Goal: Information Seeking & Learning: Find specific fact

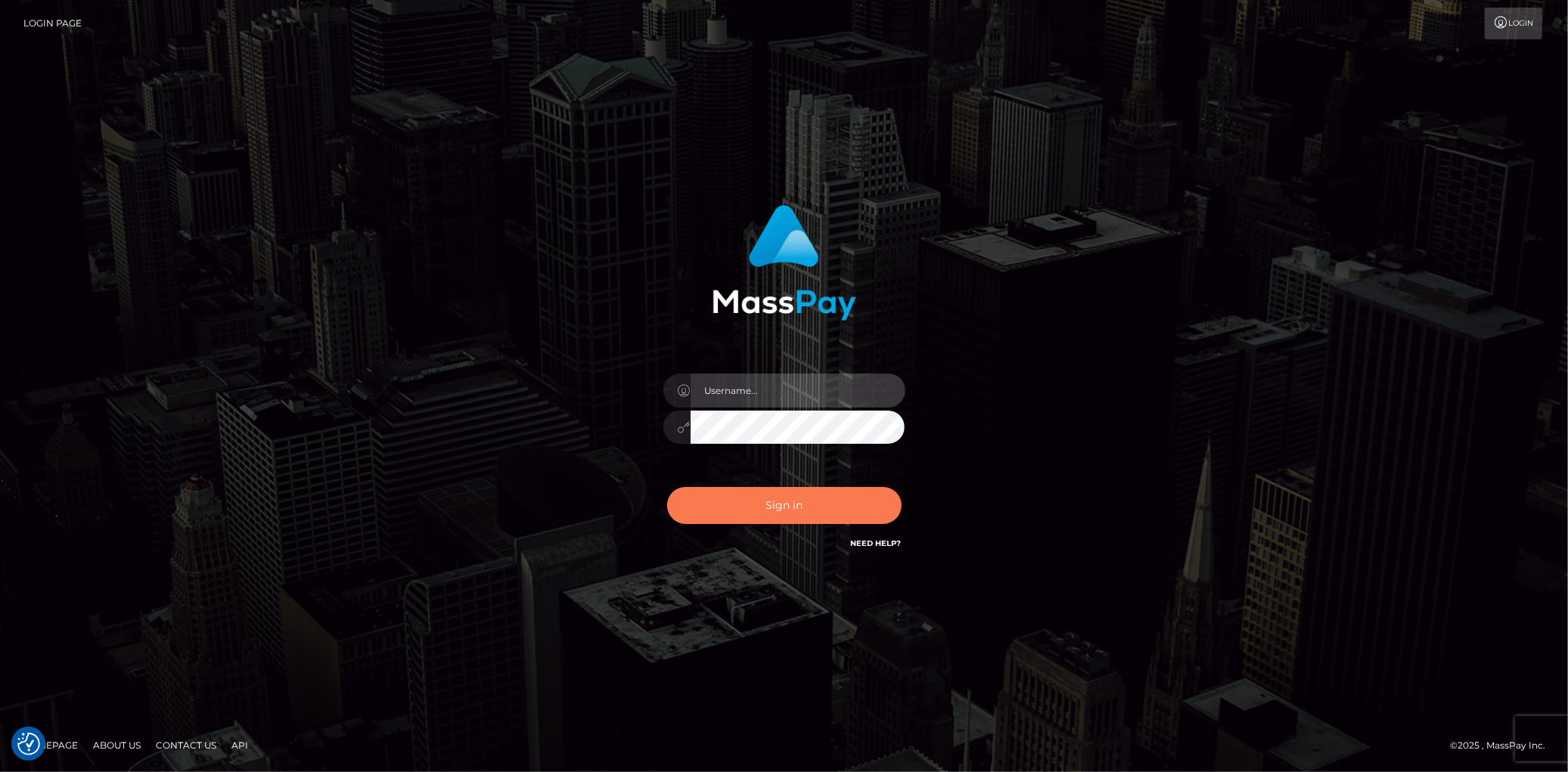
type input "Eduard Gavrilescu"
click at [830, 502] on button "Sign in" at bounding box center [784, 506] width 234 height 37
click at [775, 770] on footer "Homepage About Us Contact Us API © 2025 , MassPay Inc." at bounding box center [784, 746] width 1568 height 53
type input "[PERSON_NAME]"
click at [745, 502] on button "Sign in" at bounding box center [784, 506] width 234 height 37
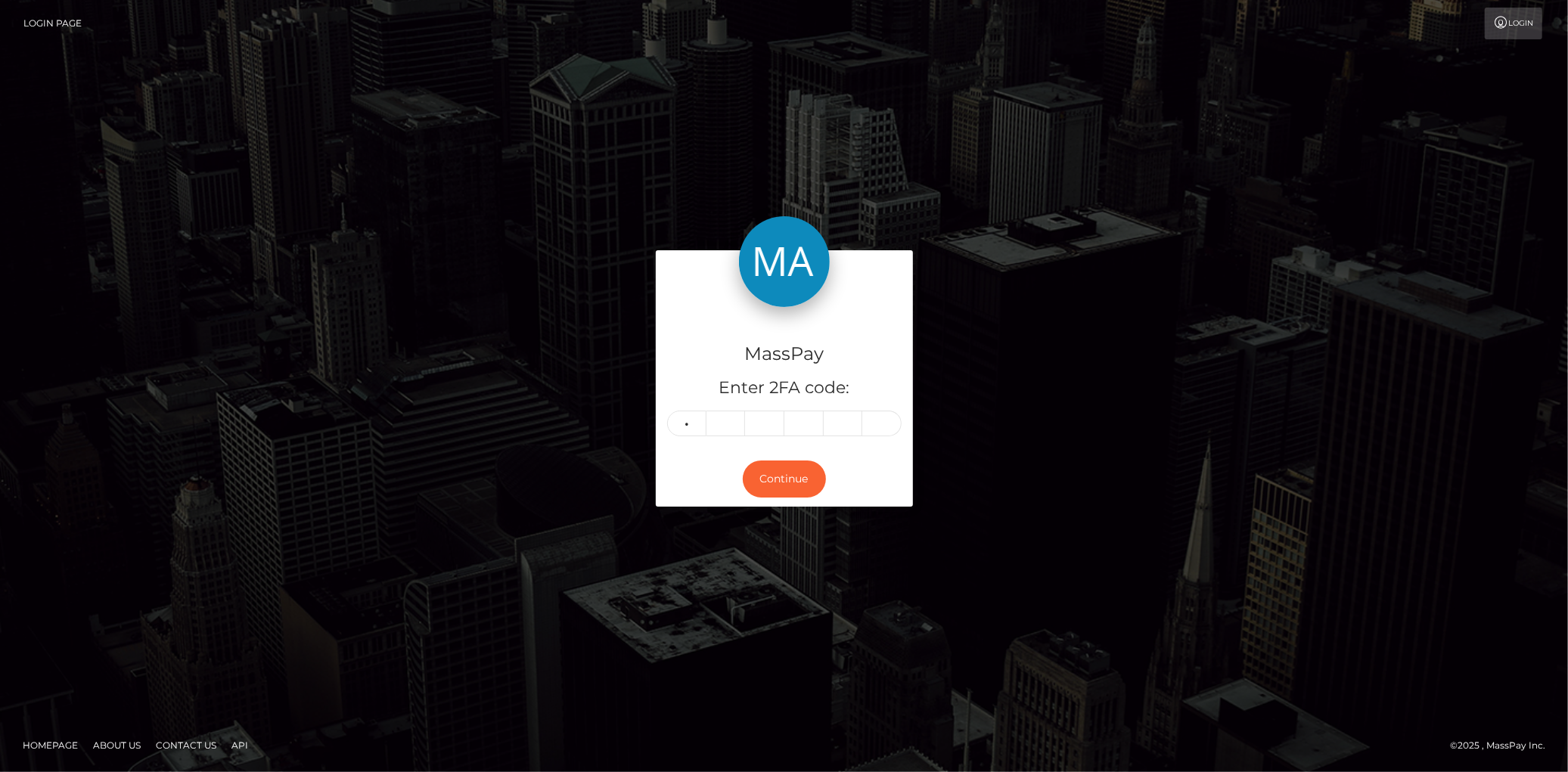
type input "0"
type input "2"
type input "6"
type input "3"
type input "7"
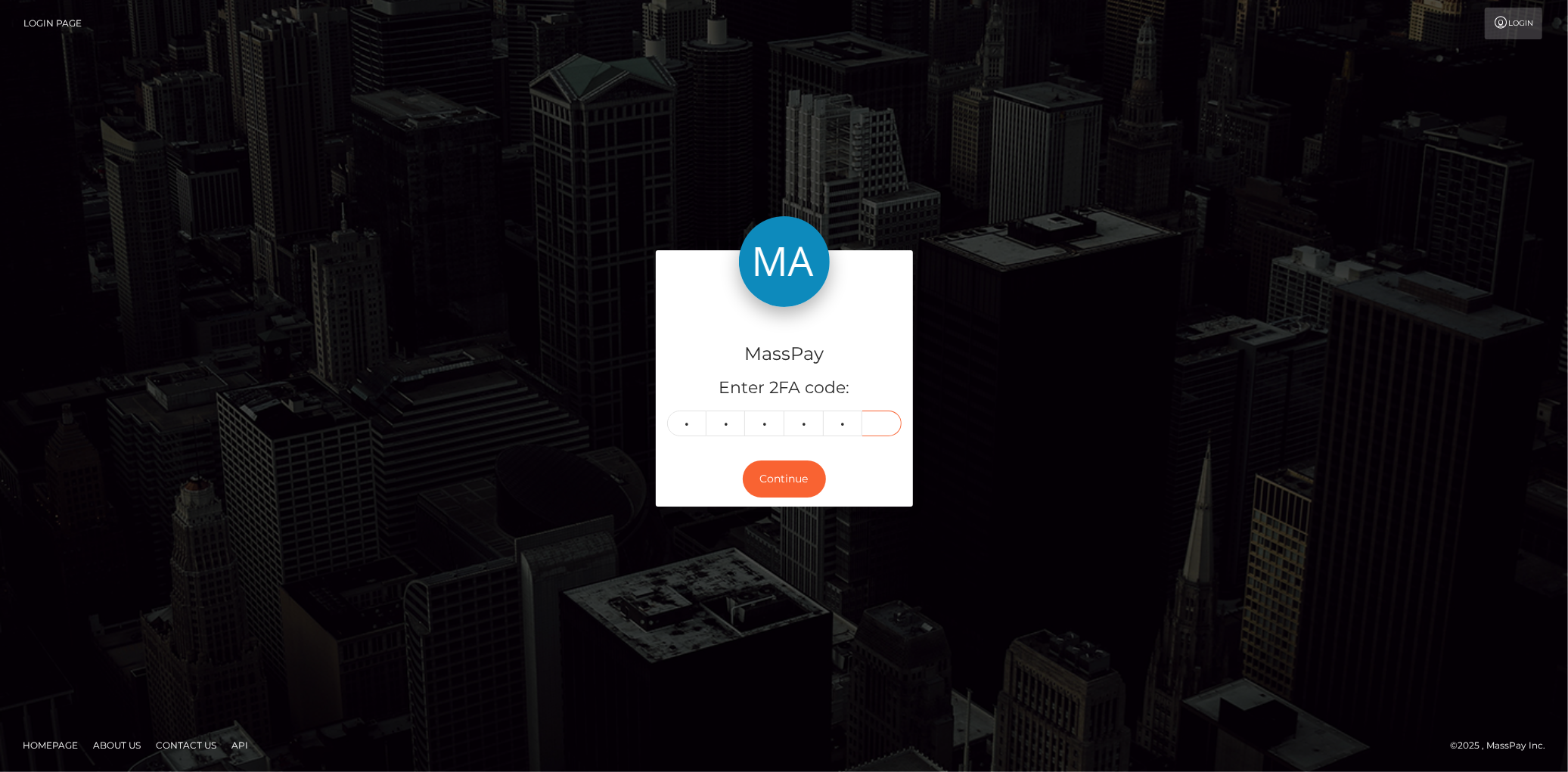
type input "3"
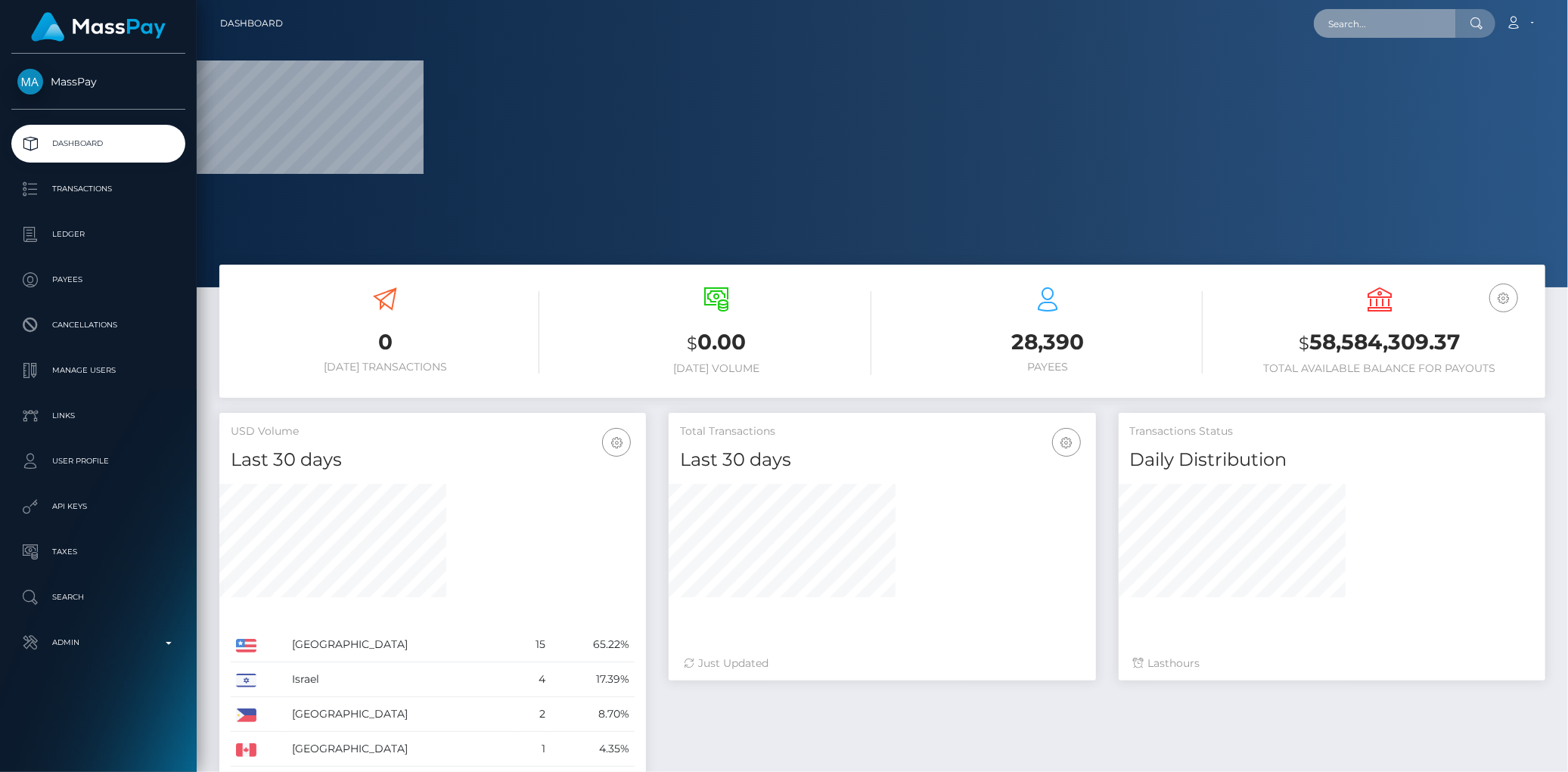
click at [1347, 36] on input "text" at bounding box center [1385, 24] width 142 height 29
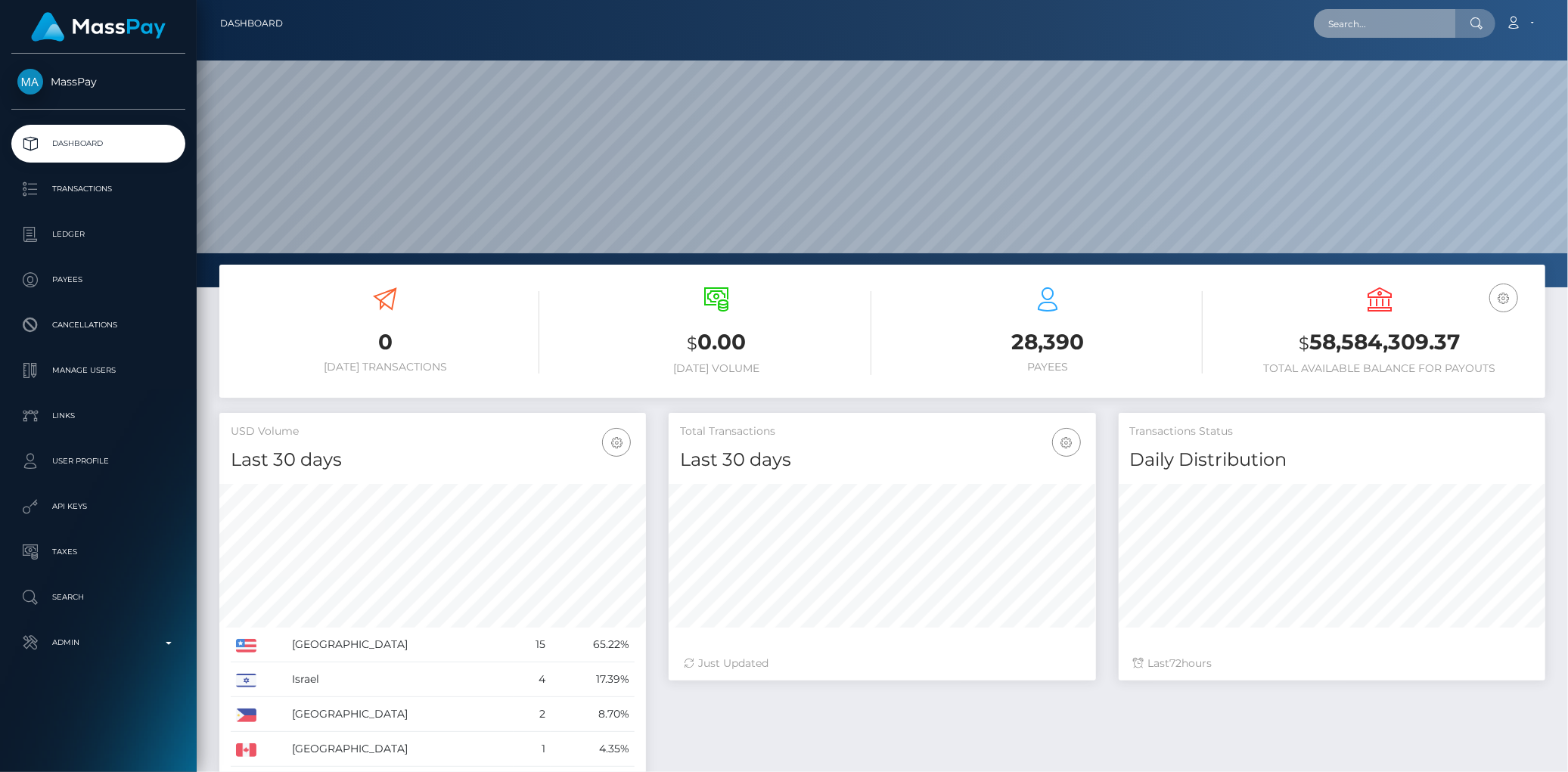
paste input "poact_EP3tqy56sBSv"
type input "poact_EP3tqy56sBSv"
click at [1359, 79] on link "john kamau" at bounding box center [1374, 78] width 121 height 28
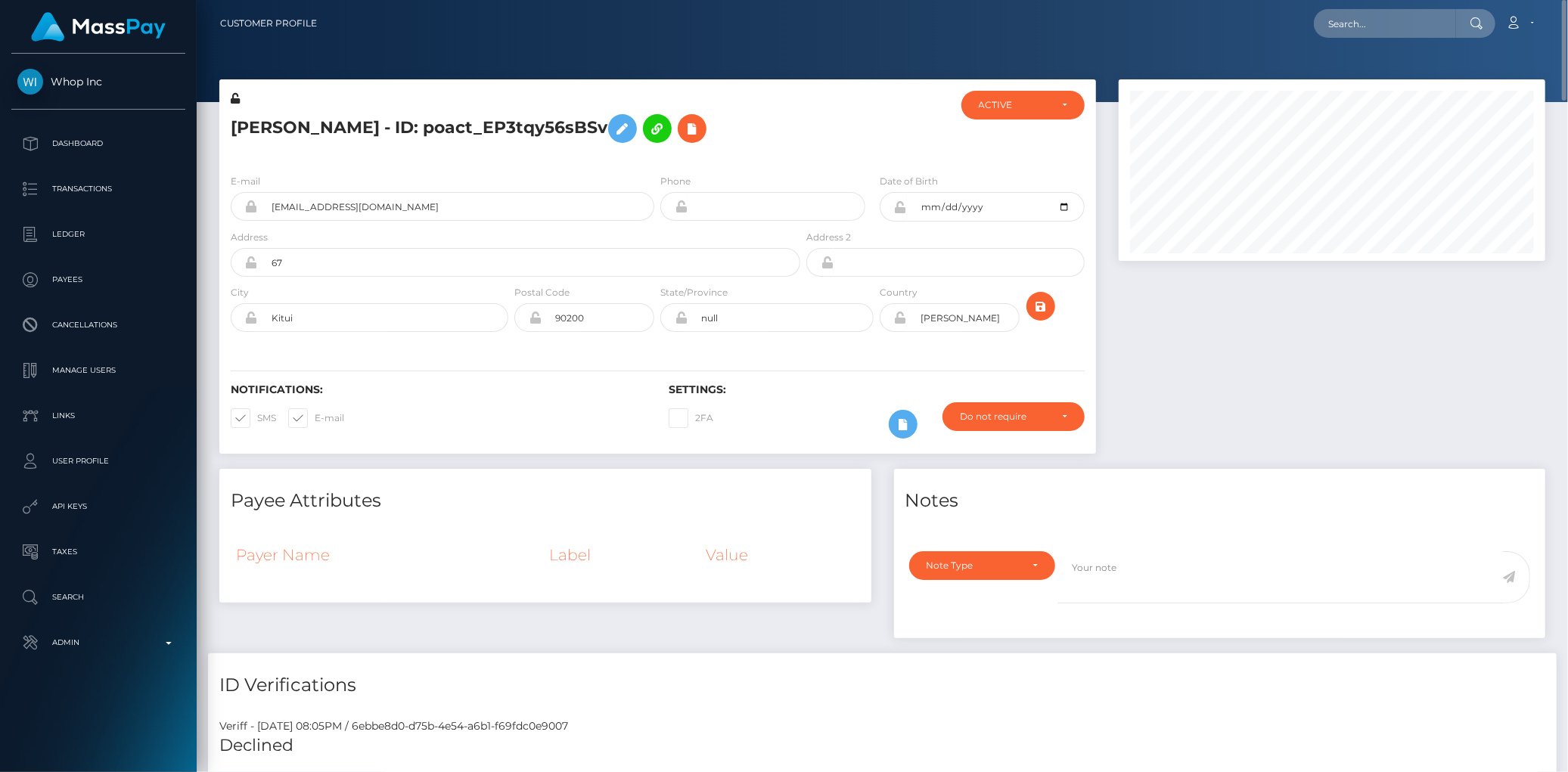
click at [391, 128] on h5 "john kamau - ID: poact_EP3tqy56sBSv" at bounding box center [511, 129] width 561 height 44
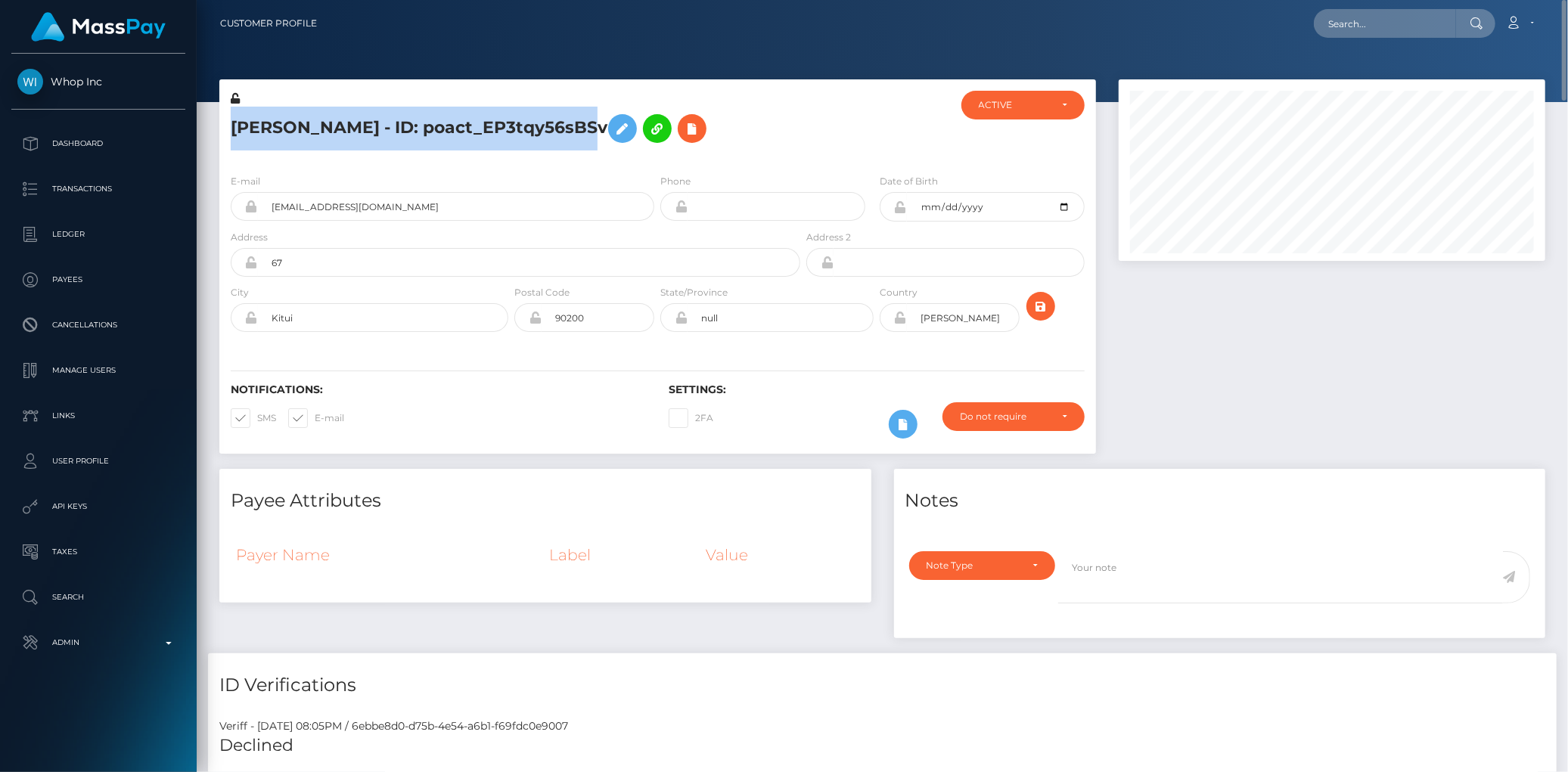
click at [391, 128] on h5 "john kamau - ID: poact_EP3tqy56sBSv" at bounding box center [511, 129] width 561 height 44
copy h5 "john kamau - ID: poact_EP3tqy56sBSv"
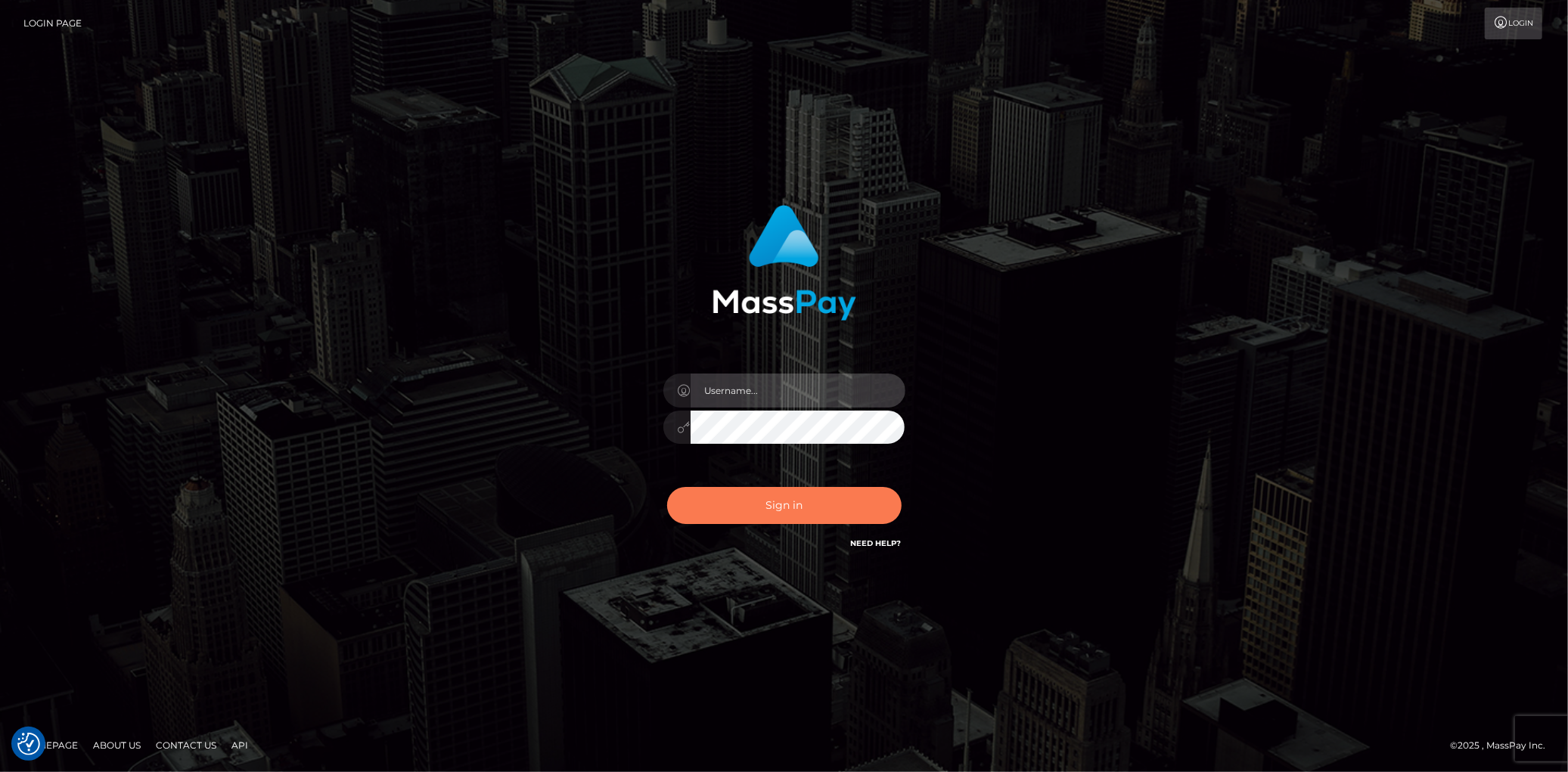
type input "Eduard Gavrilescu"
click at [765, 499] on button "Sign in" at bounding box center [784, 506] width 234 height 37
type input "Eduard Gavrilescu"
click at [765, 499] on button "Sign in" at bounding box center [784, 506] width 234 height 37
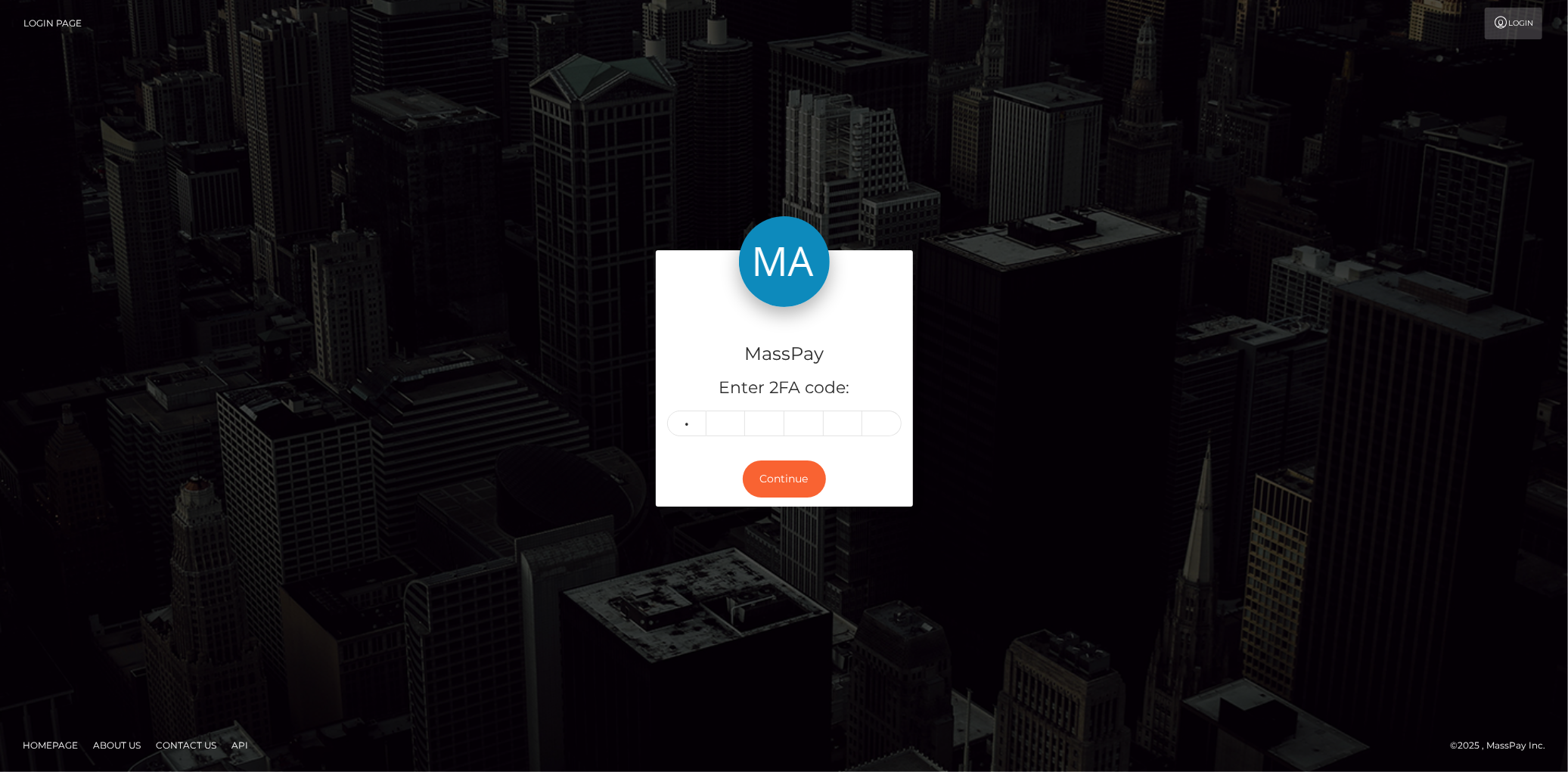
type input "2"
type input "1"
type input "5"
type input "2"
type input "9"
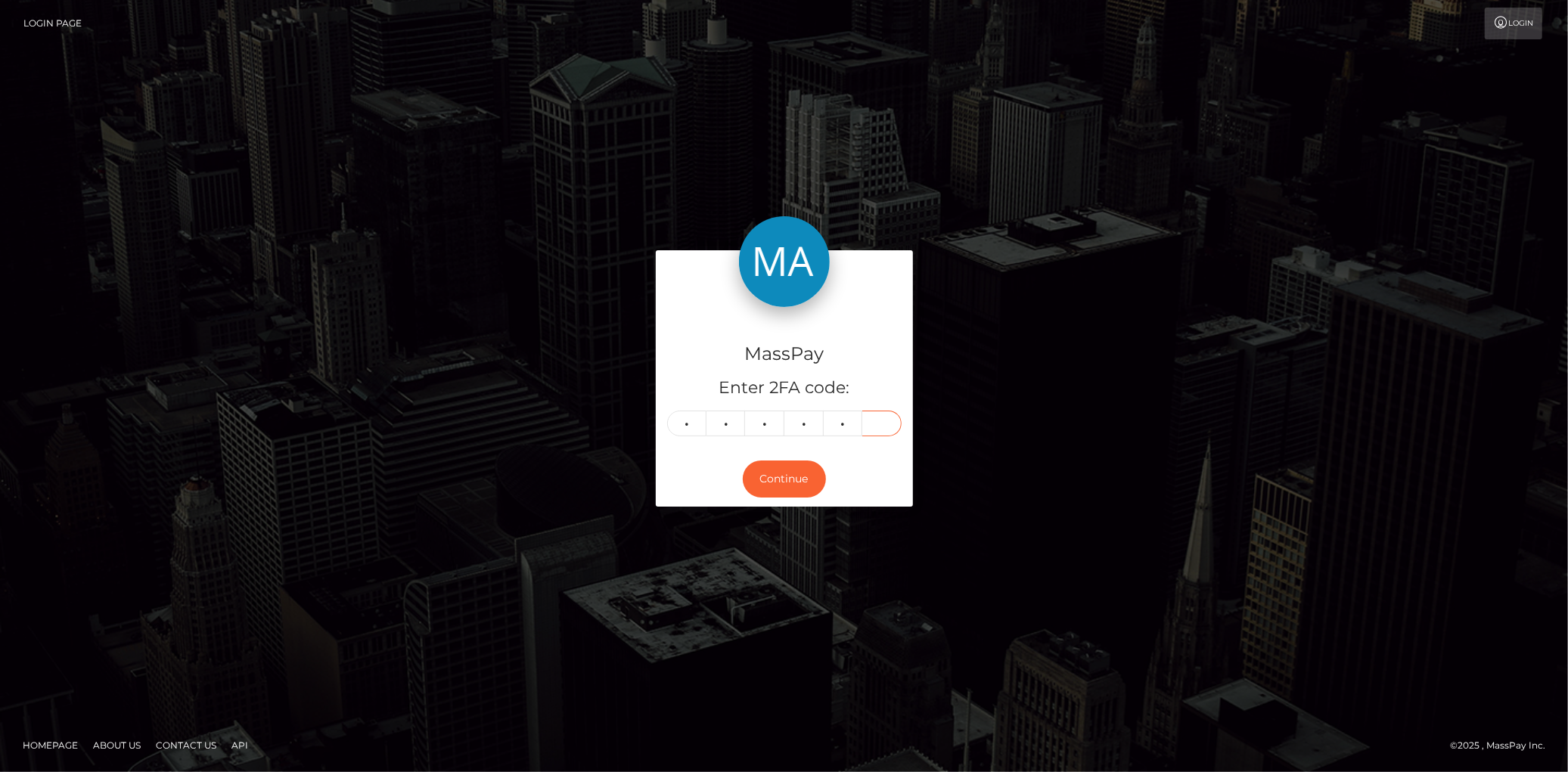
type input "0"
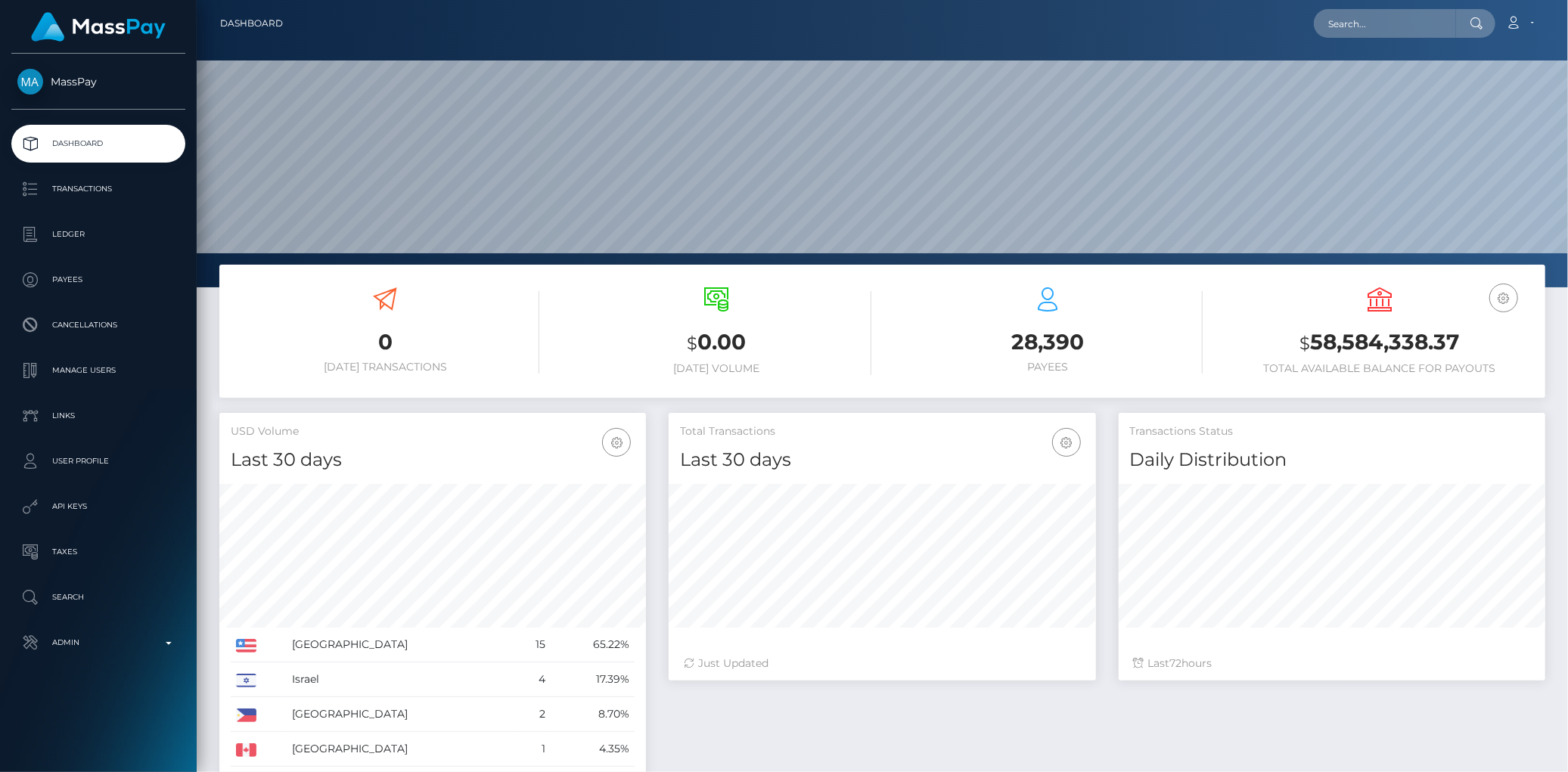
scroll to position [268, 426]
click at [1410, 17] on input "text" at bounding box center [1385, 24] width 142 height 29
paste input "user_cydiiBlJAakSF"
type input "user_cydiiBlJAakSF"
click at [1342, 72] on link "MUHAMMAD AHMED" at bounding box center [1374, 78] width 121 height 28
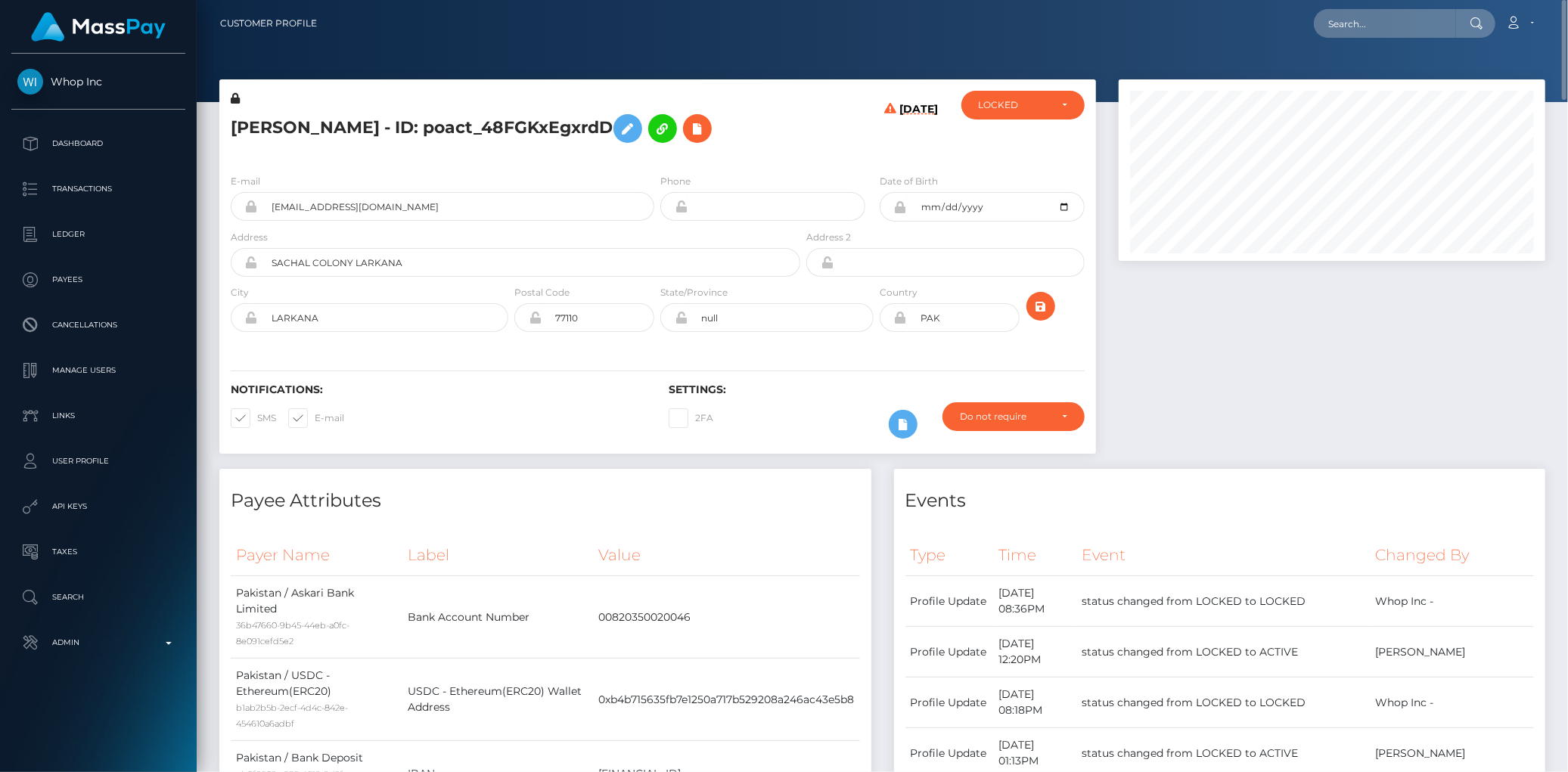
click at [402, 123] on h5 "MUHAMMAD AHMED - ID: poact_48FGKxEgxrdD" at bounding box center [511, 129] width 561 height 44
copy h5 "MUHAMMAD AHMED - ID: poact_48FGKxEgxrdD"
click at [1339, 20] on input "text" at bounding box center [1385, 24] width 142 height 29
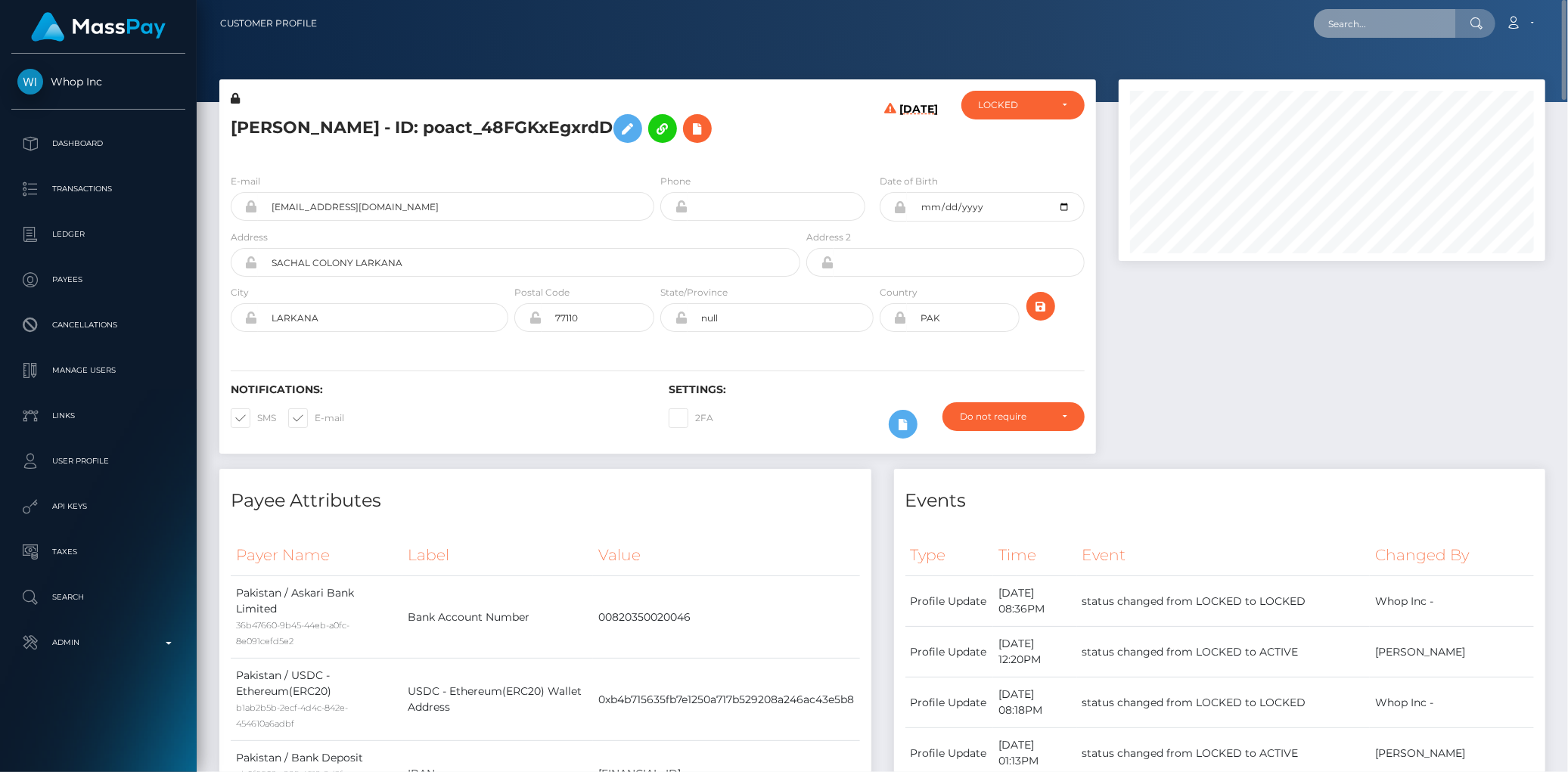
paste input "user_KiK45i00QAhvy"
type input "user_KiK45i00QAhvy"
click at [1372, 78] on link "ROSTYSLAV DUBYNA" at bounding box center [1374, 78] width 121 height 28
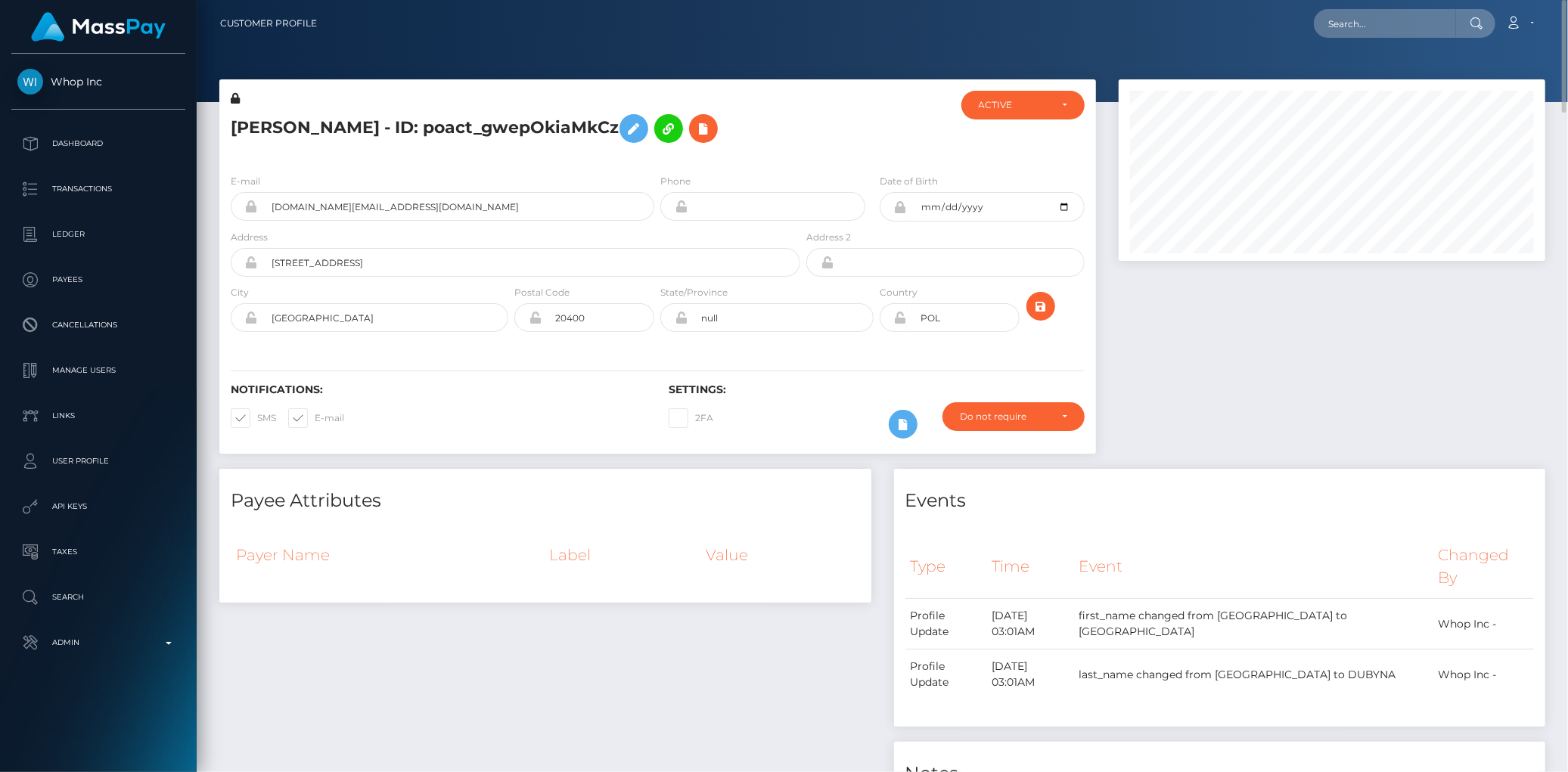
drag, startPoint x: 1330, startPoint y: 41, endPoint x: 1337, endPoint y: 28, distance: 14.8
click at [1331, 40] on nav "Customer Profile Loading... Loading... Account" at bounding box center [883, 23] width 1372 height 47
click at [1337, 28] on input "text" at bounding box center [1385, 24] width 142 height 29
paste input "user_KiK45i00QAhvy"
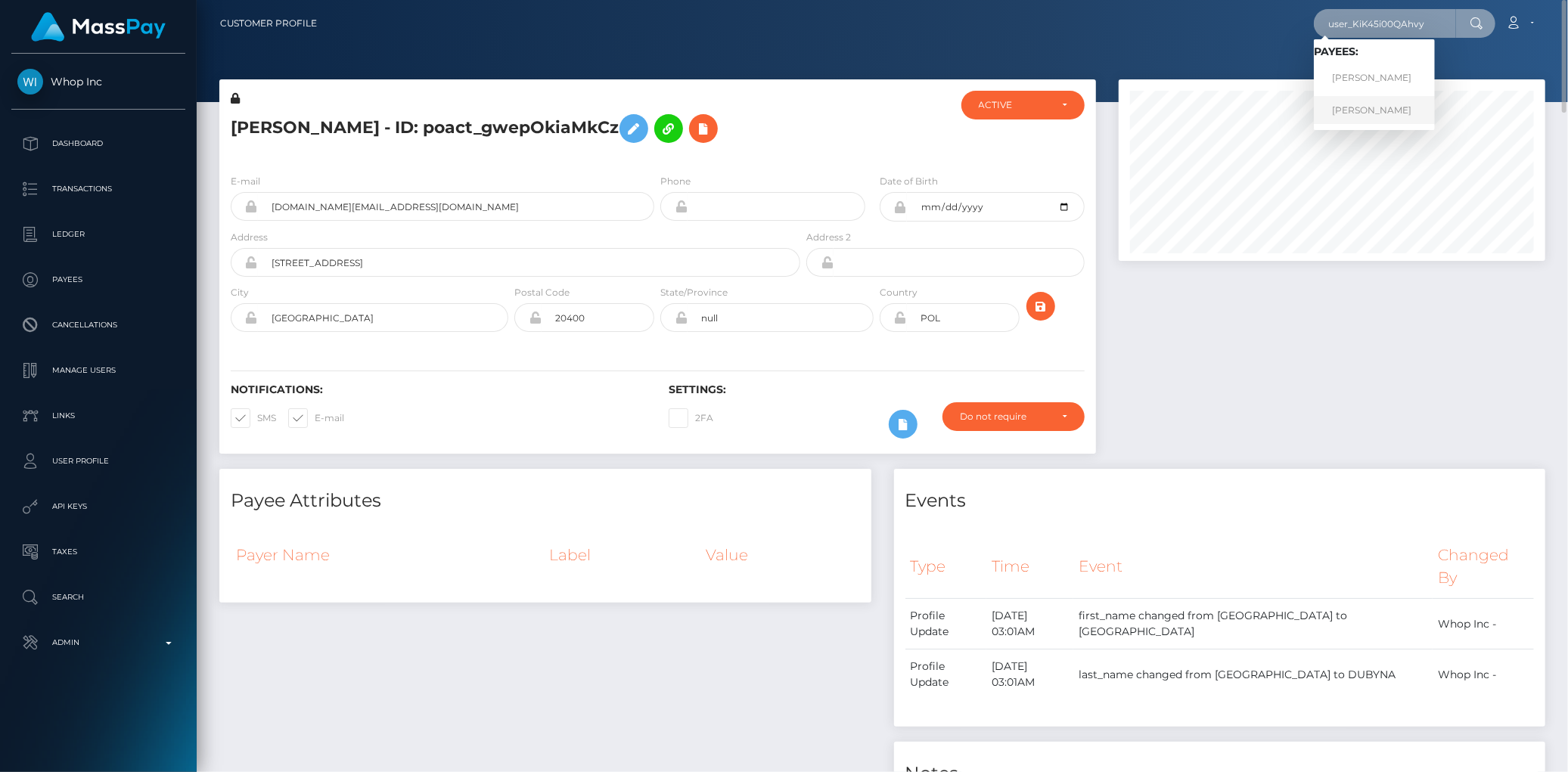
type input "user_KiK45i00QAhvy"
click at [1346, 110] on link "Rostyslav Dubyna" at bounding box center [1374, 110] width 121 height 28
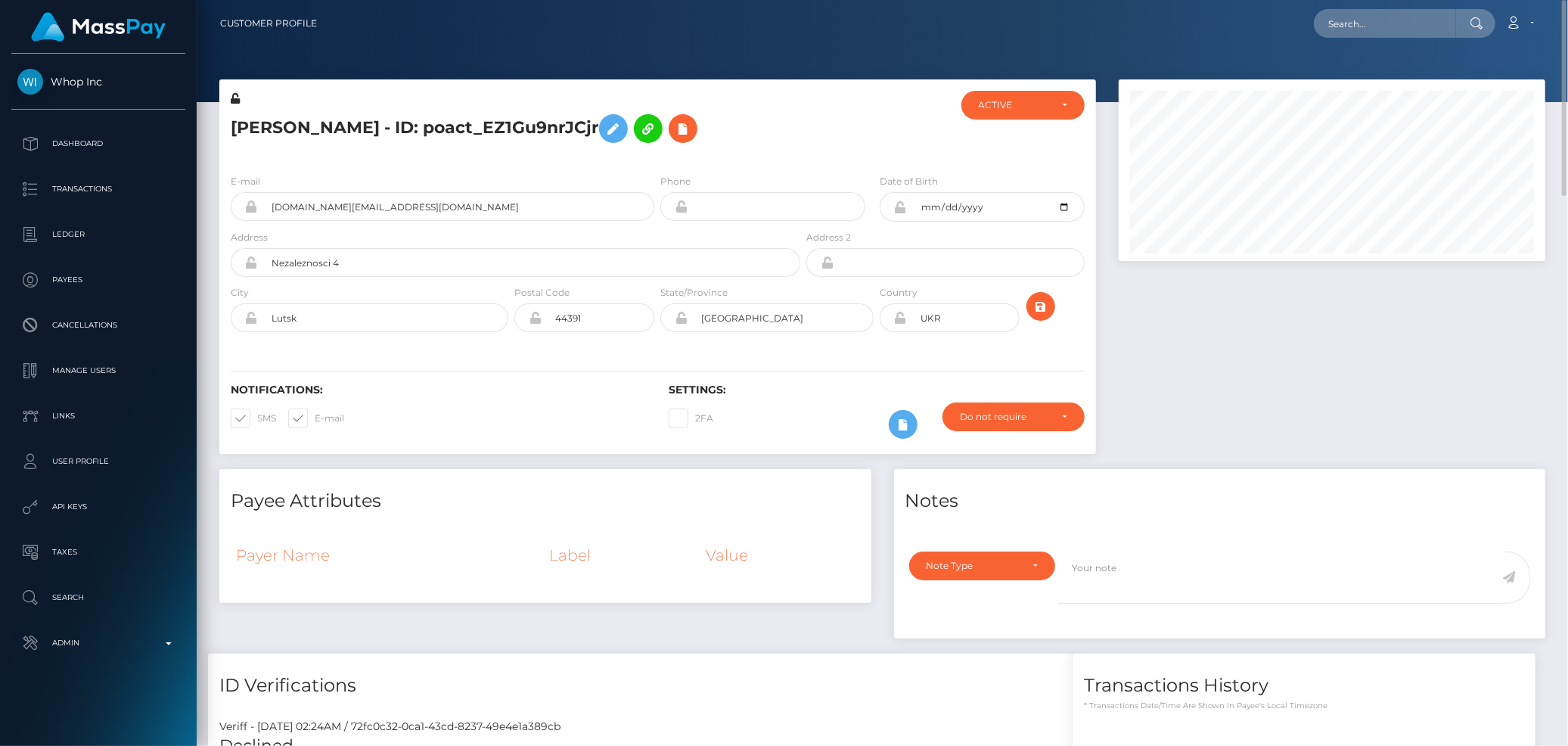
click at [301, 133] on h5 "[PERSON_NAME] - ID: poact_EZ1Gu9nrJCjr" at bounding box center [511, 129] width 561 height 44
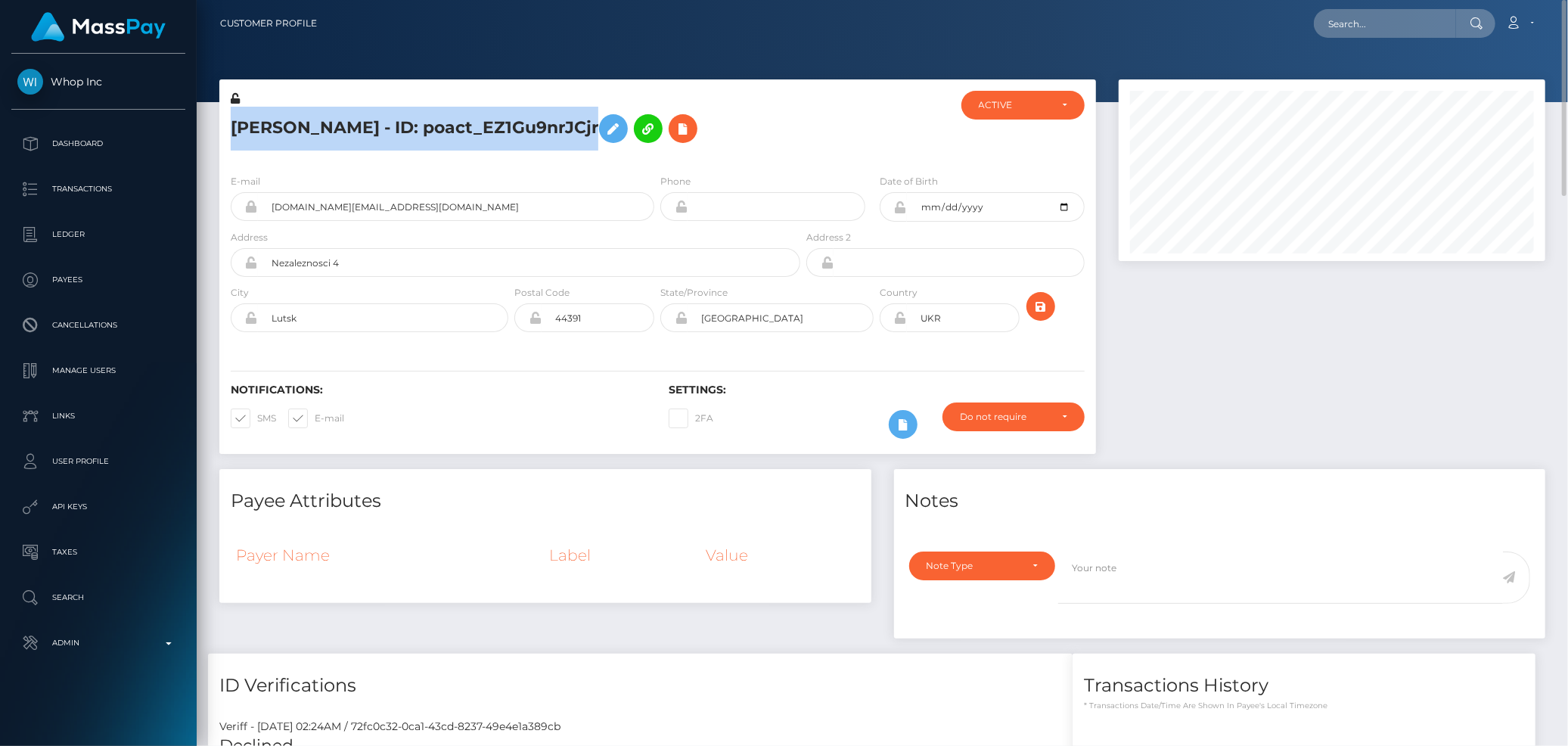
click at [301, 133] on h5 "[PERSON_NAME] - ID: poact_EZ1Gu9nrJCjr" at bounding box center [511, 129] width 561 height 44
copy h5 "[PERSON_NAME] - ID: poact_EZ1Gu9nrJCjr"
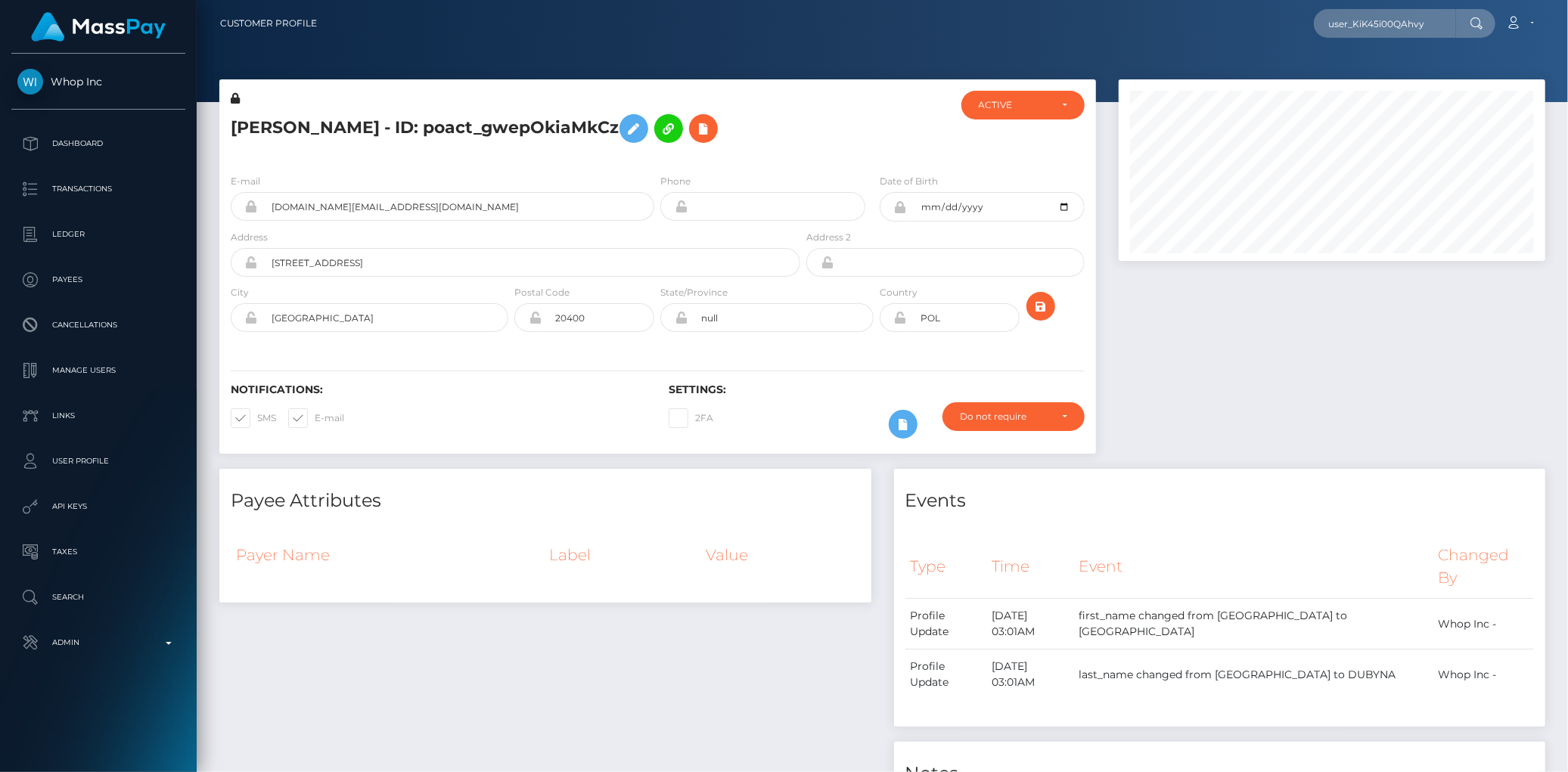
scroll to position [182, 426]
click at [1349, 25] on input "user_KiK45i00QAhvy" at bounding box center [1385, 24] width 142 height 29
paste input "poact_TKlCygfmy27N"
type input "poact_TKlCygfmy27N"
click at [1375, 65] on link "[PERSON_NAME]" at bounding box center [1374, 78] width 121 height 28
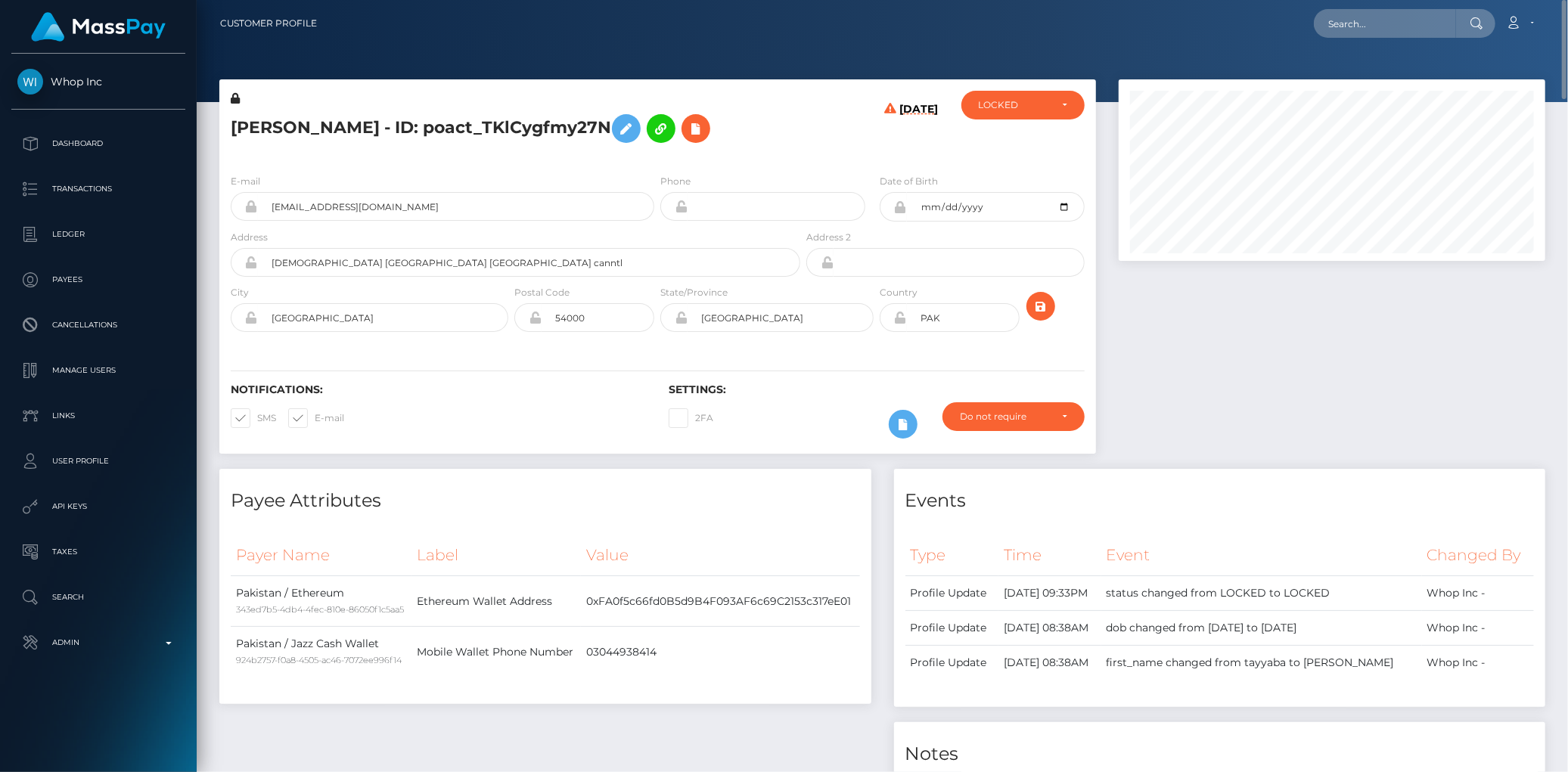
click at [330, 133] on h5 "[PERSON_NAME] - ID: poact_TKlCygfmy27N" at bounding box center [511, 129] width 561 height 44
copy h5 "[PERSON_NAME] - ID: poact_TKlCygfmy27N"
click at [1351, 38] on div "Loading... Loading... Account Edit Profile Logout" at bounding box center [936, 23] width 1215 height 31
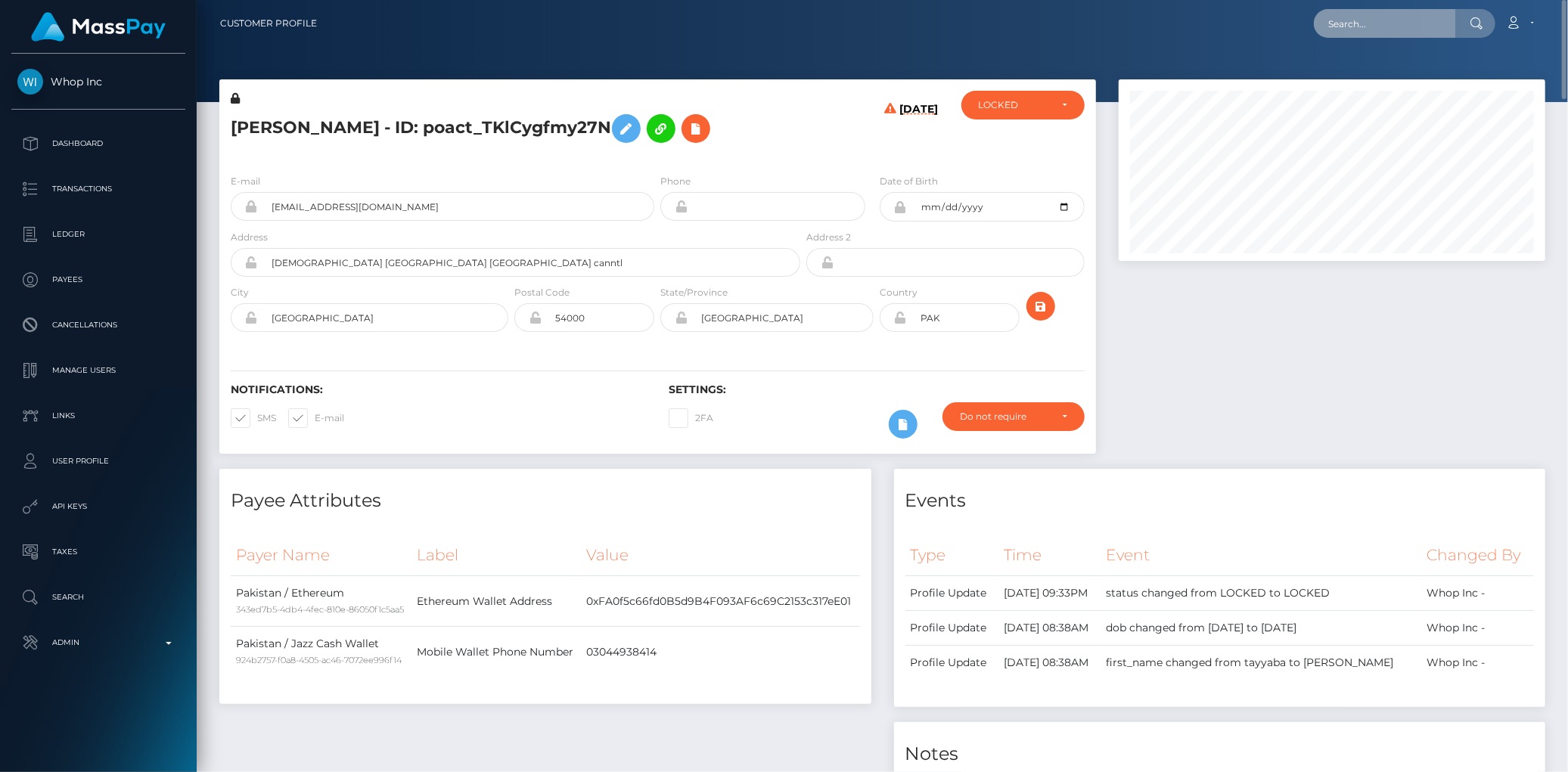
click at [1352, 34] on input "text" at bounding box center [1385, 24] width 142 height 29
paste input "poact_Ba7Dbt7mEVHu"
type input "poact_Ba7Dbt7mEVHu"
click at [1365, 76] on link "[PERSON_NAME]" at bounding box center [1374, 78] width 121 height 28
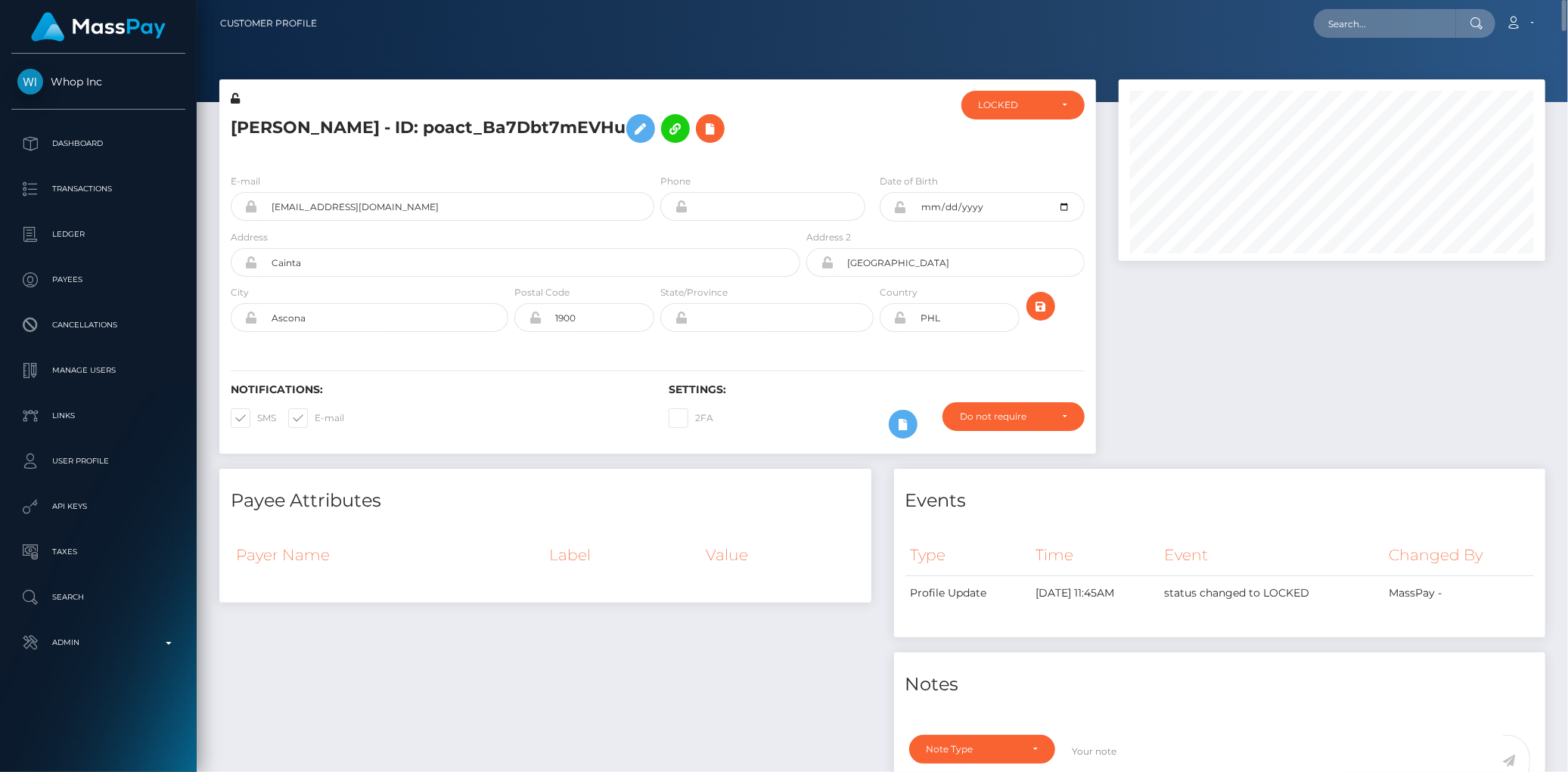
click at [376, 121] on h5 "Marcus Carisg - ID: poact_Ba7Dbt7mEVHu" at bounding box center [511, 129] width 561 height 44
copy h5 "Marcus Carisg - ID: poact_Ba7Dbt7mEVHu"
click at [1320, 31] on div "Loading... Loading..." at bounding box center [1405, 24] width 182 height 29
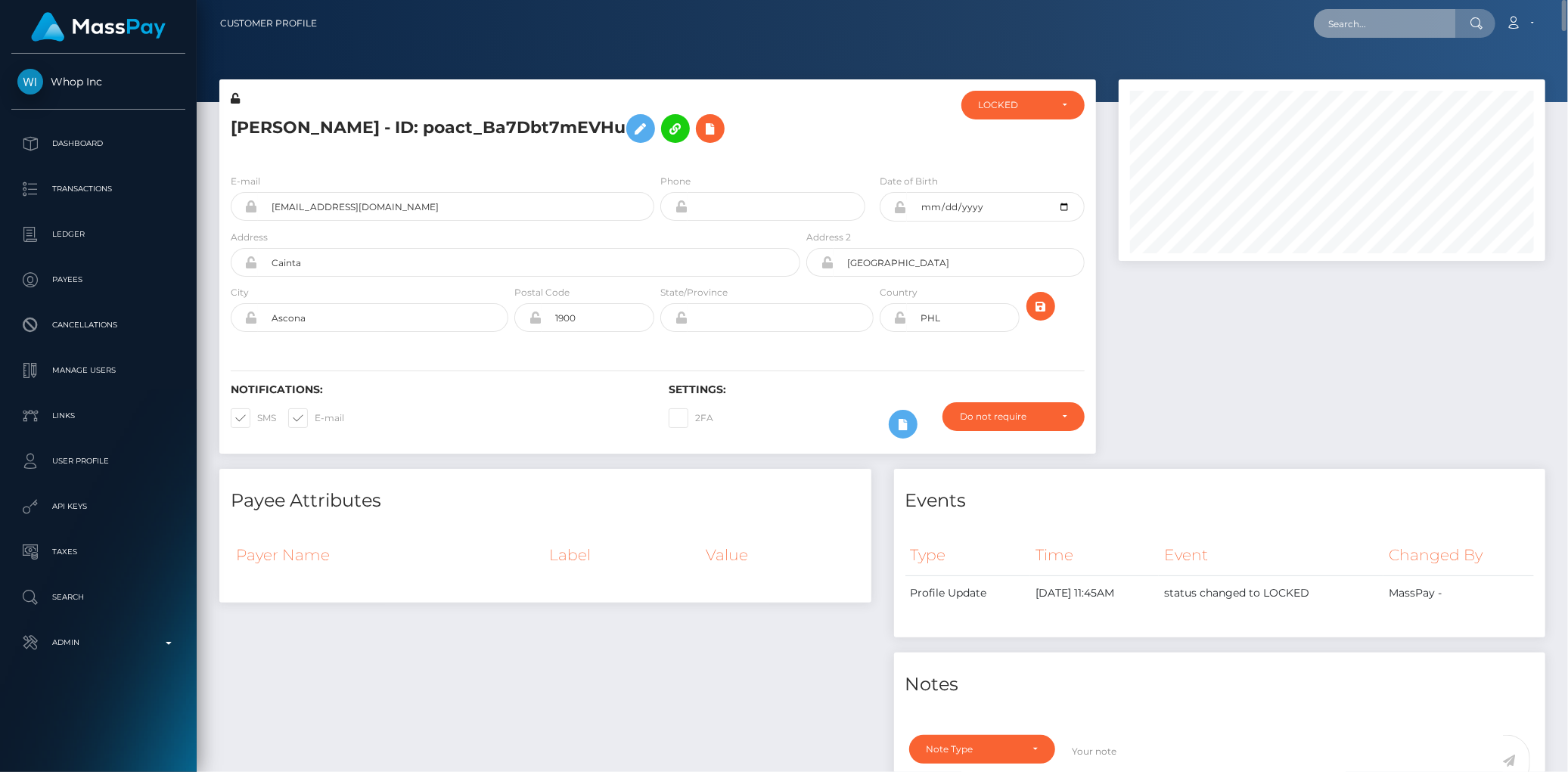
click at [1359, 28] on input "text" at bounding box center [1385, 24] width 142 height 29
paste input "80c7c2eb-df96-4fe7-9b42-6fc697d69af6"
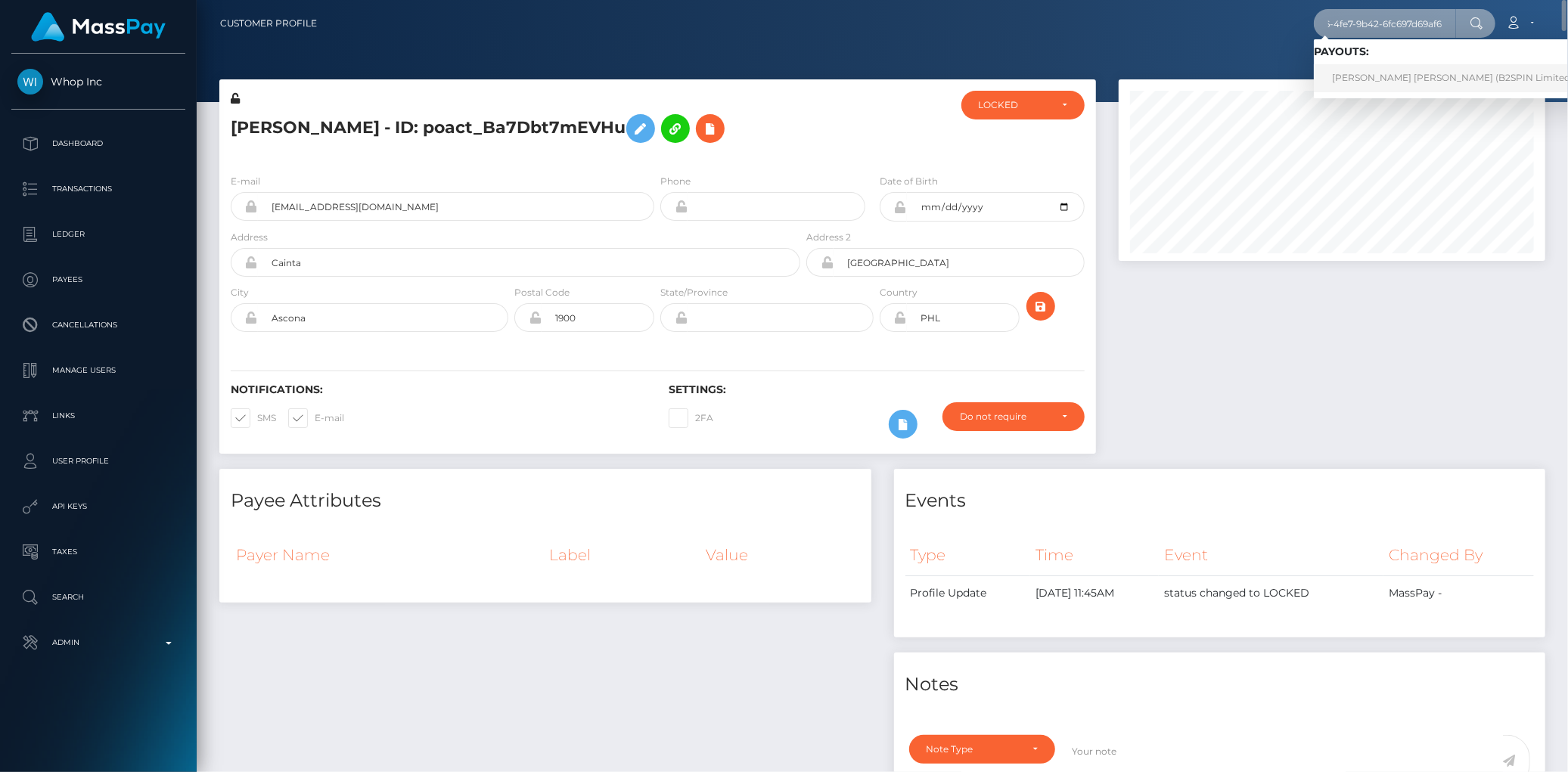
type input "80c7c2eb-df96-4fe7-9b42-6fc697d69af6"
click at [1362, 71] on link "STEVE ROBERT FIRTH (B2SPIN Limited - )" at bounding box center [1457, 78] width 286 height 28
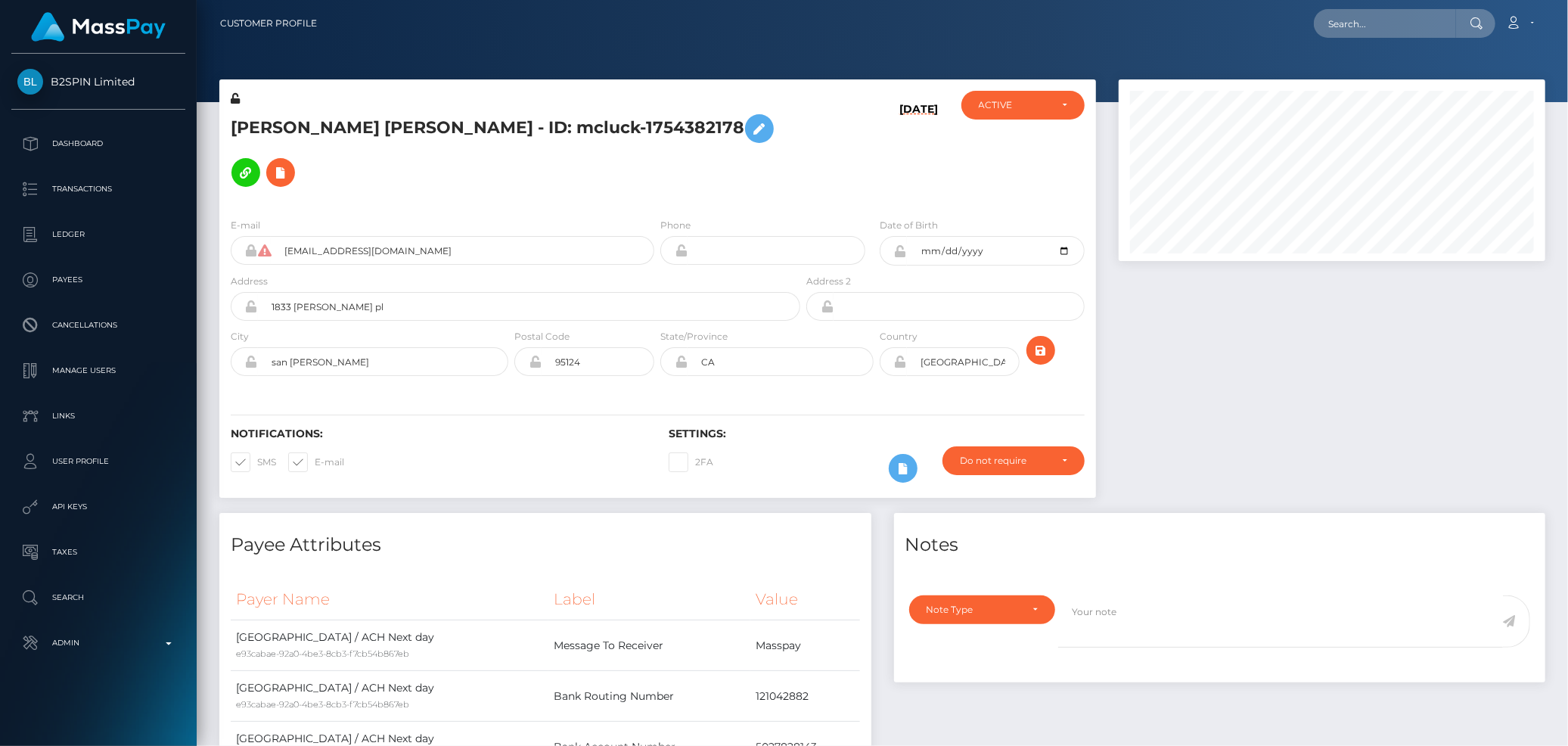
scroll to position [182, 426]
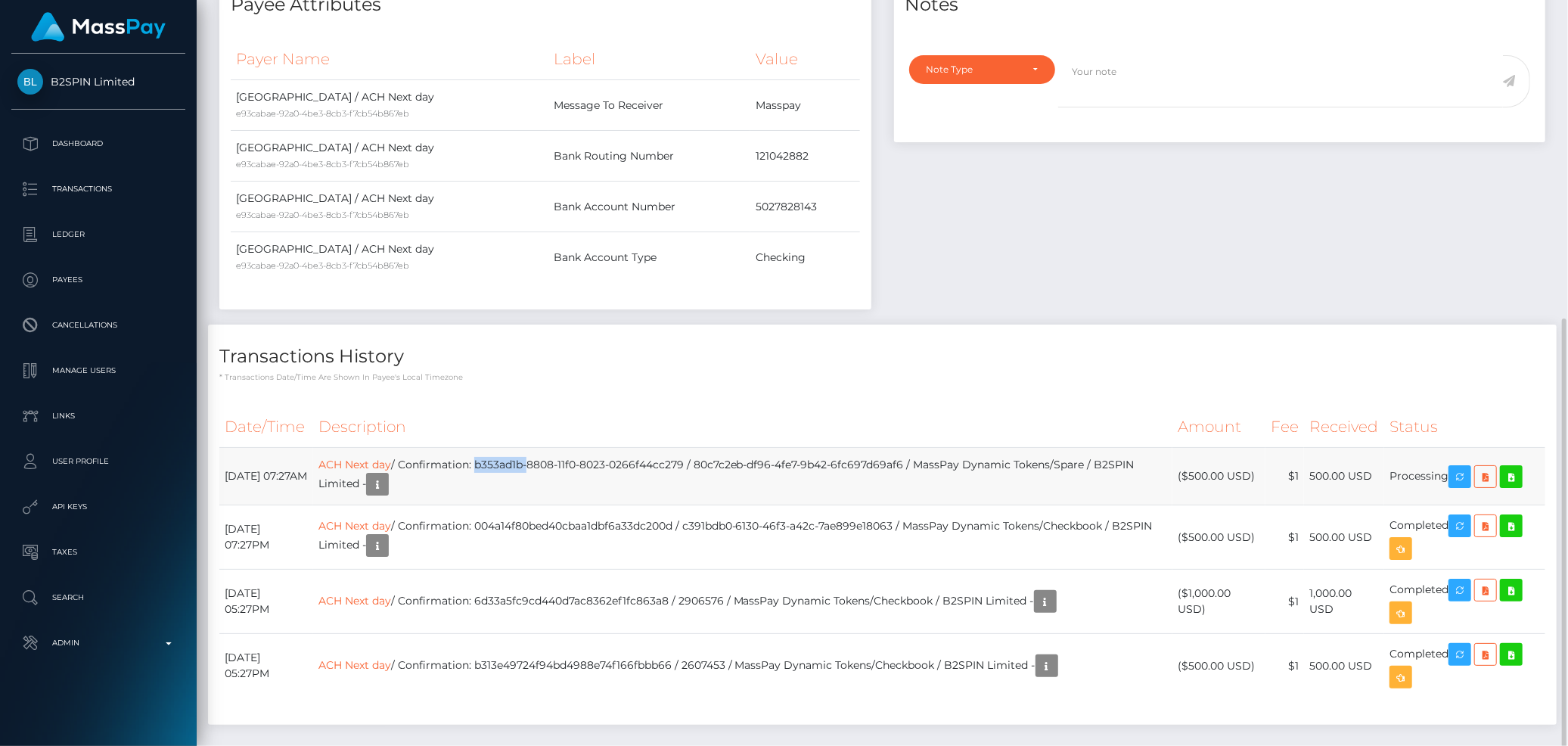
drag, startPoint x: 525, startPoint y: 421, endPoint x: 576, endPoint y: 421, distance: 51.0
click at [576, 448] on td "ACH Next day / Confirmation: b353ad1b-8808-11f0-8023-0266f44cc279 / 80c7c2eb-df…" at bounding box center [743, 477] width 860 height 58
click at [564, 448] on td "ACH Next day / Confirmation: b353ad1b-8808-11f0-8023-0266f44cc279 / 80c7c2eb-df…" at bounding box center [743, 477] width 860 height 58
drag, startPoint x: 527, startPoint y: 421, endPoint x: 736, endPoint y: 425, distance: 209.0
click at [736, 448] on td "ACH Next day / Confirmation: b353ad1b-8808-11f0-8023-0266f44cc279 / 80c7c2eb-df…" at bounding box center [743, 477] width 860 height 58
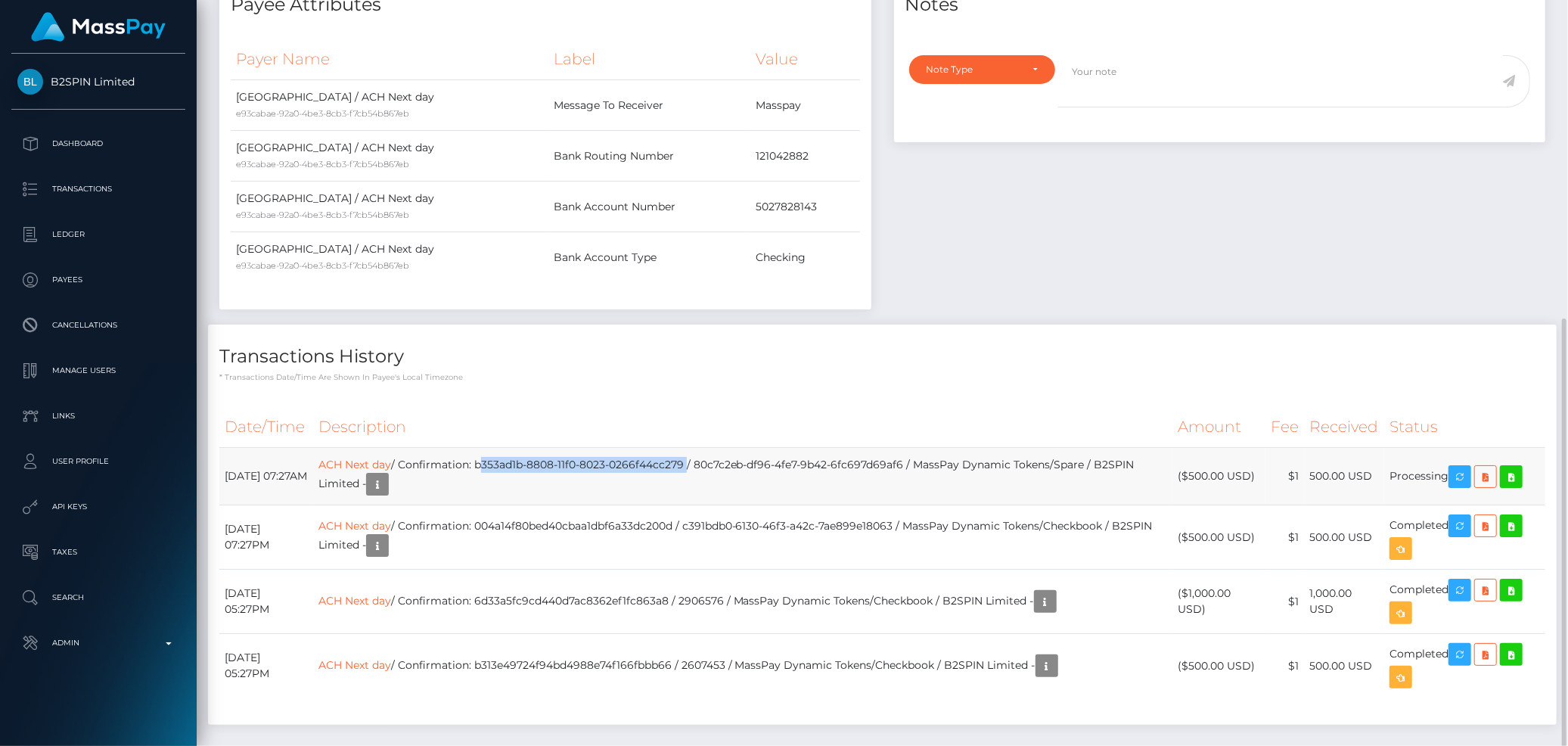
copy td "b353ad1b-8808-11f0-8023-0266f44cc279"
click at [1463, 467] on icon "button" at bounding box center [1459, 477] width 18 height 19
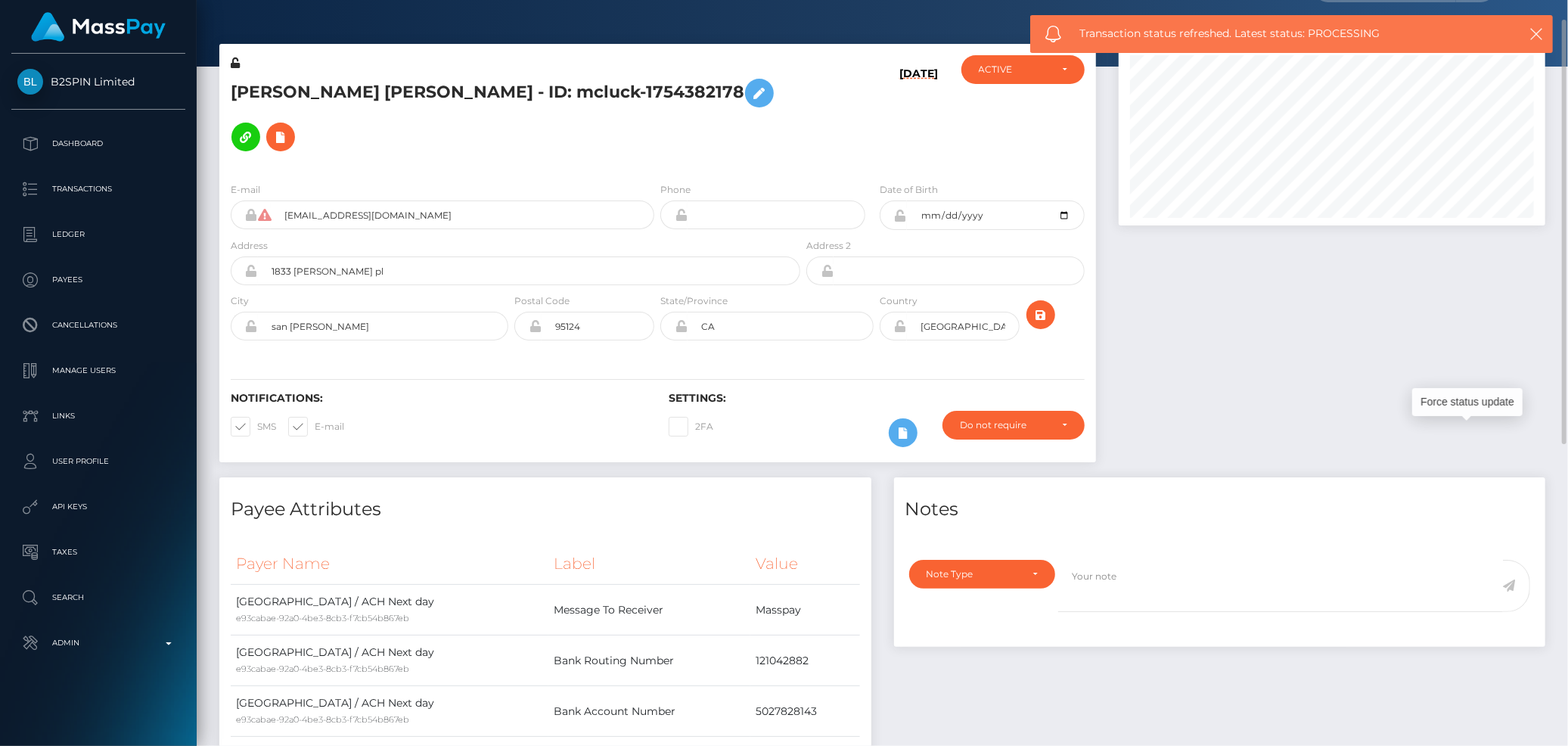
scroll to position [0, 0]
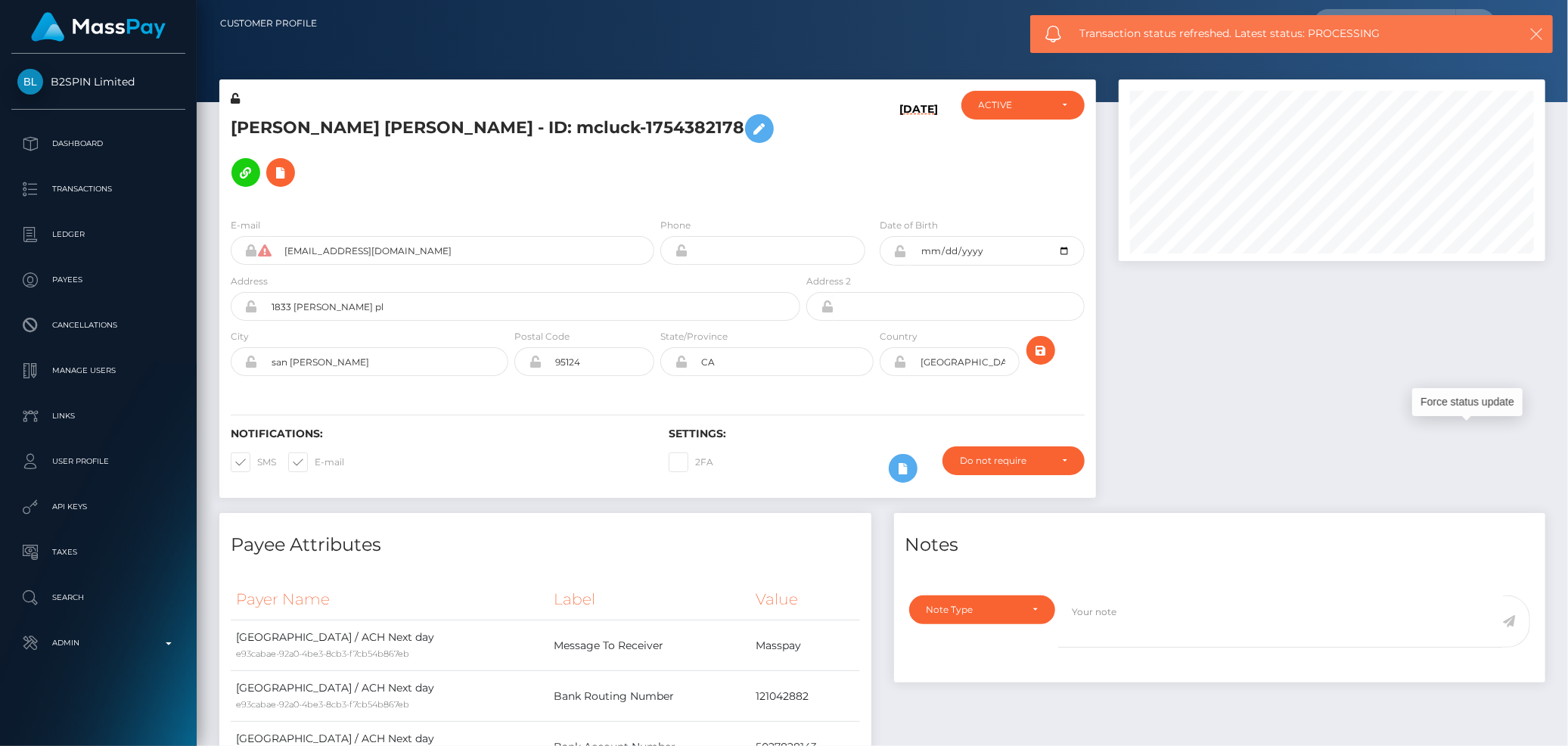
click at [1541, 26] on icon "button" at bounding box center [1537, 34] width 15 height 15
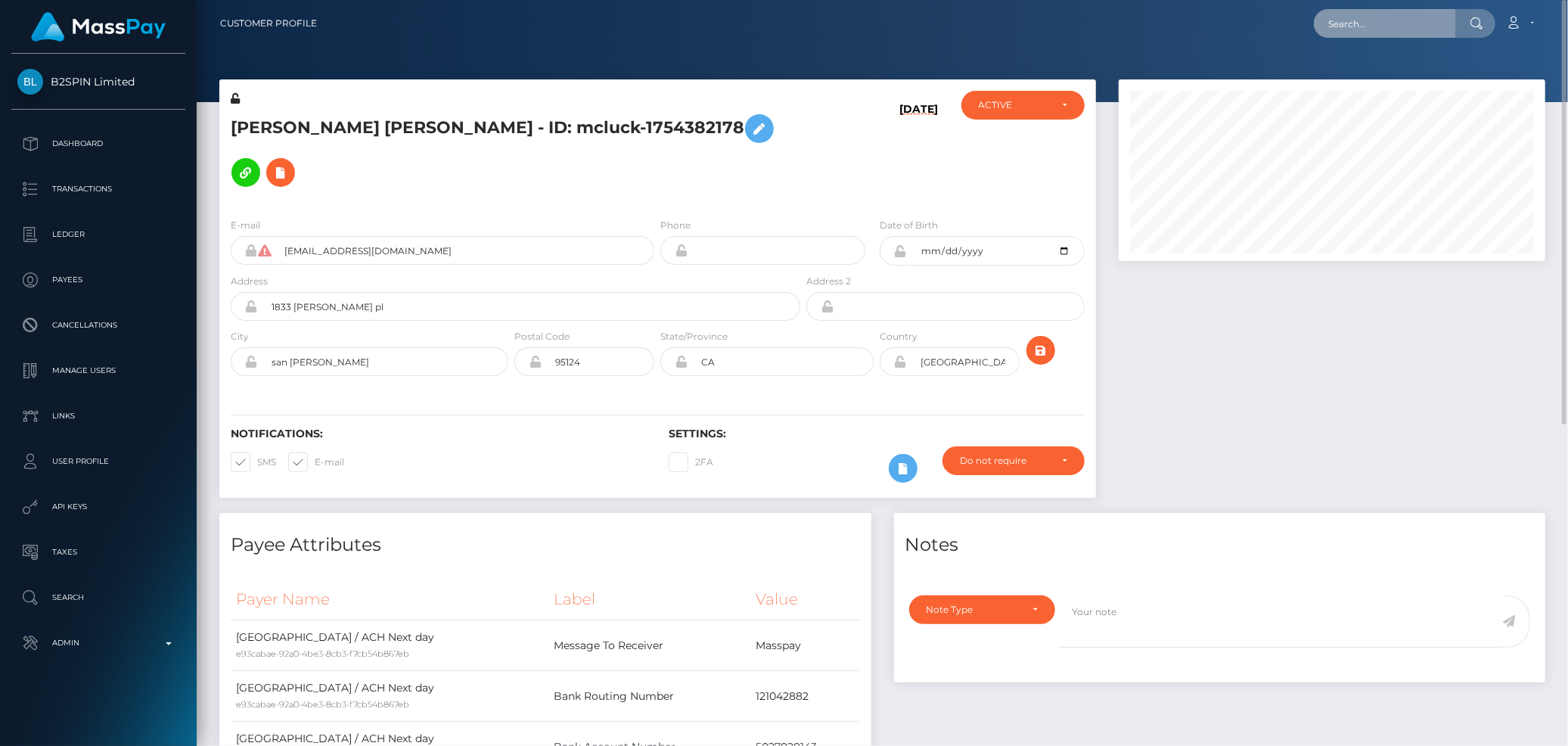
click at [1336, 29] on input "text" at bounding box center [1385, 24] width 142 height 29
paste input "89864427-643c-48a7-80a8-e48c7d5f76ba"
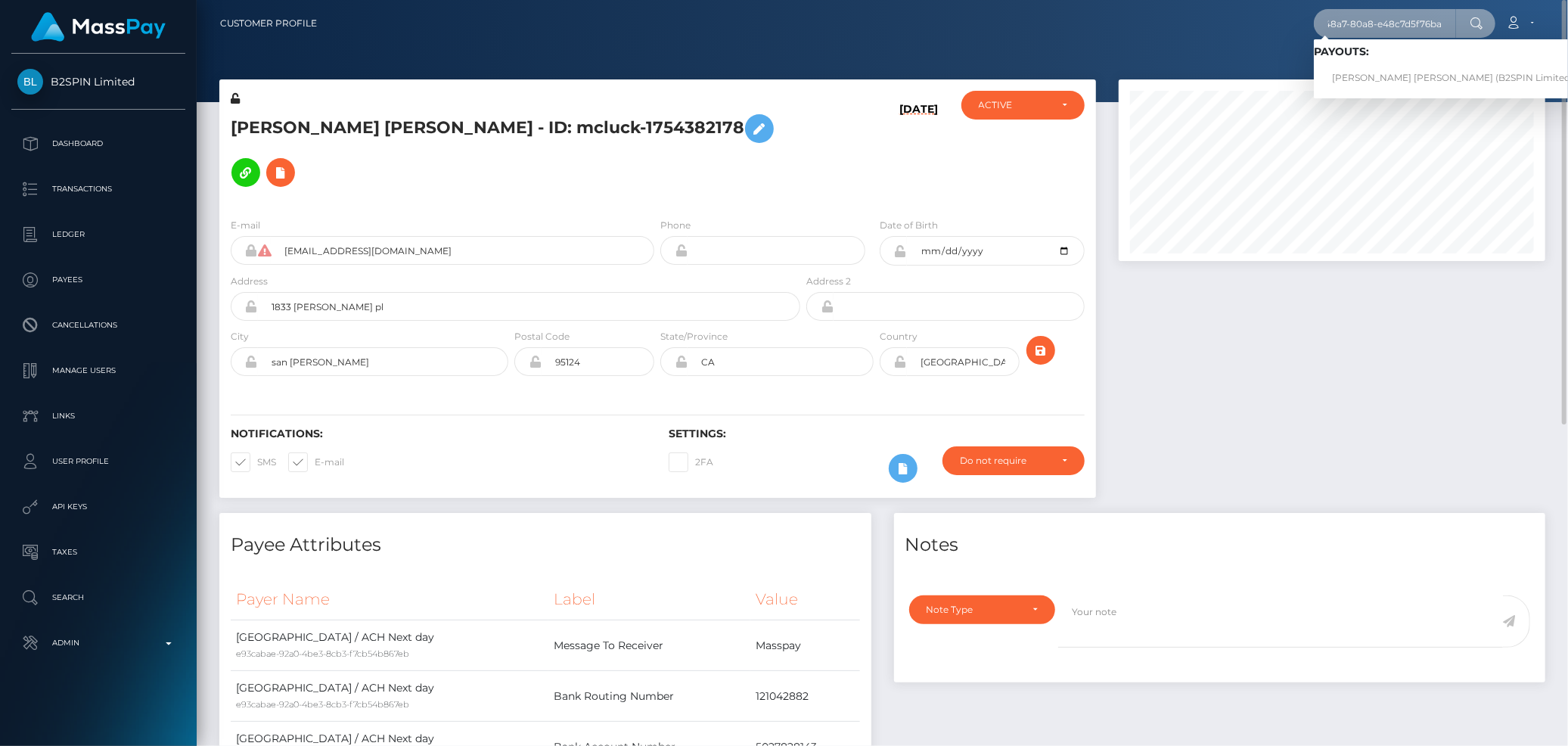
type input "89864427-643c-48a7-80a8-e48c7d5f76ba"
click at [1369, 78] on link "LOGAN DALE FARMER (B2SPIN Limited - )" at bounding box center [1457, 78] width 286 height 28
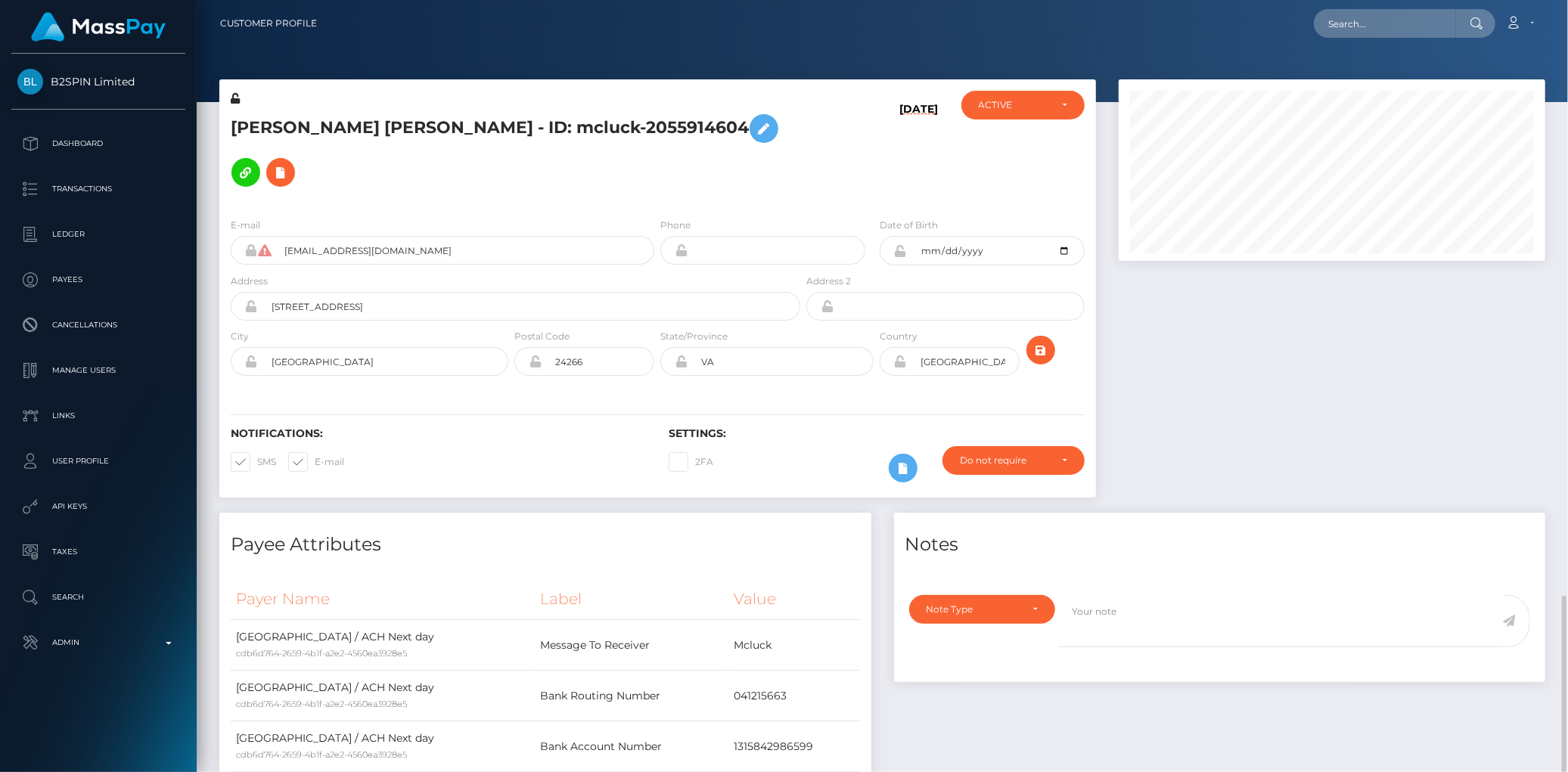
scroll to position [182, 426]
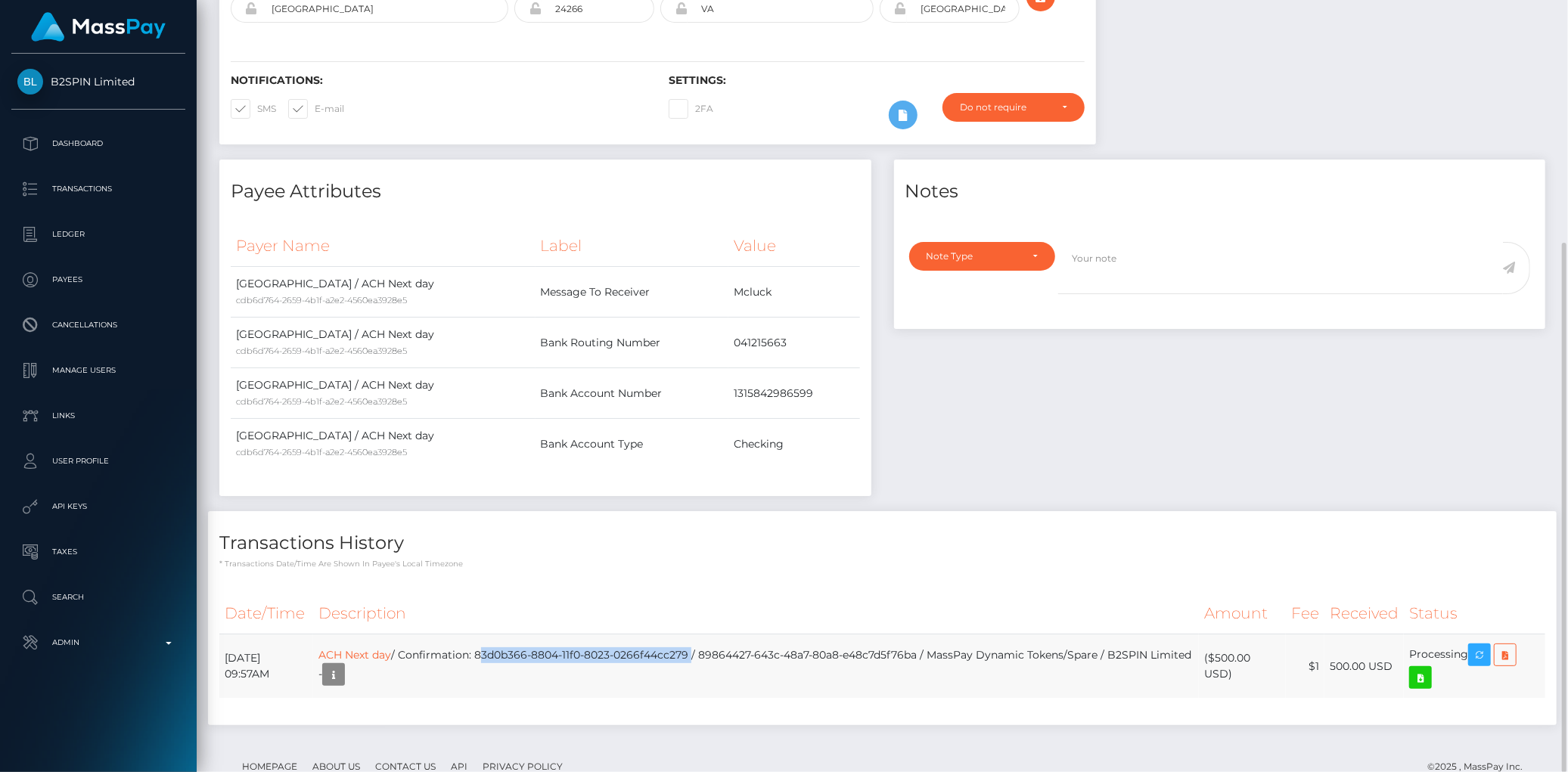
click at [744, 634] on td "ACH Next day / Confirmation: 83d0b366-8804-11f0-8023-0266f44cc279 / 89864427-64…" at bounding box center [756, 667] width 886 height 65
click at [1484, 646] on icon "button" at bounding box center [1479, 656] width 18 height 19
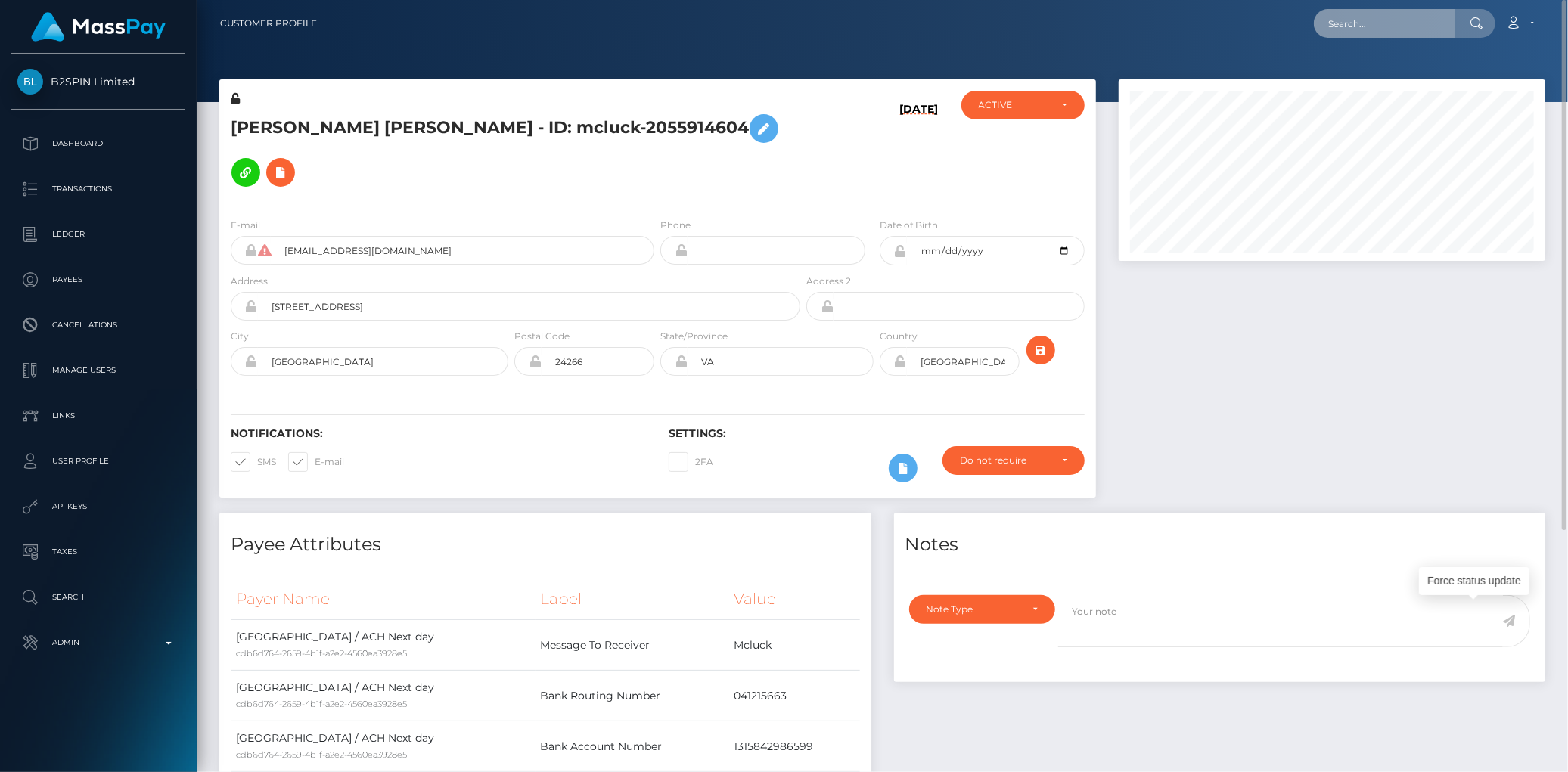
click at [1351, 25] on input "text" at bounding box center [1385, 24] width 142 height 29
paste input "d2aebd41-1359-4450-87cc-925bfa8d14f2"
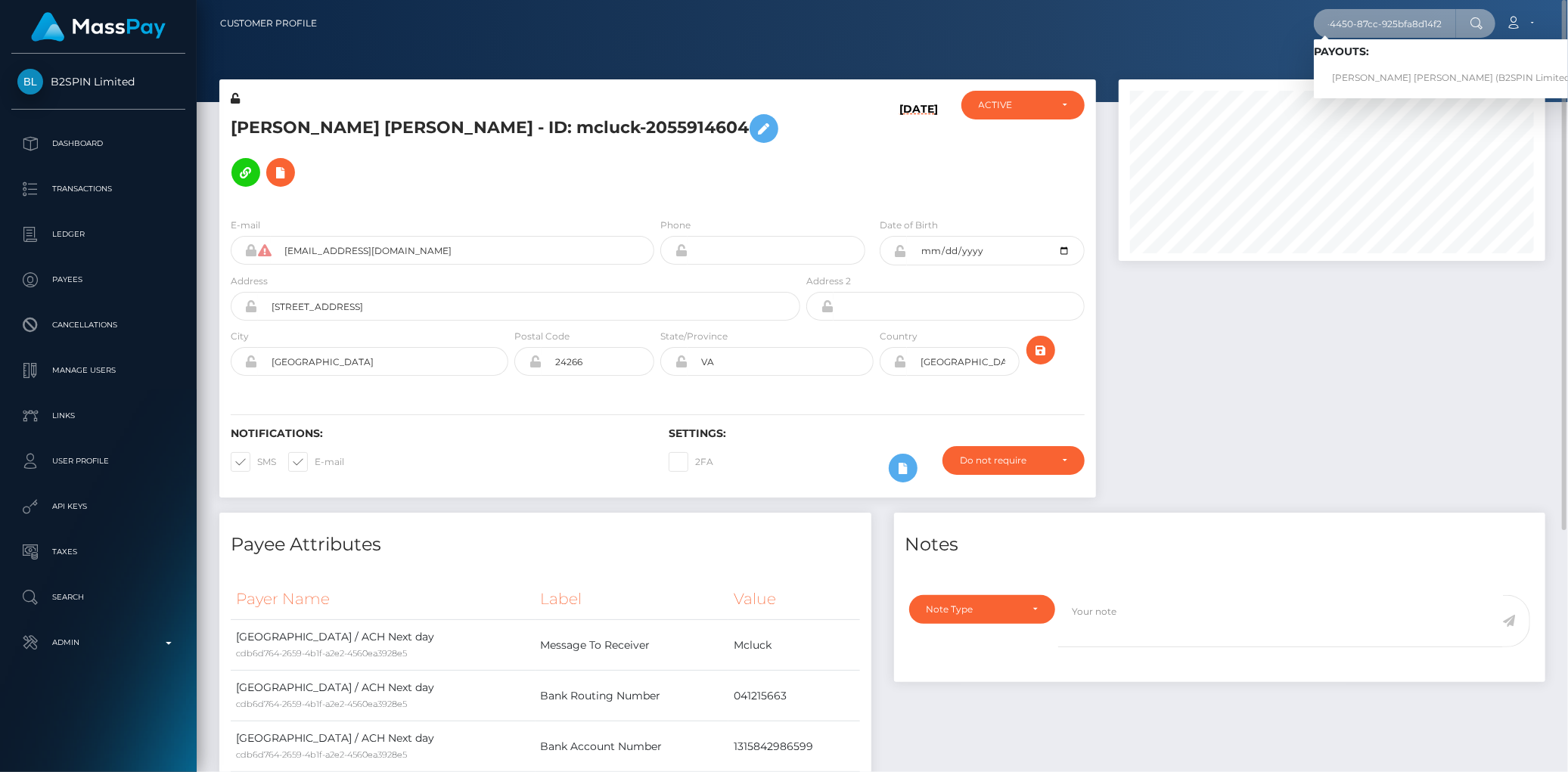
type input "d2aebd41-1359-4450-87cc-925bfa8d14f2"
click at [1351, 72] on link "RENATTA ALBERTA MATHIS (B2SPIN Limited - )" at bounding box center [1457, 78] width 286 height 28
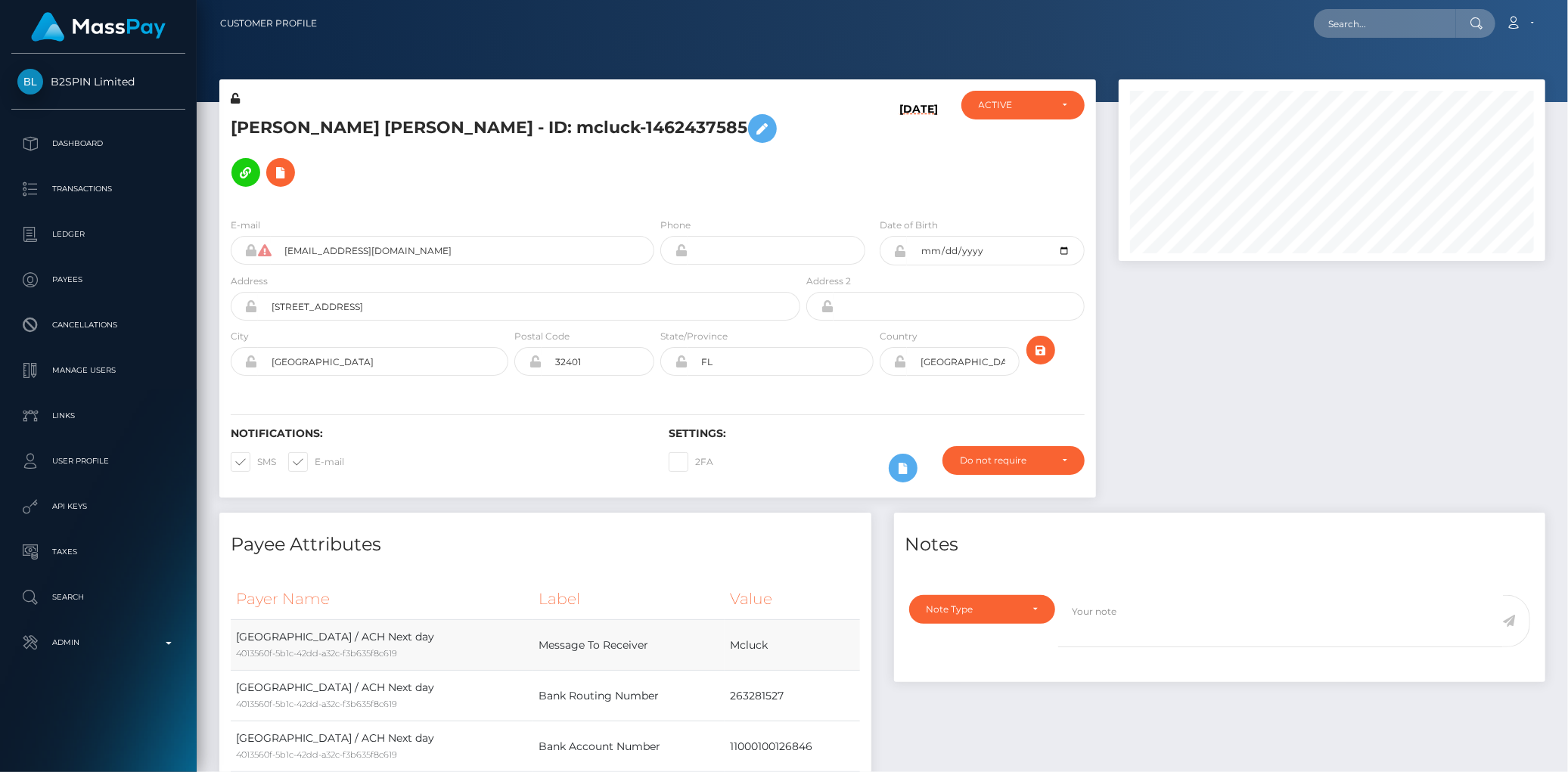
scroll to position [353, 0]
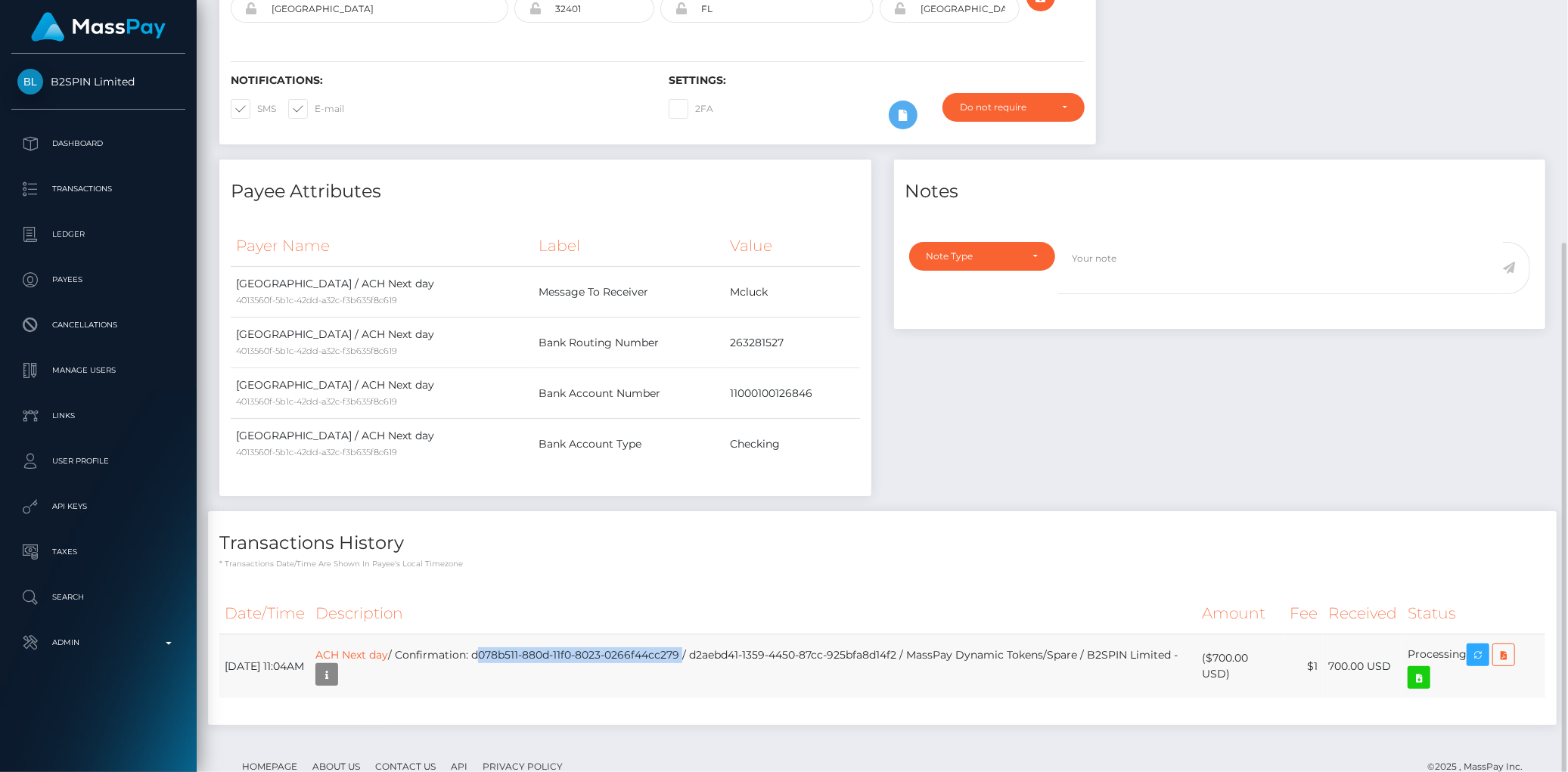
drag, startPoint x: 532, startPoint y: 612, endPoint x: 737, endPoint y: 611, distance: 205.0
click at [737, 634] on td "ACH Next day / Confirmation: d078b511-880d-11f0-8023-0266f44cc279 / d2aebd41-13…" at bounding box center [753, 667] width 887 height 65
copy td "d078b511-880d-11f0-8023-0266f44cc279"
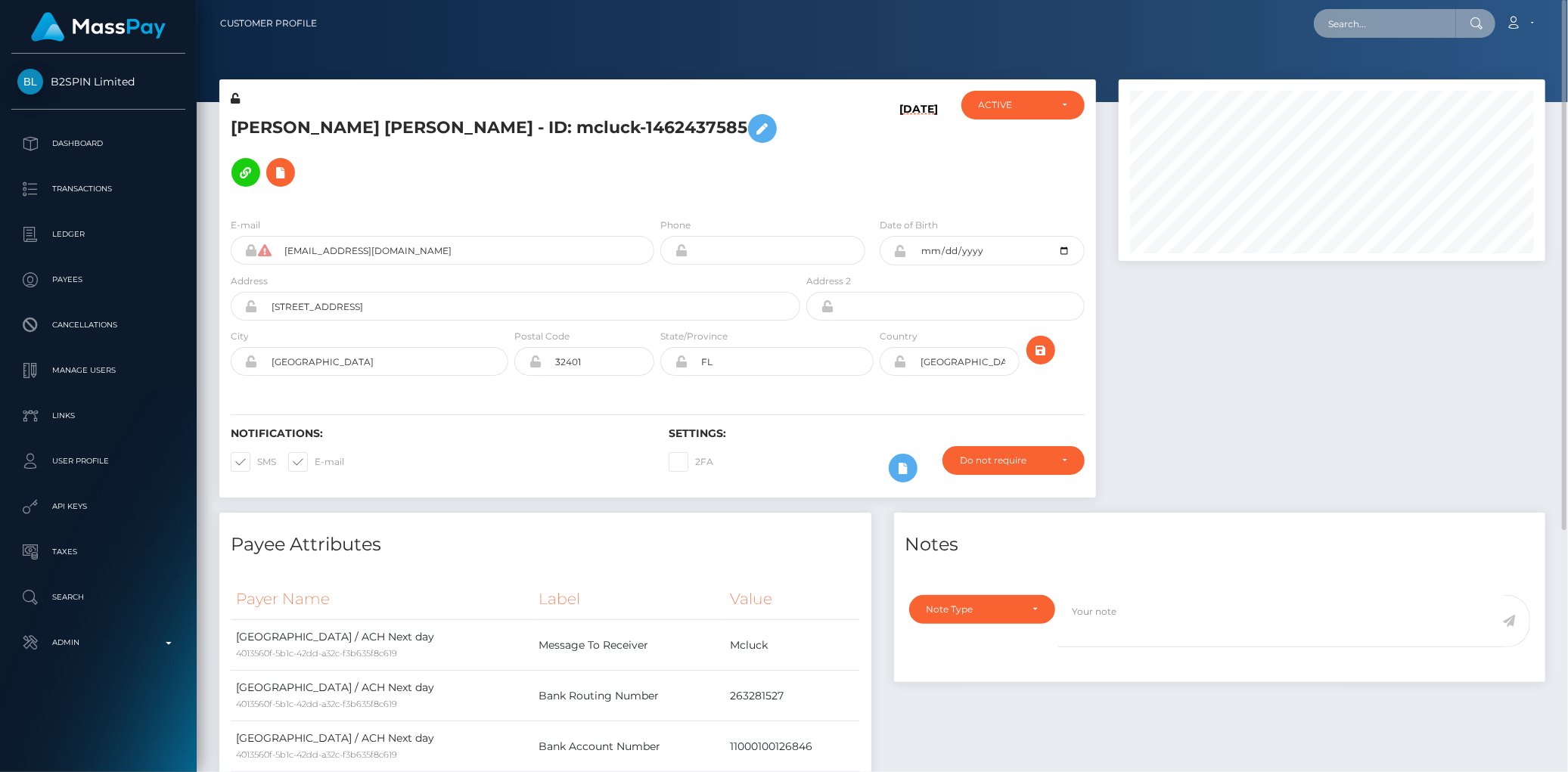
click at [1413, 12] on input "text" at bounding box center [1385, 24] width 142 height 29
paste input "b687c64c-050d-4688-9d04-669b5ad3d95f"
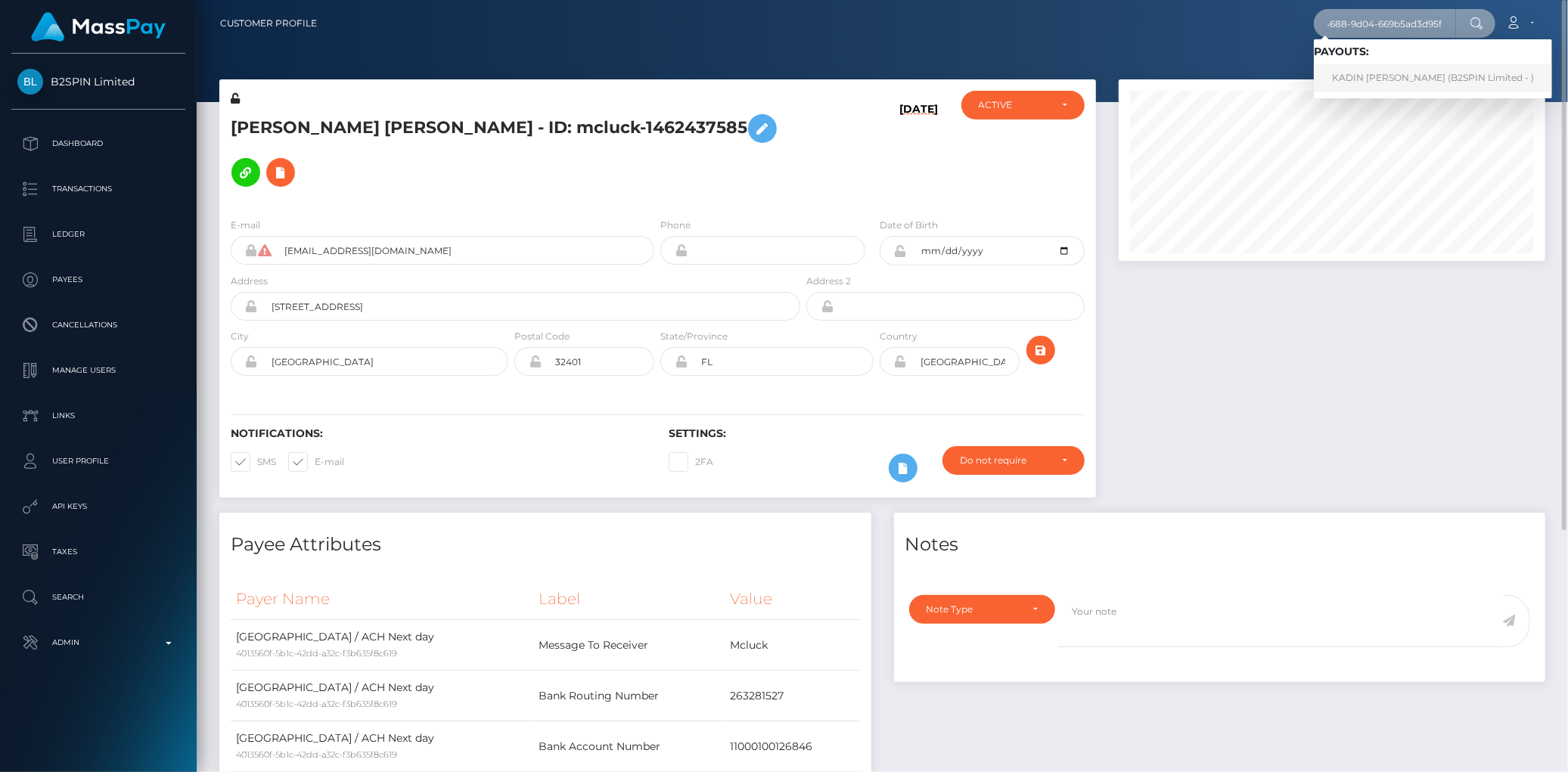
type input "b687c64c-050d-4688-9d04-669b5ad3d95f"
click at [1385, 65] on link "KADIN JOSEPH HARRISON (B2SPIN Limited - )" at bounding box center [1433, 78] width 239 height 28
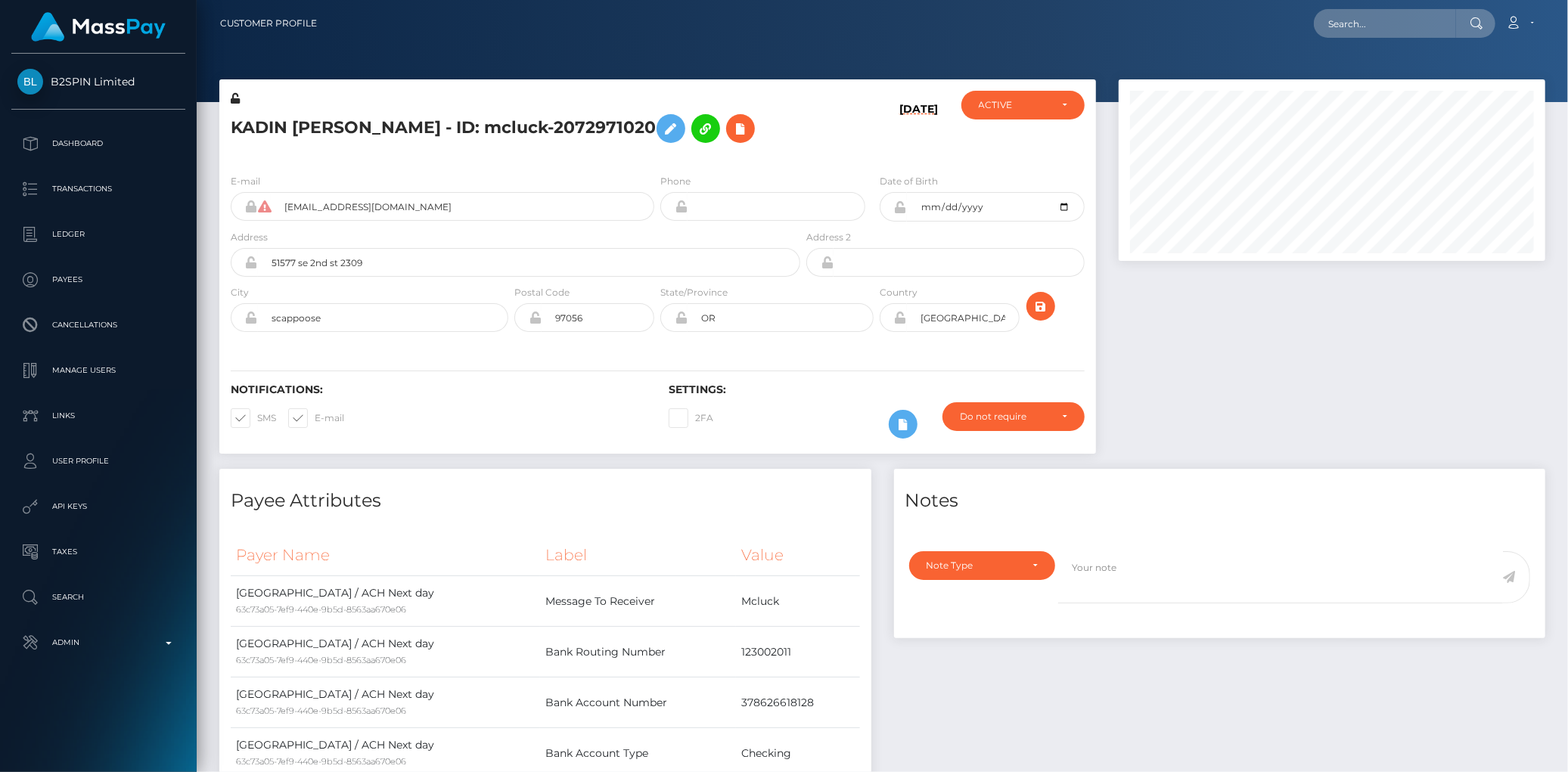
scroll to position [353, 0]
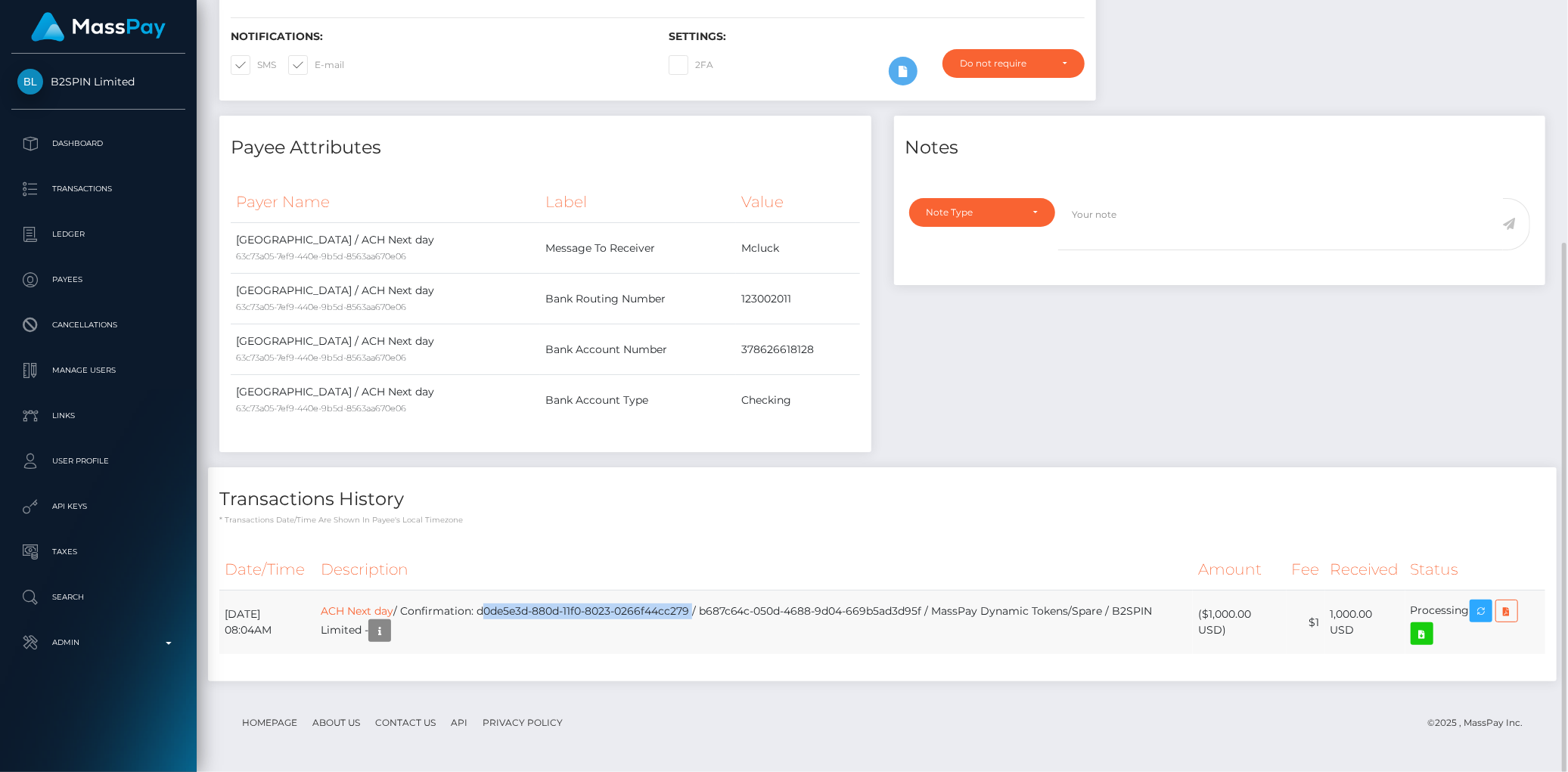
drag, startPoint x: 535, startPoint y: 610, endPoint x: 745, endPoint y: 611, distance: 210.0
click at [745, 611] on td "ACH Next day / Confirmation: d0de5e3d-880d-11f0-8023-0266f44cc279 / b687c64c-05…" at bounding box center [753, 623] width 877 height 65
copy td "d0de5e3d-880d-11f0-8023-0266f44cc279"
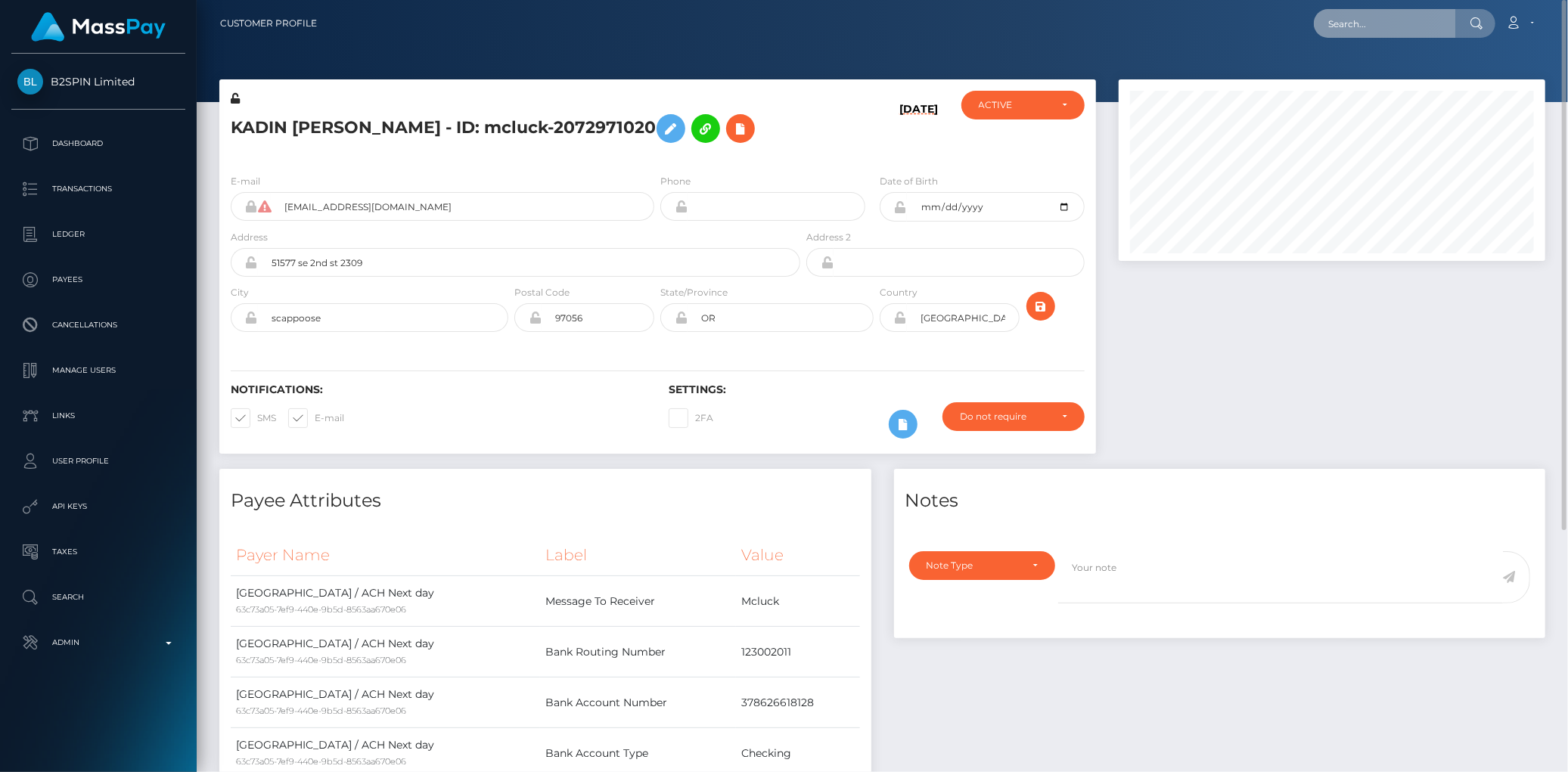
click at [1334, 20] on input "text" at bounding box center [1385, 24] width 142 height 29
paste input "d5224b27-7549-4dd1-b219-7a875a3cd78f"
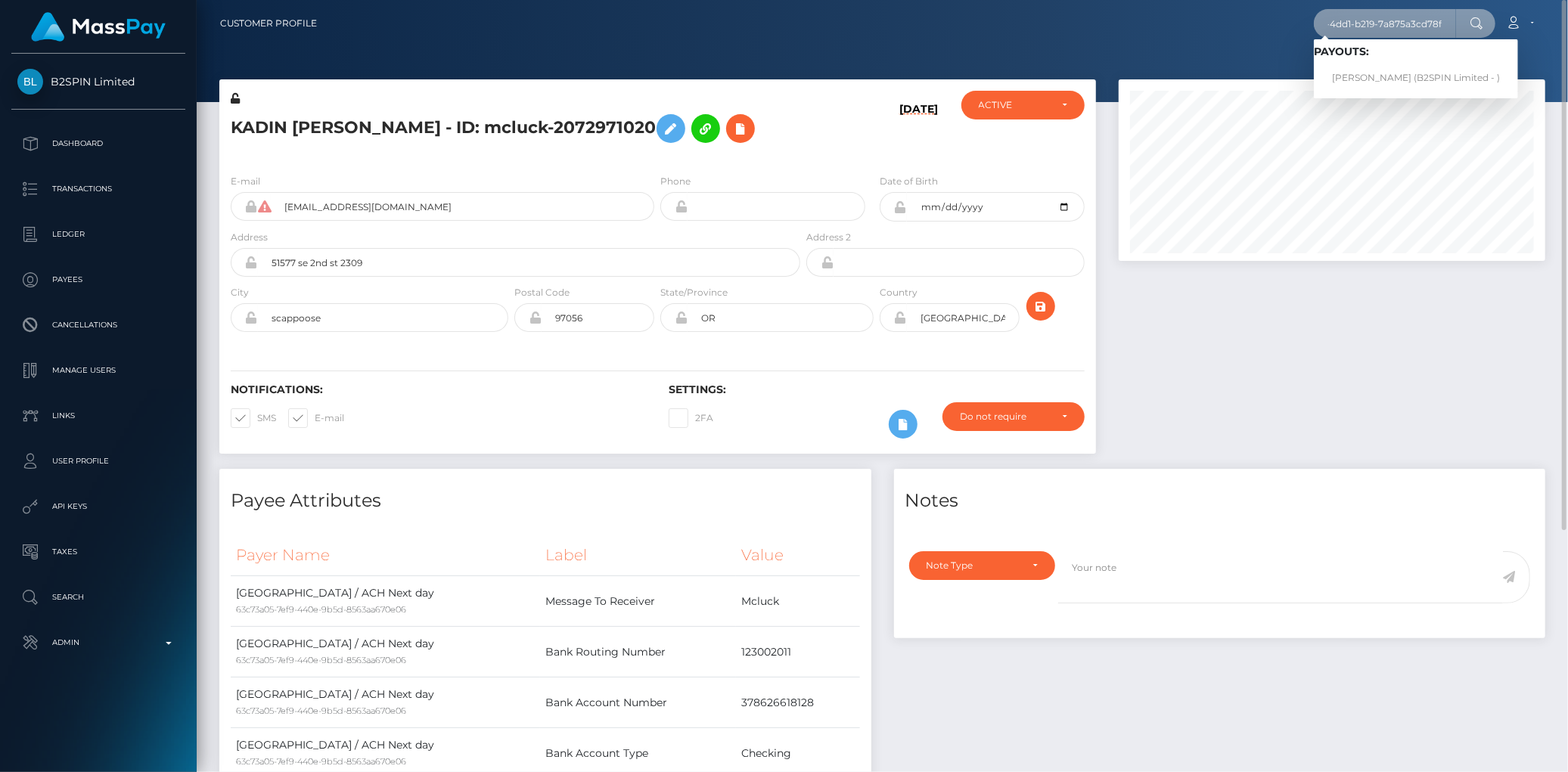
type input "d5224b27-7549-4dd1-b219-7a875a3cd78f"
click at [1362, 74] on link "[PERSON_NAME] (B2SPIN Limited - )" at bounding box center [1416, 78] width 204 height 28
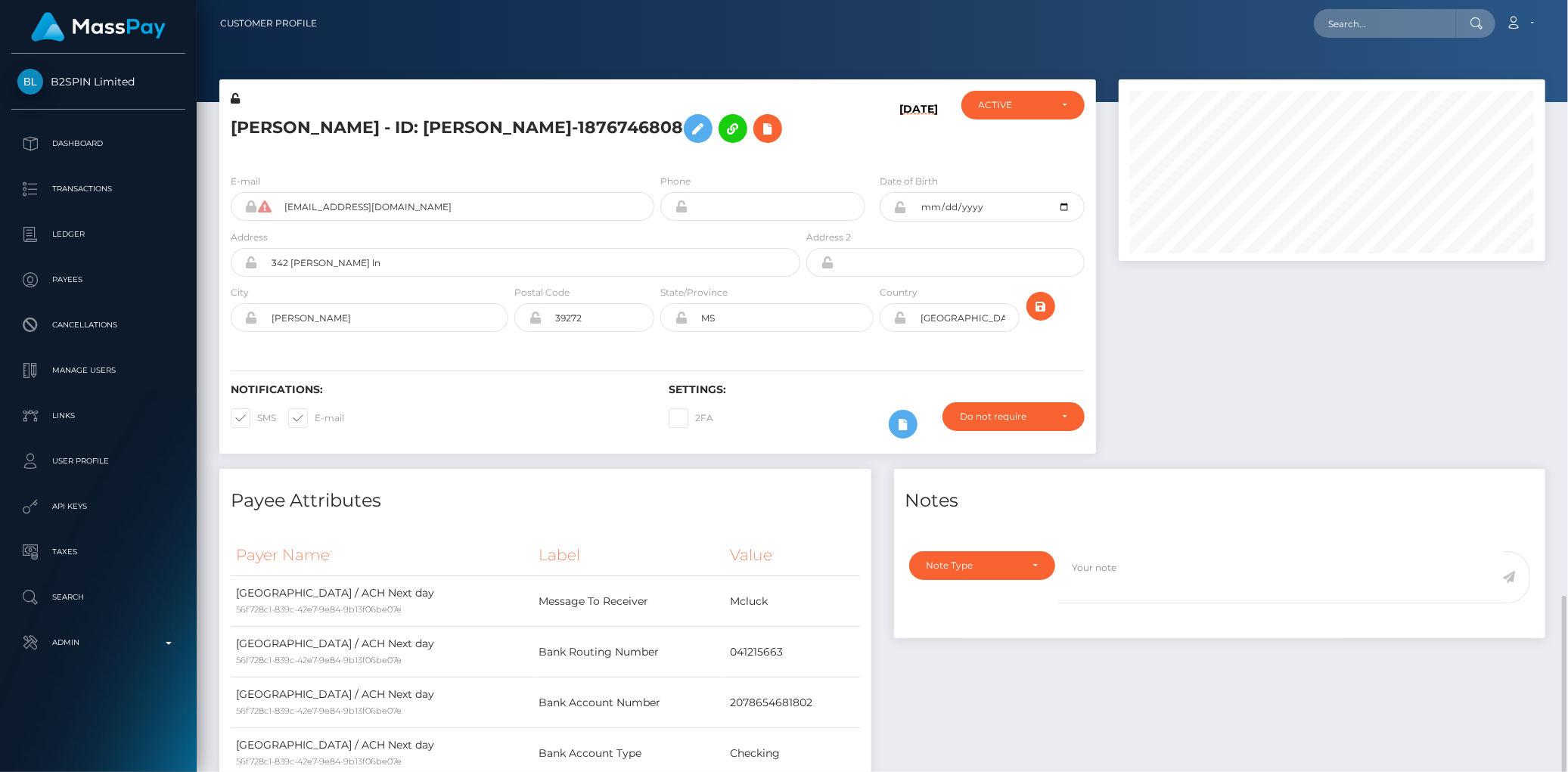
scroll to position [353, 0]
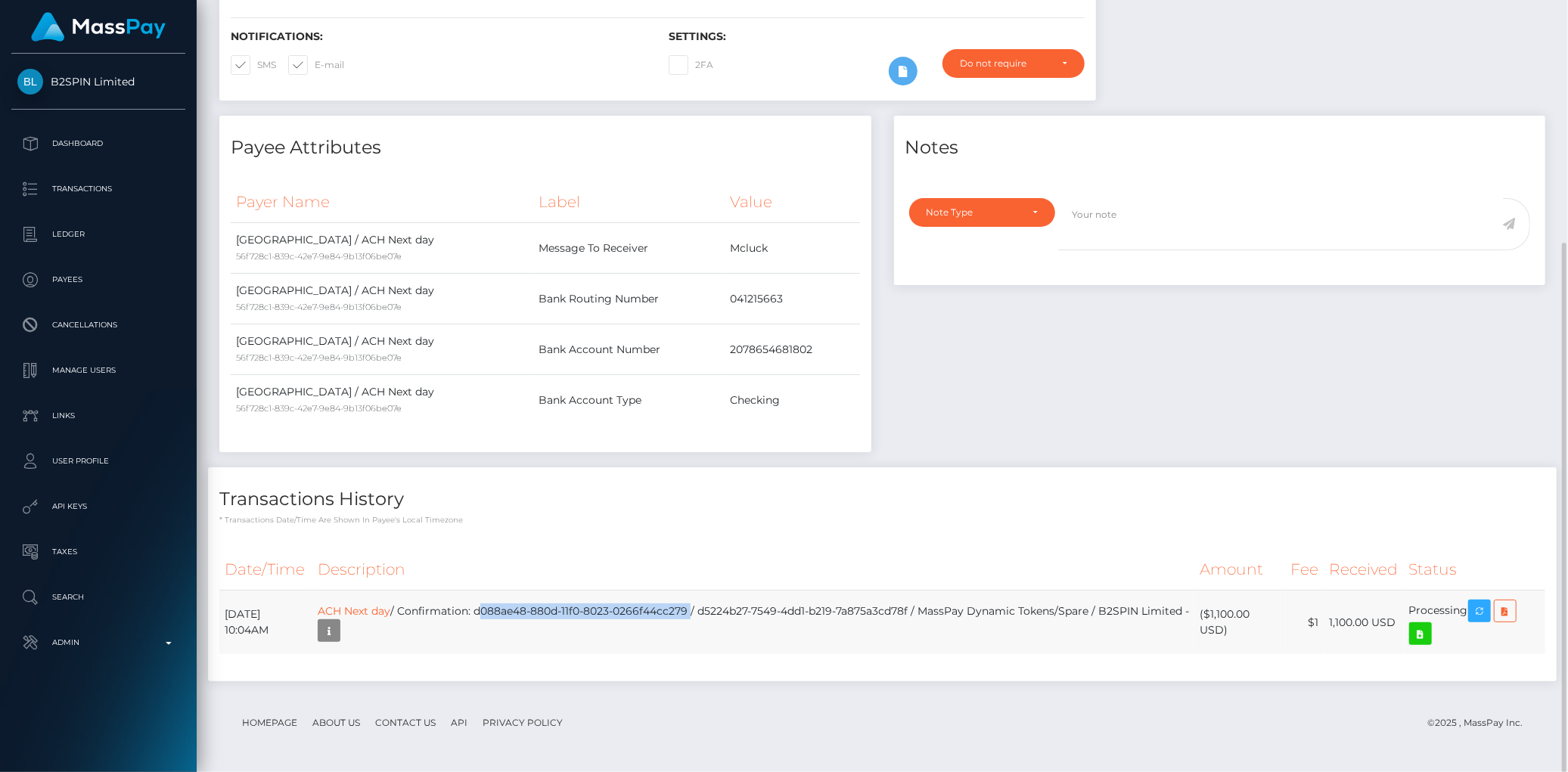
drag, startPoint x: 532, startPoint y: 613, endPoint x: 746, endPoint y: 611, distance: 214.0
click at [746, 611] on td "ACH Next day / Confirmation: d088ae48-880d-11f0-8023-0266f44cc279 / d5224b27-75…" at bounding box center [753, 623] width 882 height 65
copy td "d088ae48-880d-11f0-8023-0266f44cc279"
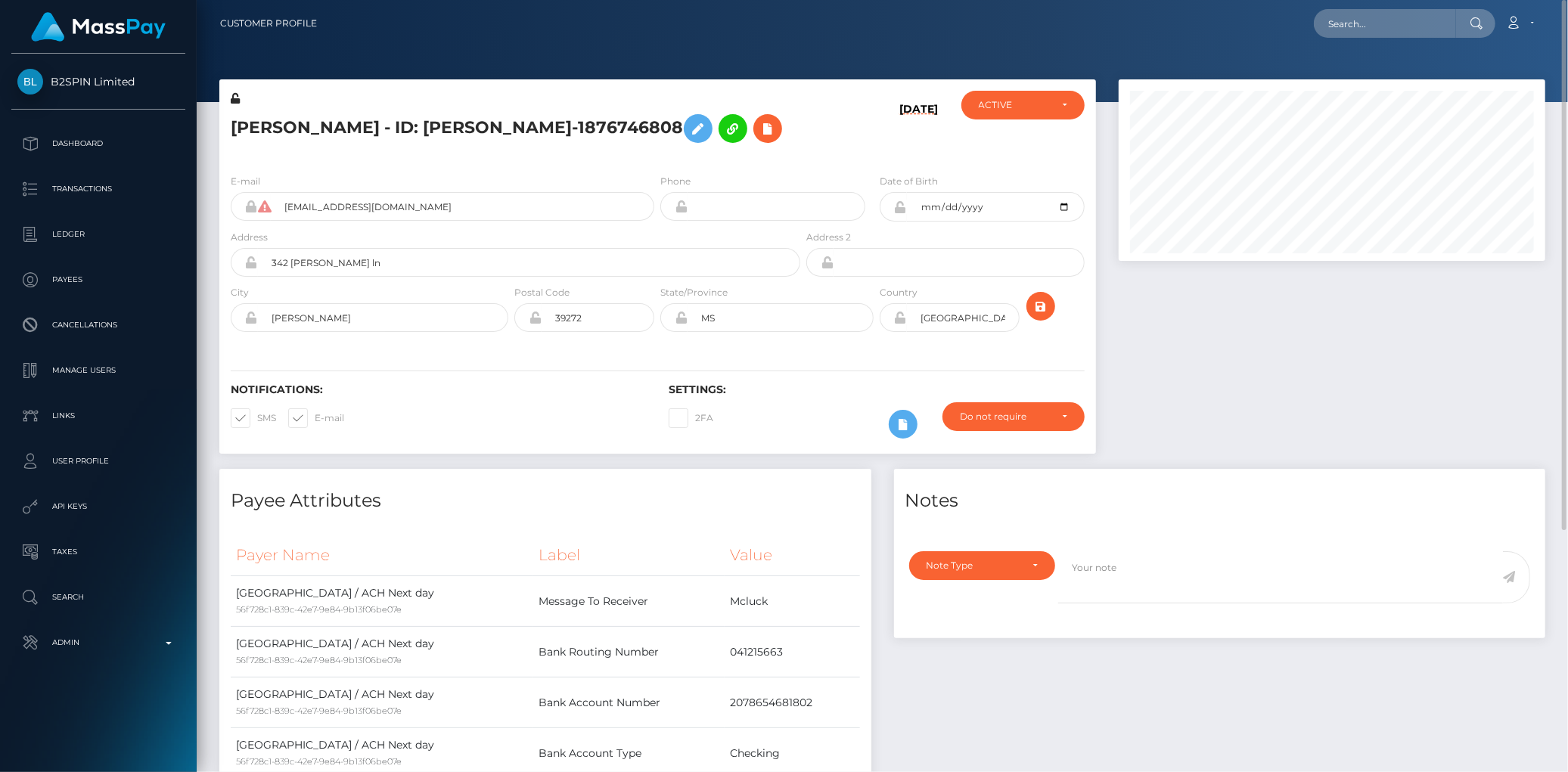
click at [1408, 40] on nav "Customer Profile Loading... Loading... Account" at bounding box center [883, 23] width 1372 height 47
click at [1395, 17] on input "text" at bounding box center [1385, 24] width 142 height 29
paste input "260638cb-79c4-4b8a-9049-4d2b51c07e9d"
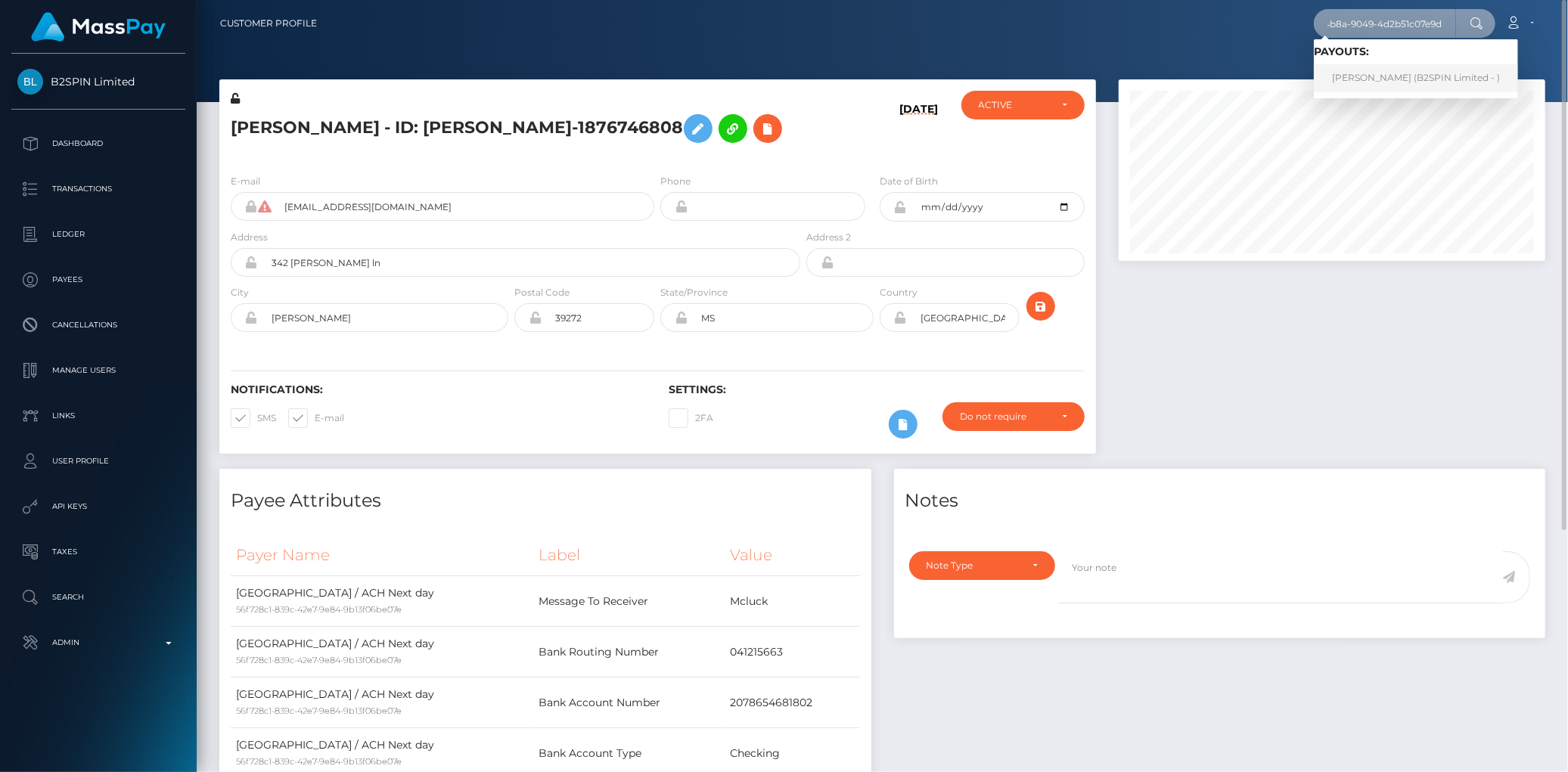
type input "260638cb-79c4-4b8a-9049-4d2b51c07e9d"
click at [1412, 80] on link "[PERSON_NAME] (B2SPIN Limited - )" at bounding box center [1416, 78] width 204 height 28
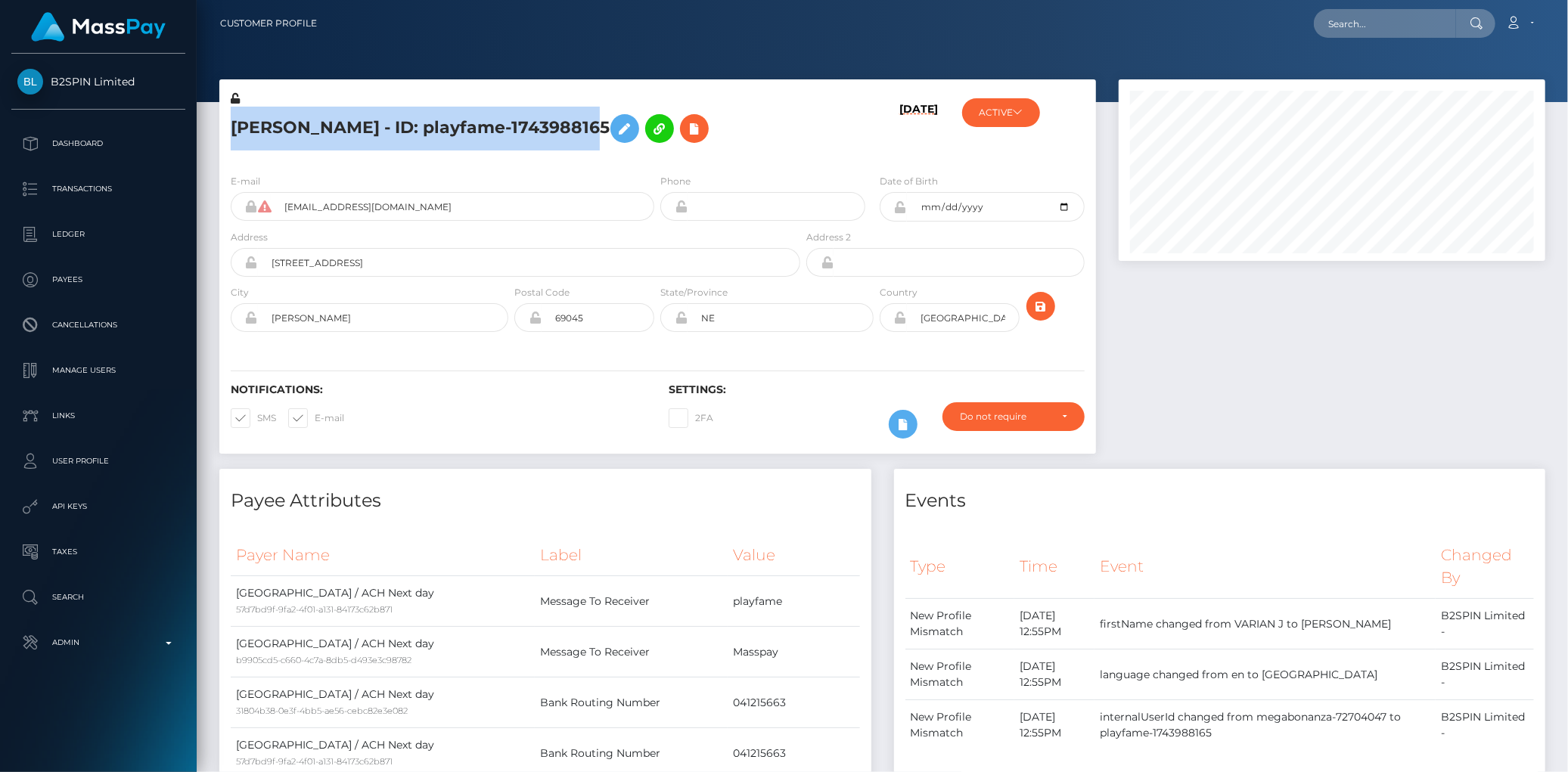
scroll to position [182, 426]
click at [598, 123] on div "VARIAN J BLUM - ID: playfame-1743988165" at bounding box center [511, 127] width 584 height 71
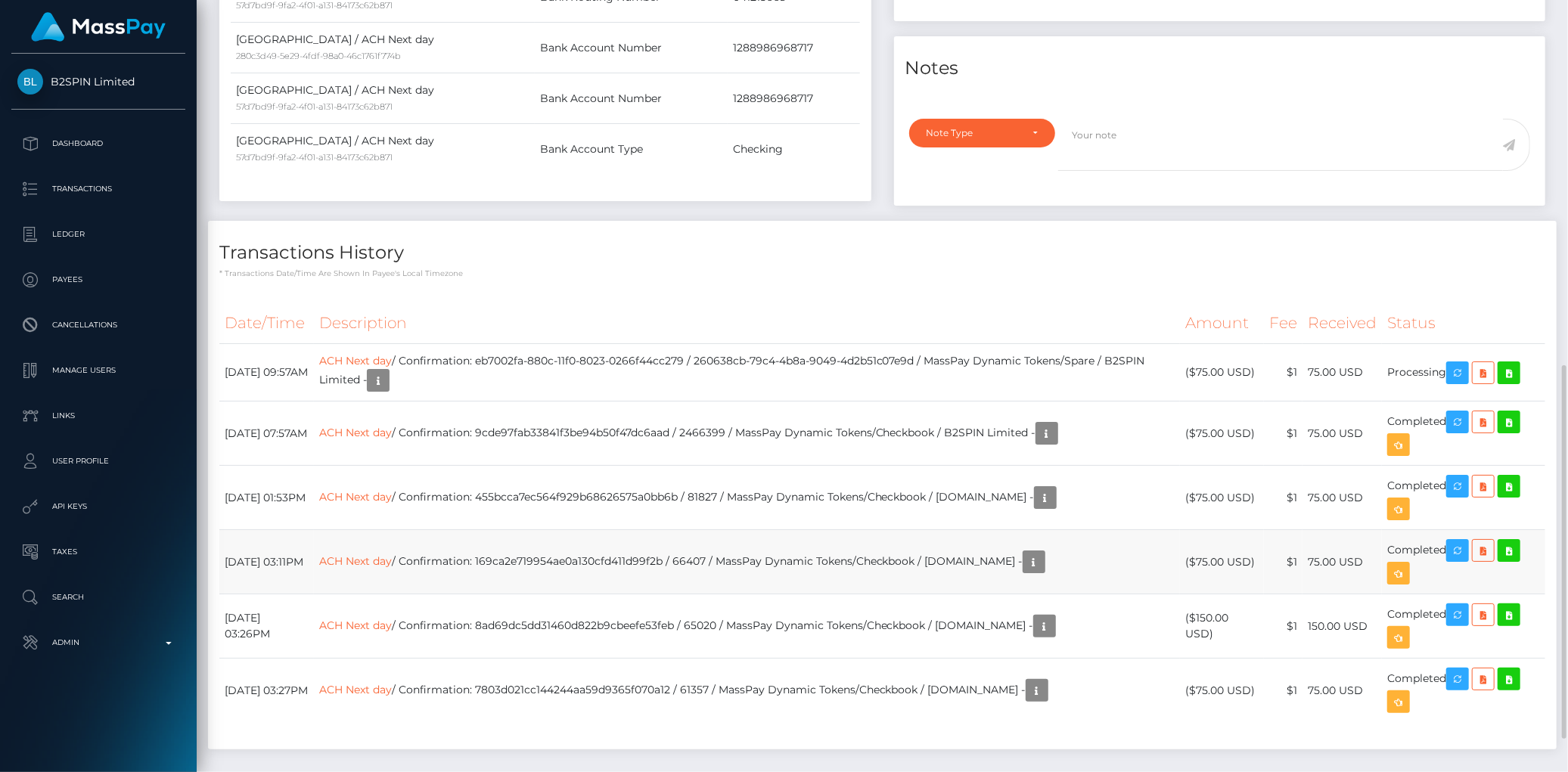
scroll to position [826, 0]
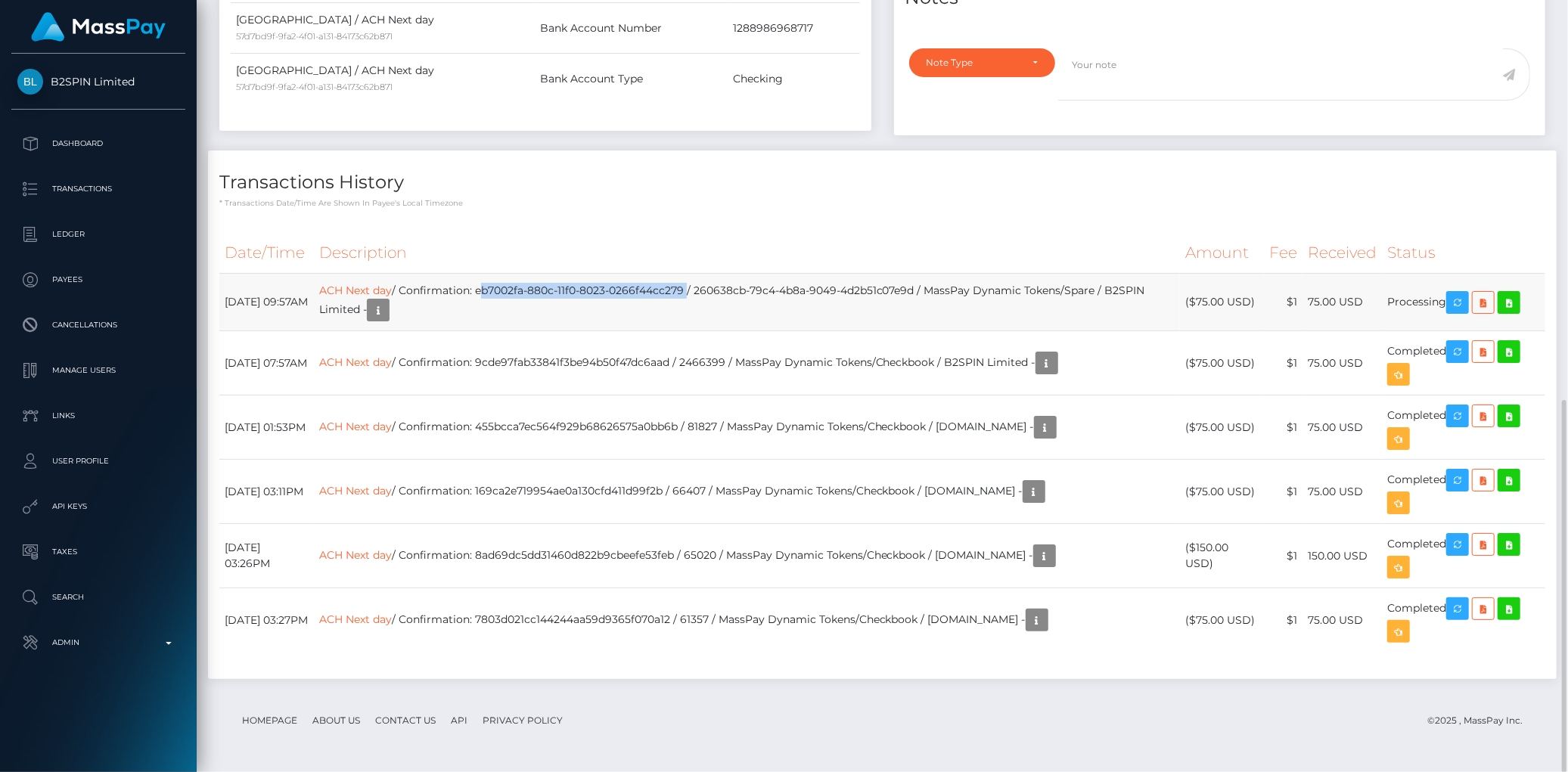
drag, startPoint x: 533, startPoint y: 291, endPoint x: 742, endPoint y: 285, distance: 209.1
click at [742, 285] on td "ACH Next day / Confirmation: eb7002fa-880c-11f0-8023-0266f44cc279 / 260638cb-79…" at bounding box center [747, 302] width 866 height 58
copy td "eb7002fa-880c-11f0-8023-0266f44cc279"
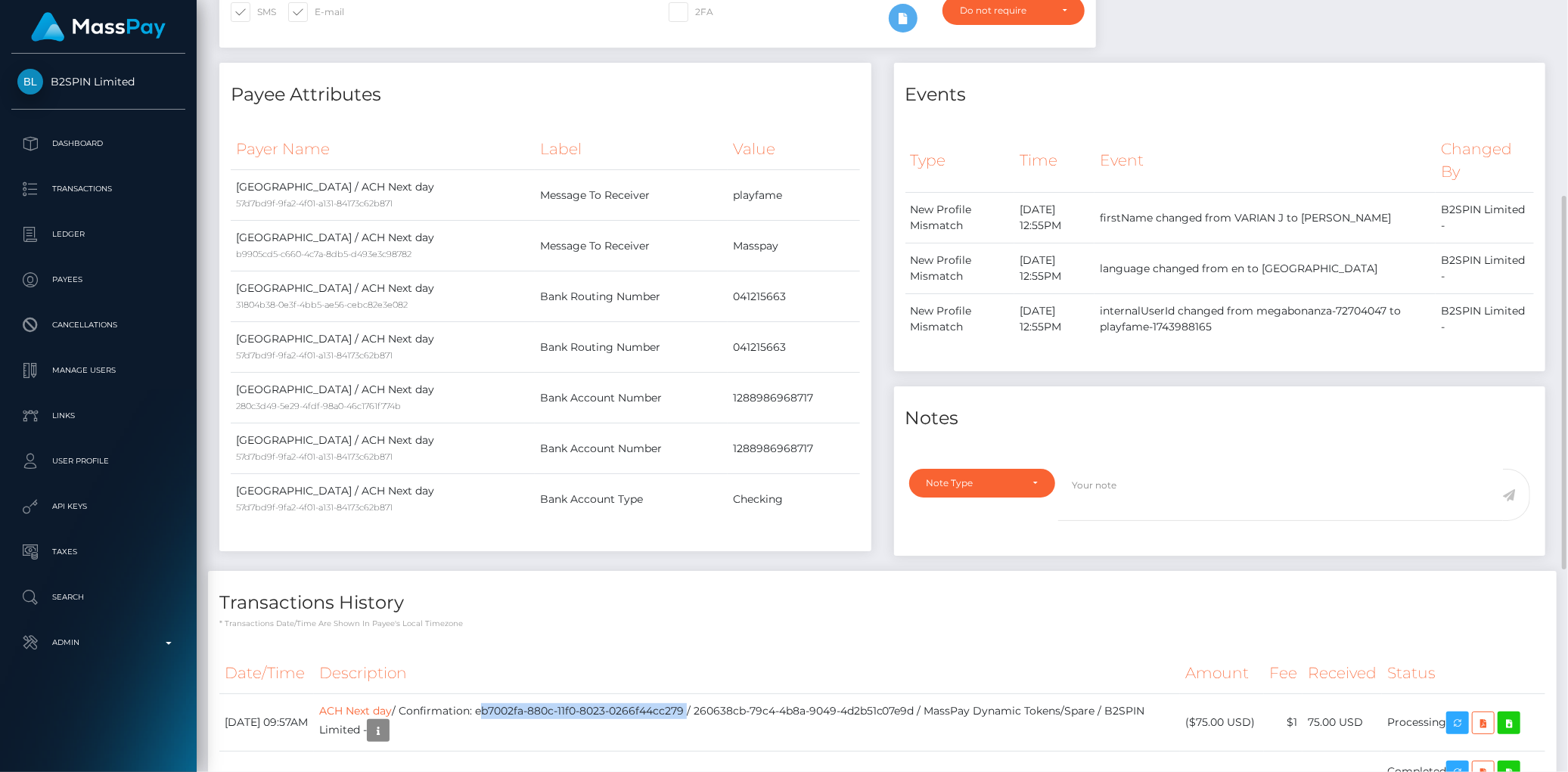
scroll to position [0, 0]
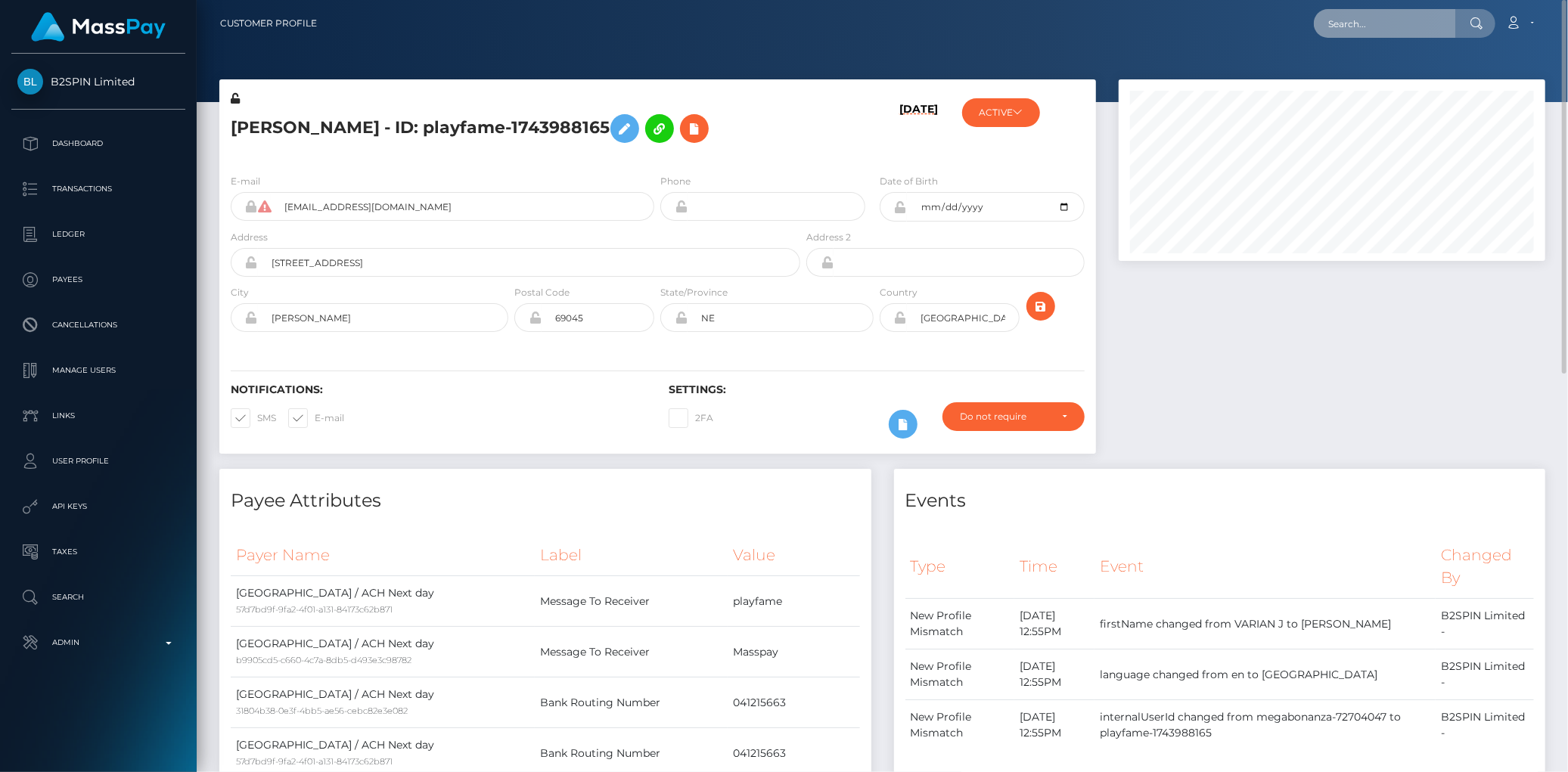
click at [1395, 26] on input "text" at bounding box center [1385, 24] width 142 height 29
paste input "a33e5d05-c059-4b09-9add-ac3695ad8777"
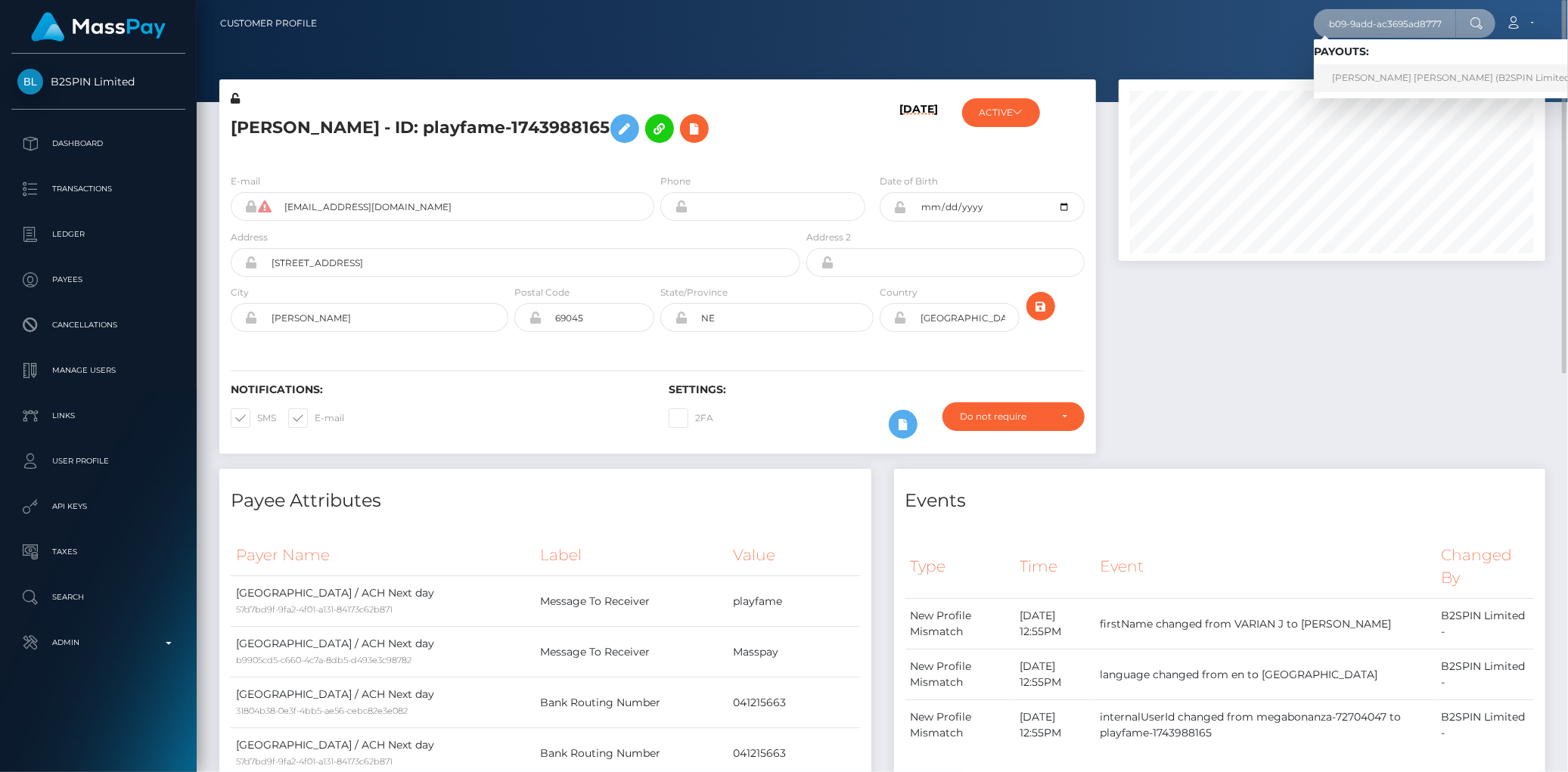
type input "a33e5d05-c059-4b09-9add-ac3695ad8777"
click at [1402, 66] on link "BENJAMIN TYLER MARCUS (B2SPIN Limited - )" at bounding box center [1457, 78] width 286 height 28
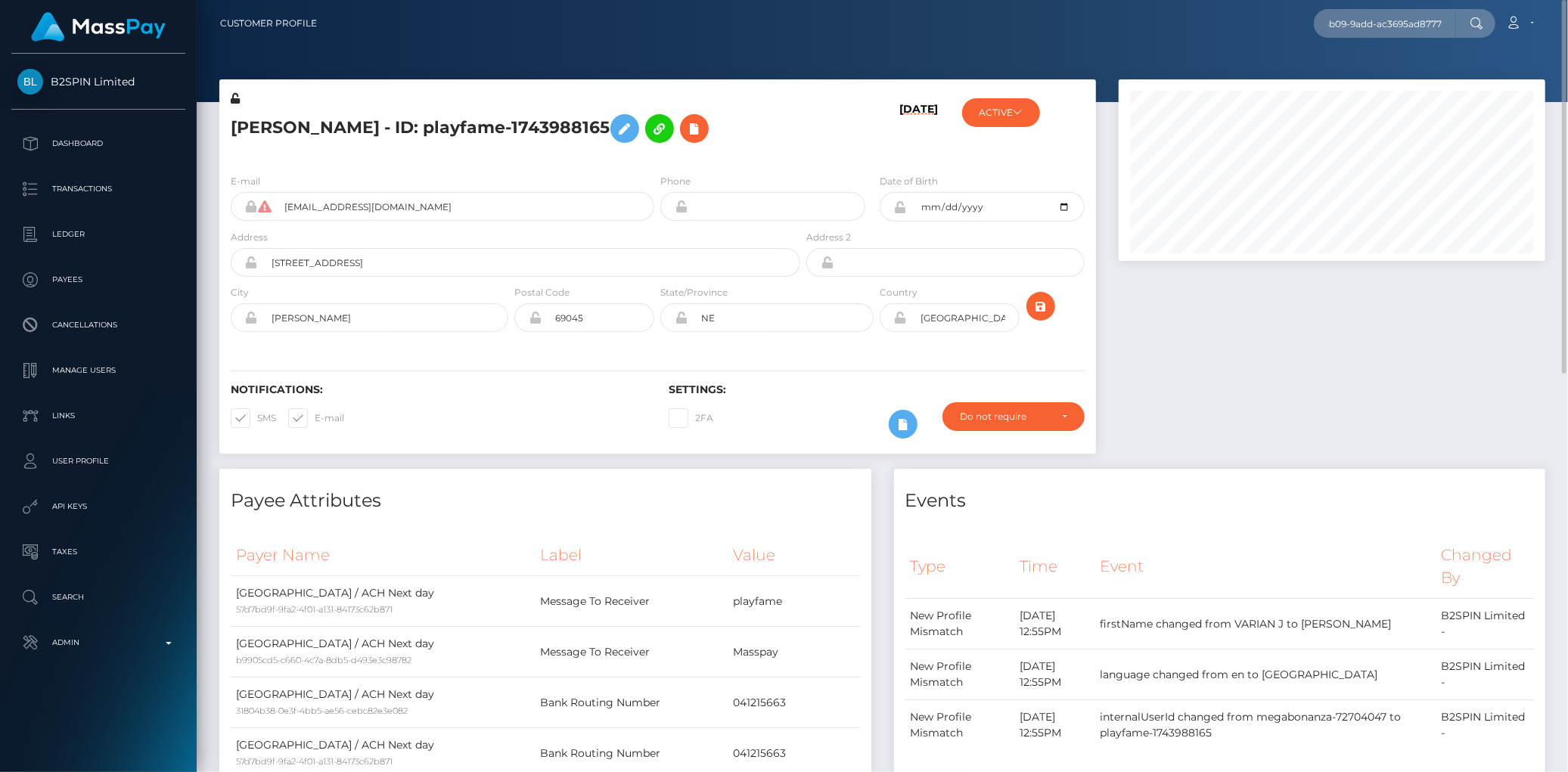
scroll to position [0, 0]
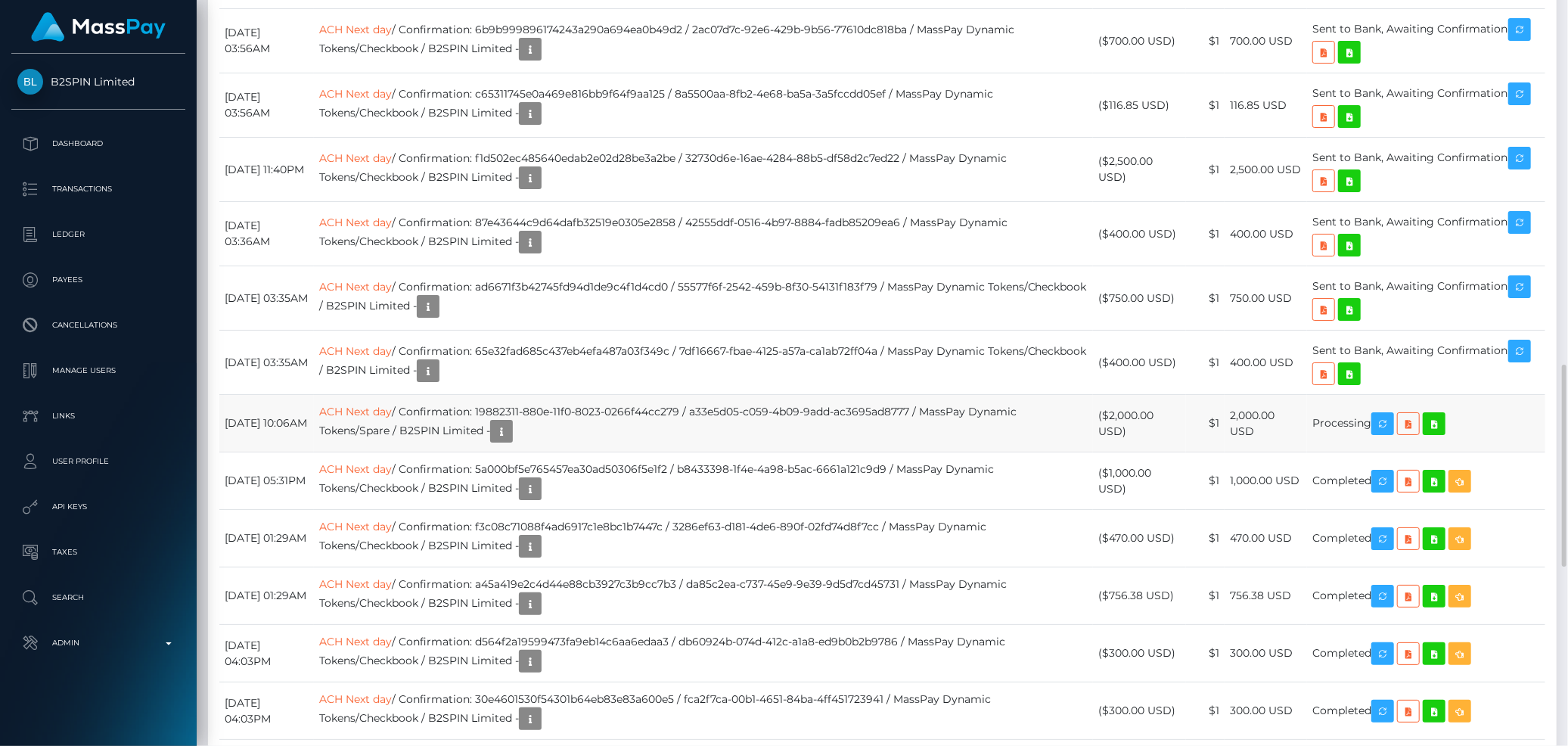
scroll to position [182, 426]
drag, startPoint x: 521, startPoint y: 349, endPoint x: 722, endPoint y: 349, distance: 201.0
click at [722, 395] on td "ACH Next day / Confirmation: 19882311-880e-11f0-8023-0266f44cc279 / a33e5d05-c0…" at bounding box center [704, 424] width 780 height 58
copy td "19882311-880e-11f0-8023-0266f44cc279"
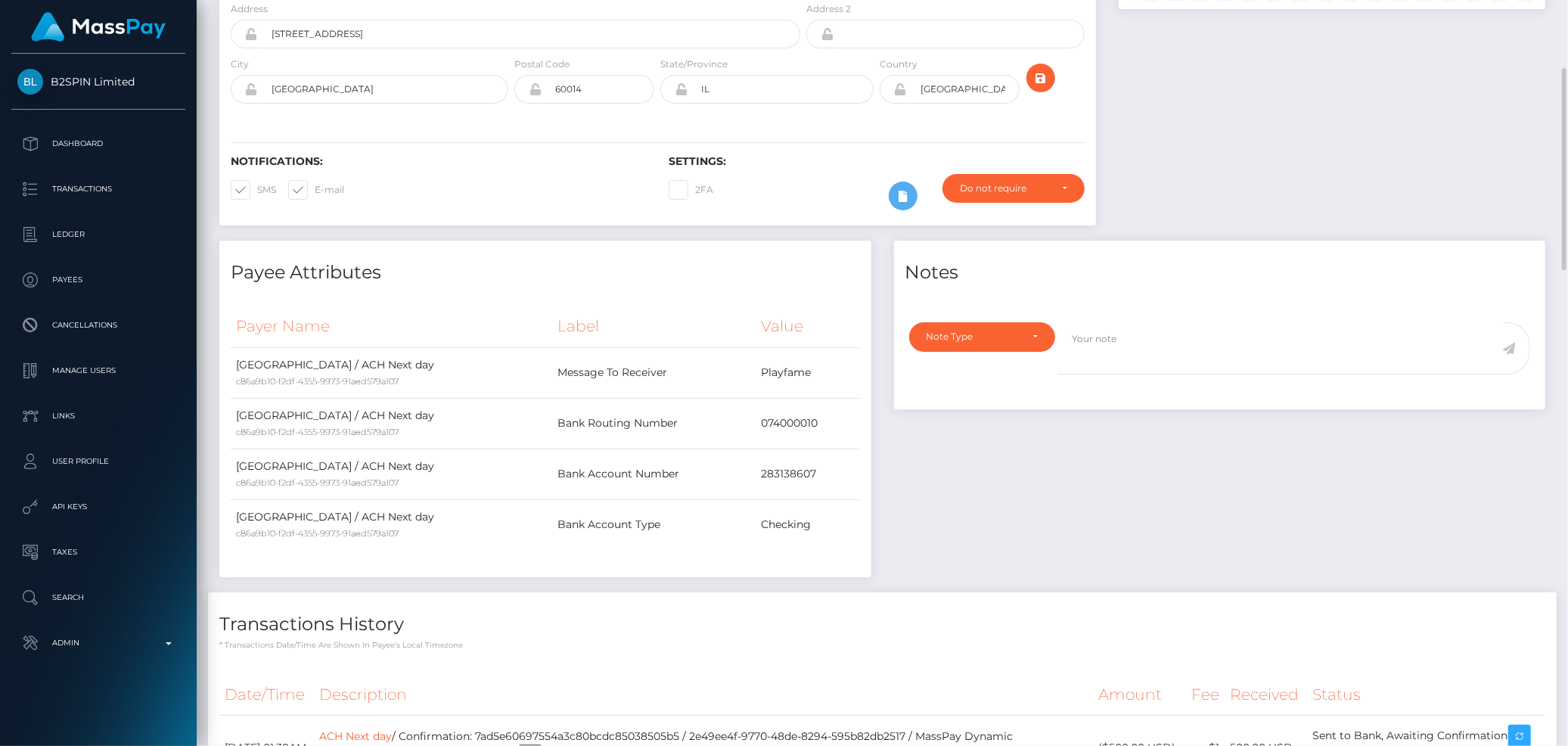
scroll to position [0, 0]
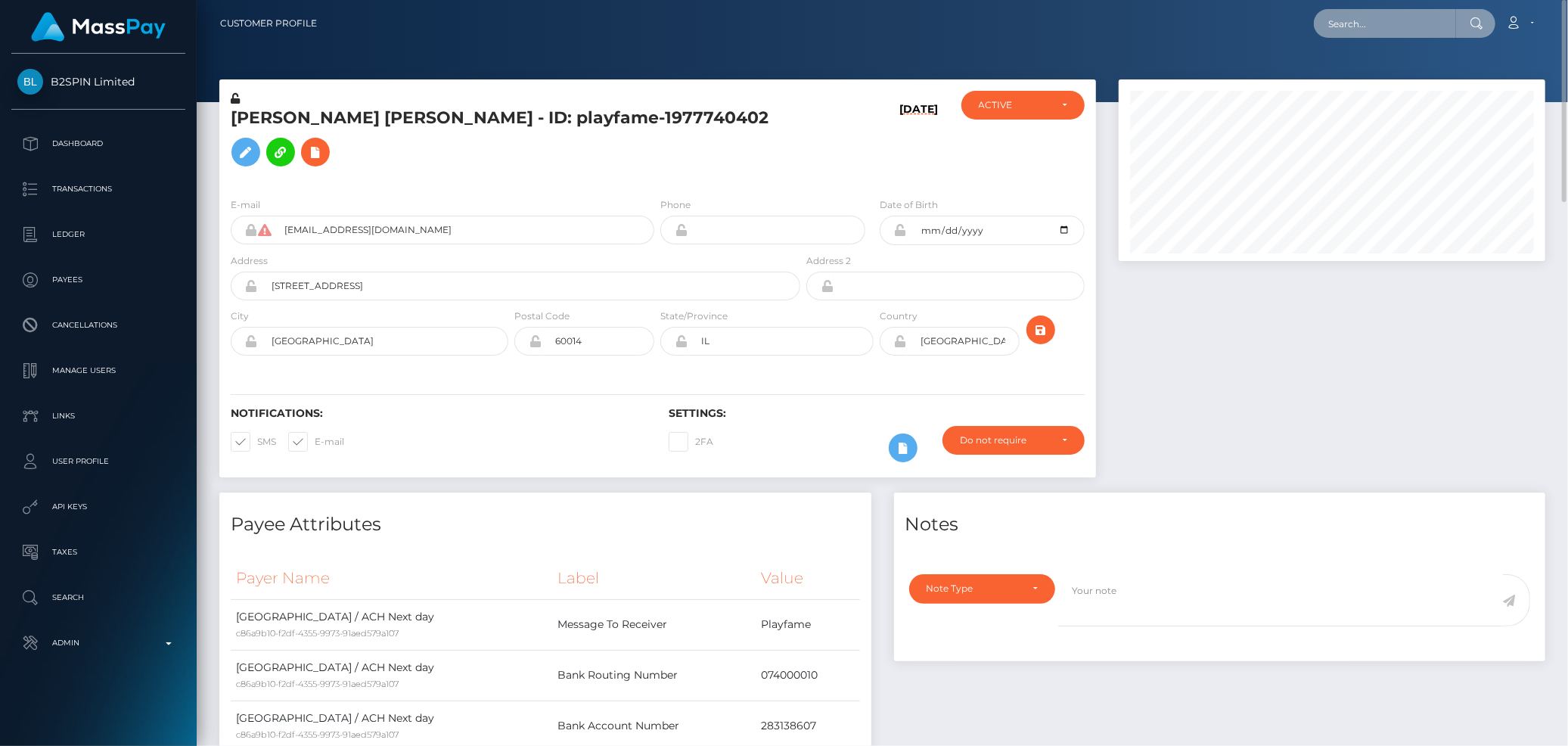
click at [1346, 15] on input "text" at bounding box center [1385, 24] width 142 height 29
paste input "12e7d697-23b6-4644-8325-ff95fd60055e"
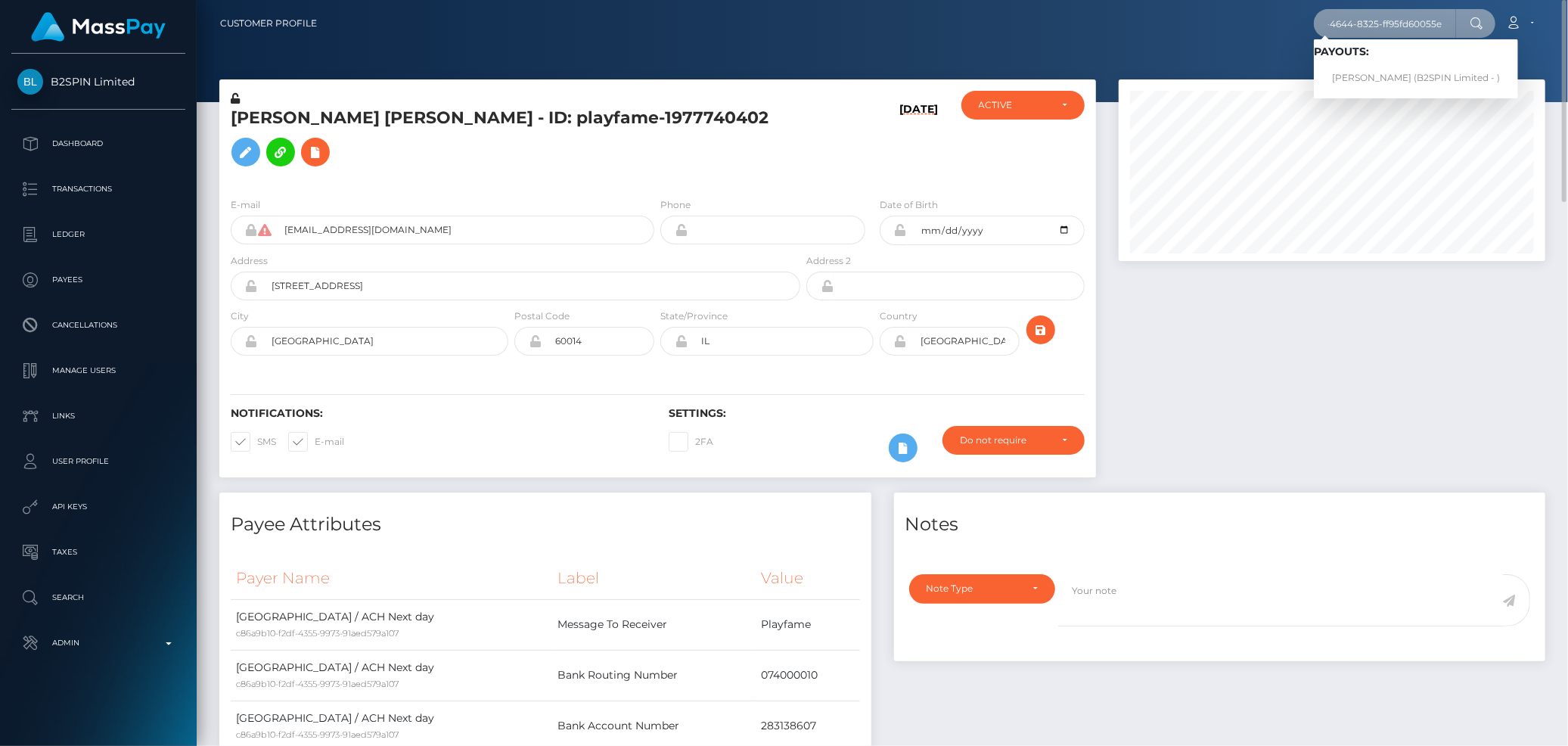
type input "12e7d697-23b6-4644-8325-ff95fd60055e"
click at [1367, 66] on link "JANICIA J WALTON (B2SPIN Limited - )" at bounding box center [1416, 78] width 204 height 28
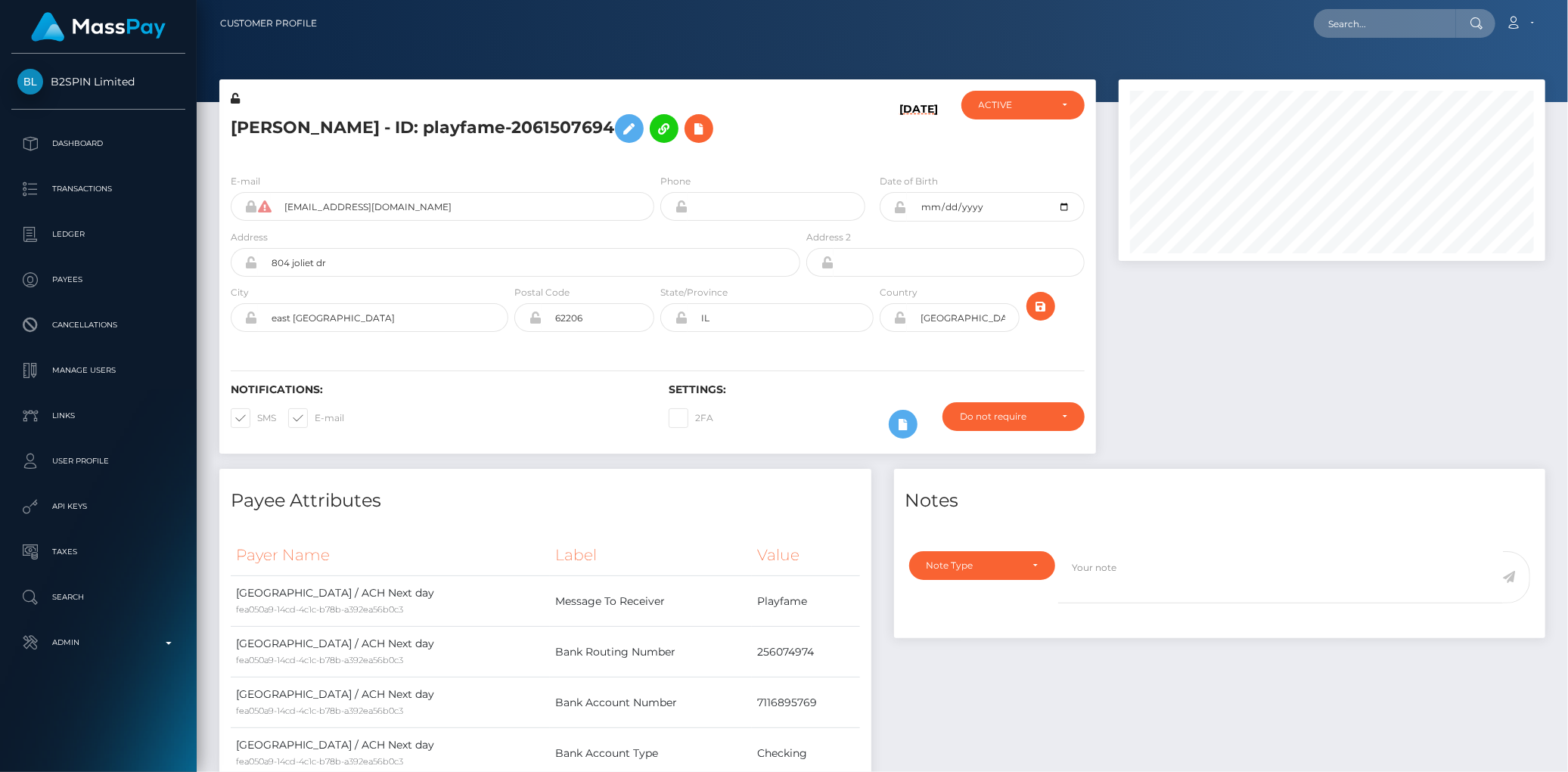
scroll to position [182, 426]
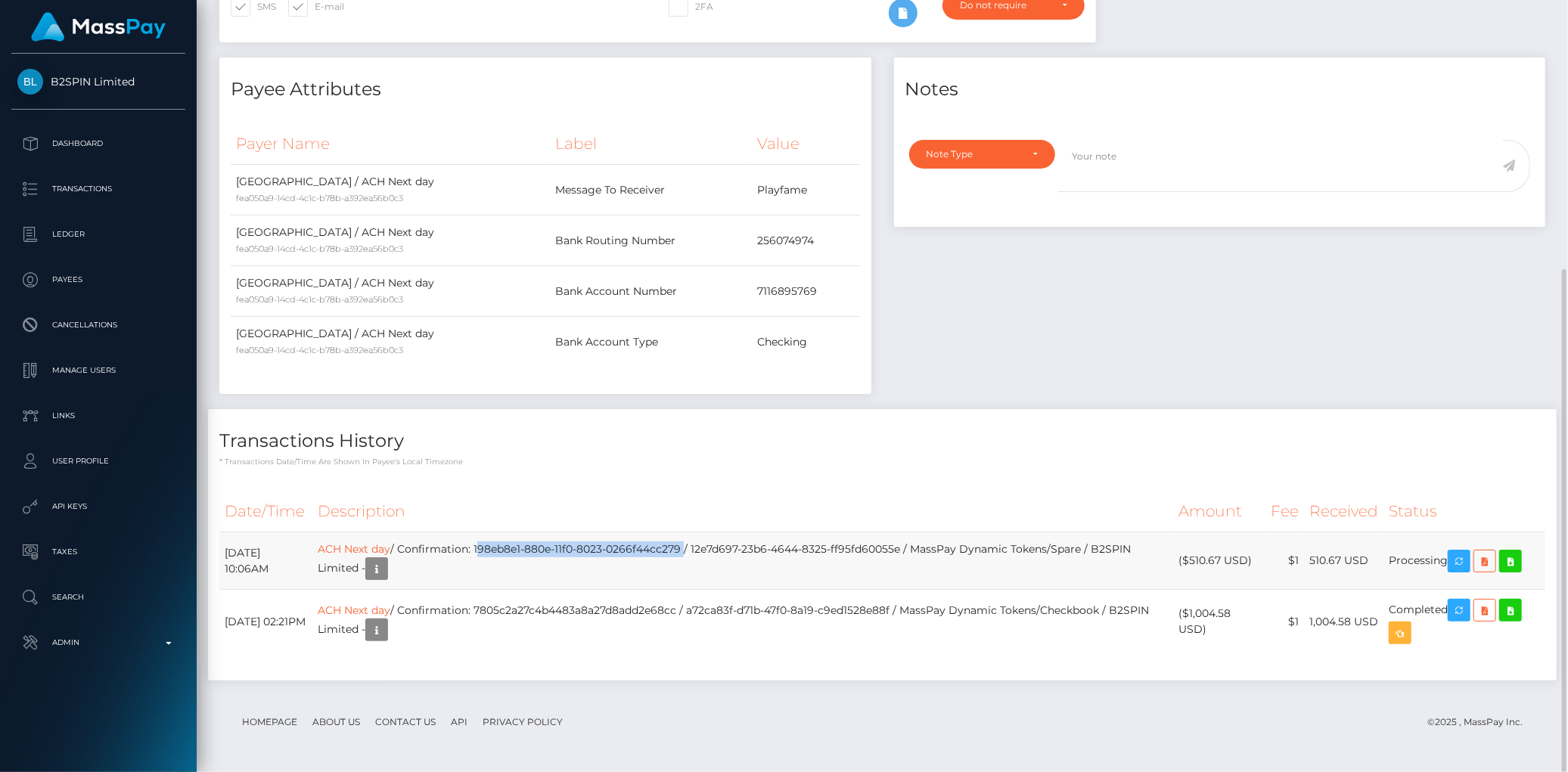
drag, startPoint x: 0, startPoint y: 0, endPoint x: 736, endPoint y: 549, distance: 918.2
click at [736, 549] on td "ACH Next day / Confirmation: 198eb8e1-880e-11f0-8023-0266f44cc279 / 12e7d697-23…" at bounding box center [742, 561] width 860 height 58
copy td "198eb8e1-880e-11f0-8023-0266f44cc279"
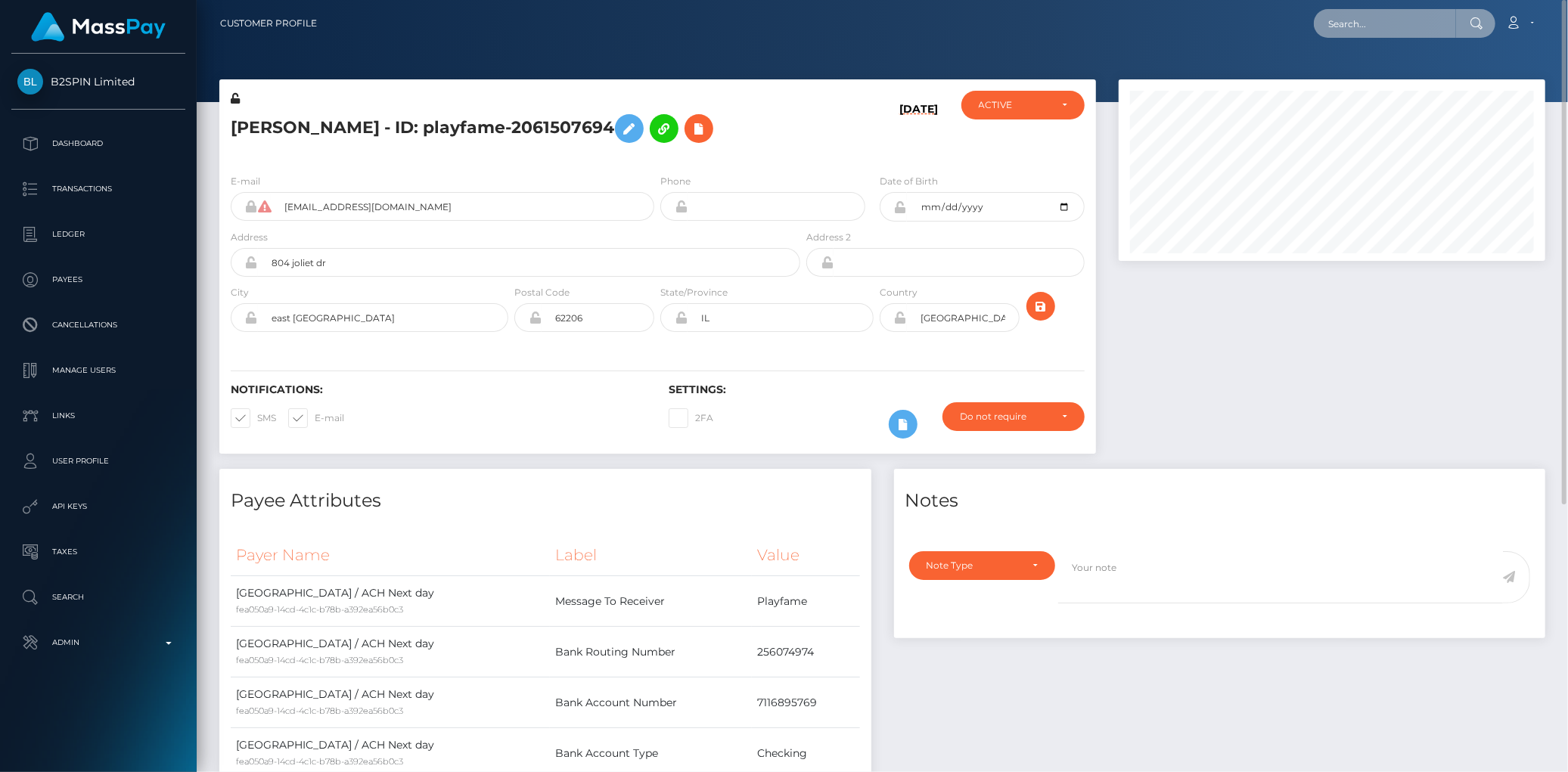
click at [1372, 12] on input "text" at bounding box center [1385, 24] width 142 height 29
paste input "d3e1268b-bf66-441e-bb90-ca0e9c5a804d"
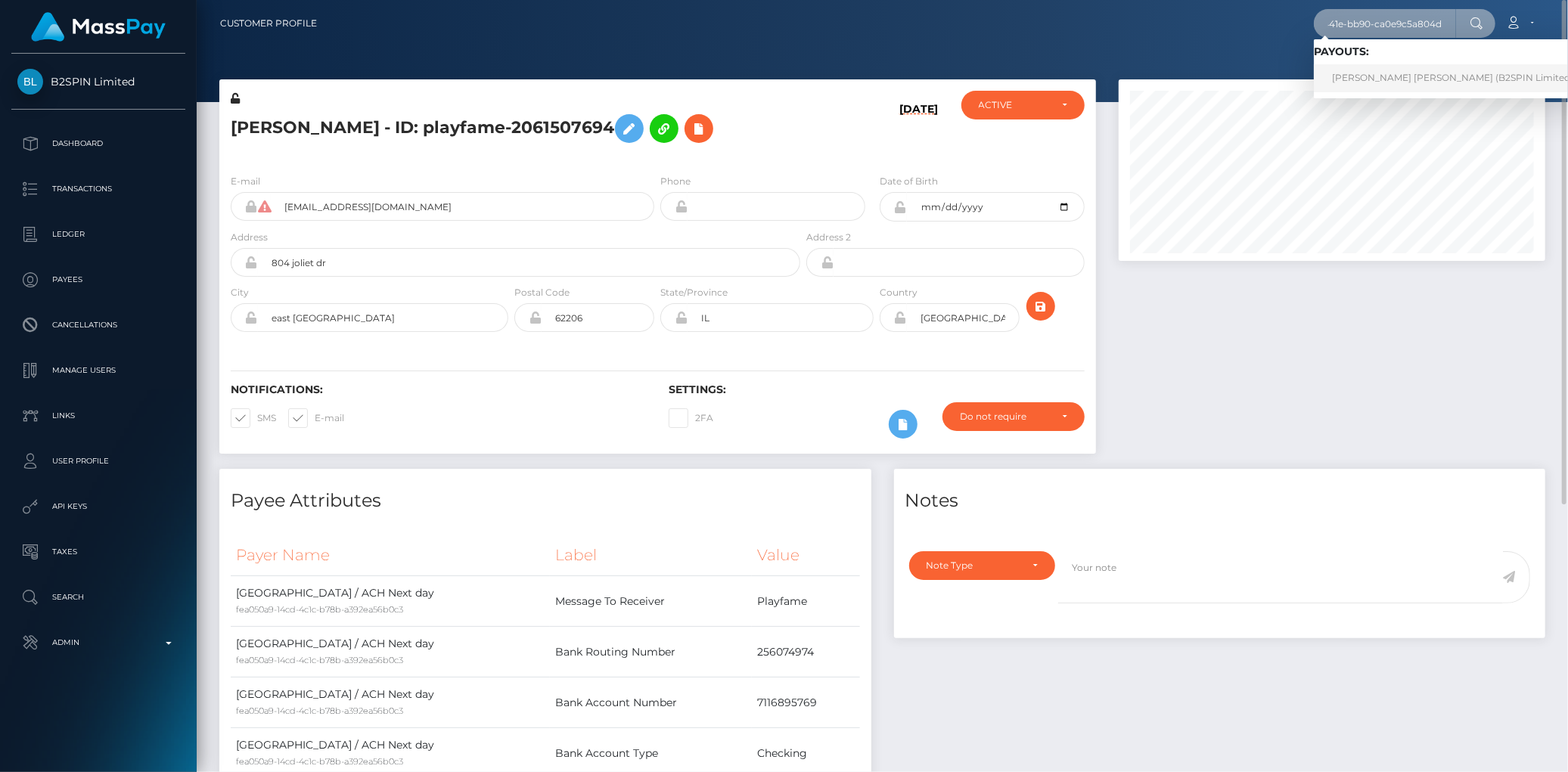
type input "d3e1268b-bf66-441e-bb90-ca0e9c5a804d"
click at [1390, 70] on link "CANDIDO JR GAYTAN (B2SPIN Limited - )" at bounding box center [1457, 78] width 286 height 28
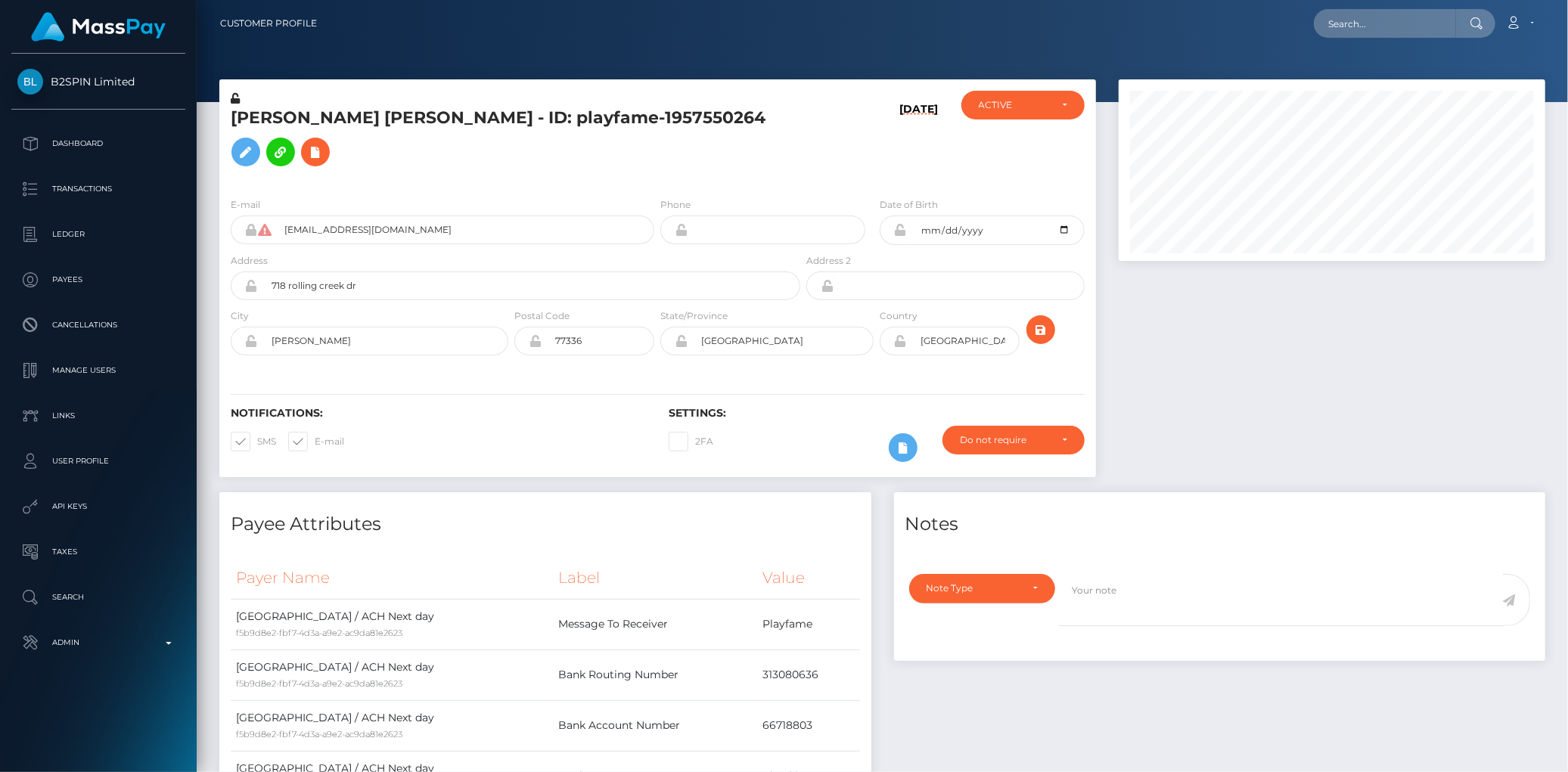
scroll to position [182, 426]
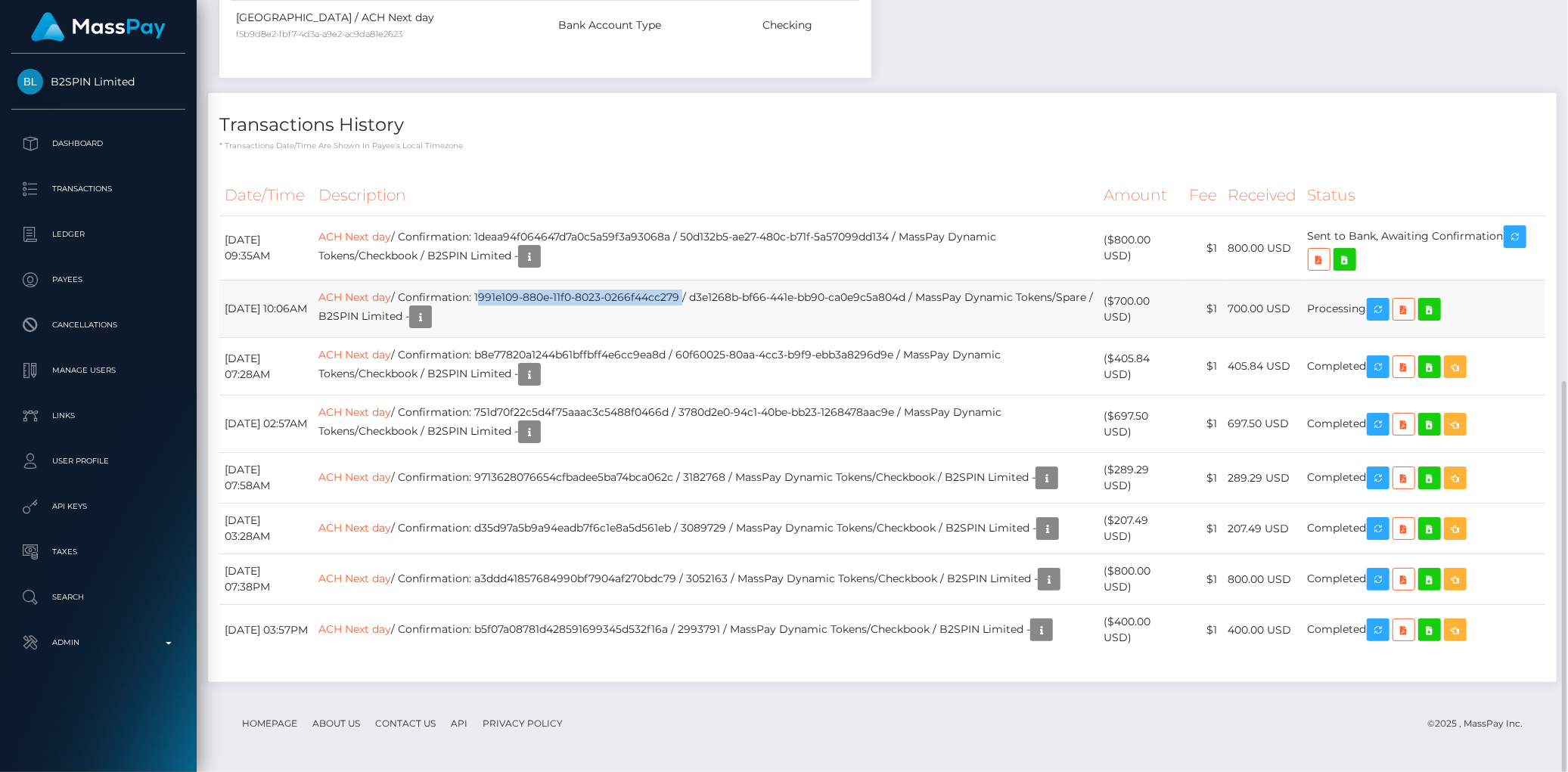
click at [524, 280] on td "ACH Next day / Confirmation: 1991e109-880e-11f0-8023-0266f44cc279 / d3e1268b-bf…" at bounding box center [706, 309] width 785 height 58
click at [413, 280] on td "ACH Next day / Confirmation: 1991e109-880e-11f0-8023-0266f44cc279 / d3e1268b-bf…" at bounding box center [706, 309] width 785 height 58
click at [391, 290] on link "ACH Next day" at bounding box center [354, 297] width 72 height 14
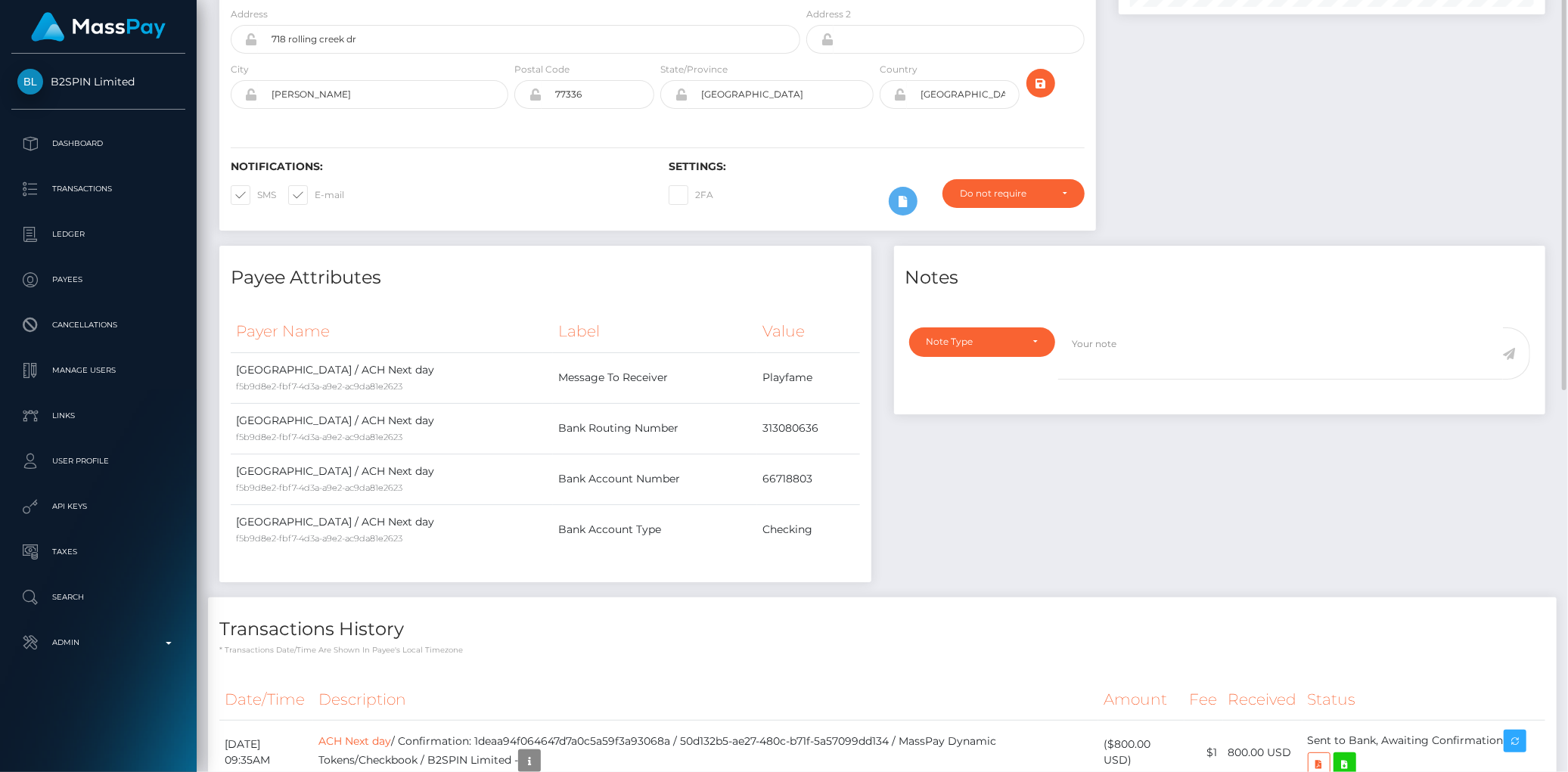
scroll to position [0, 0]
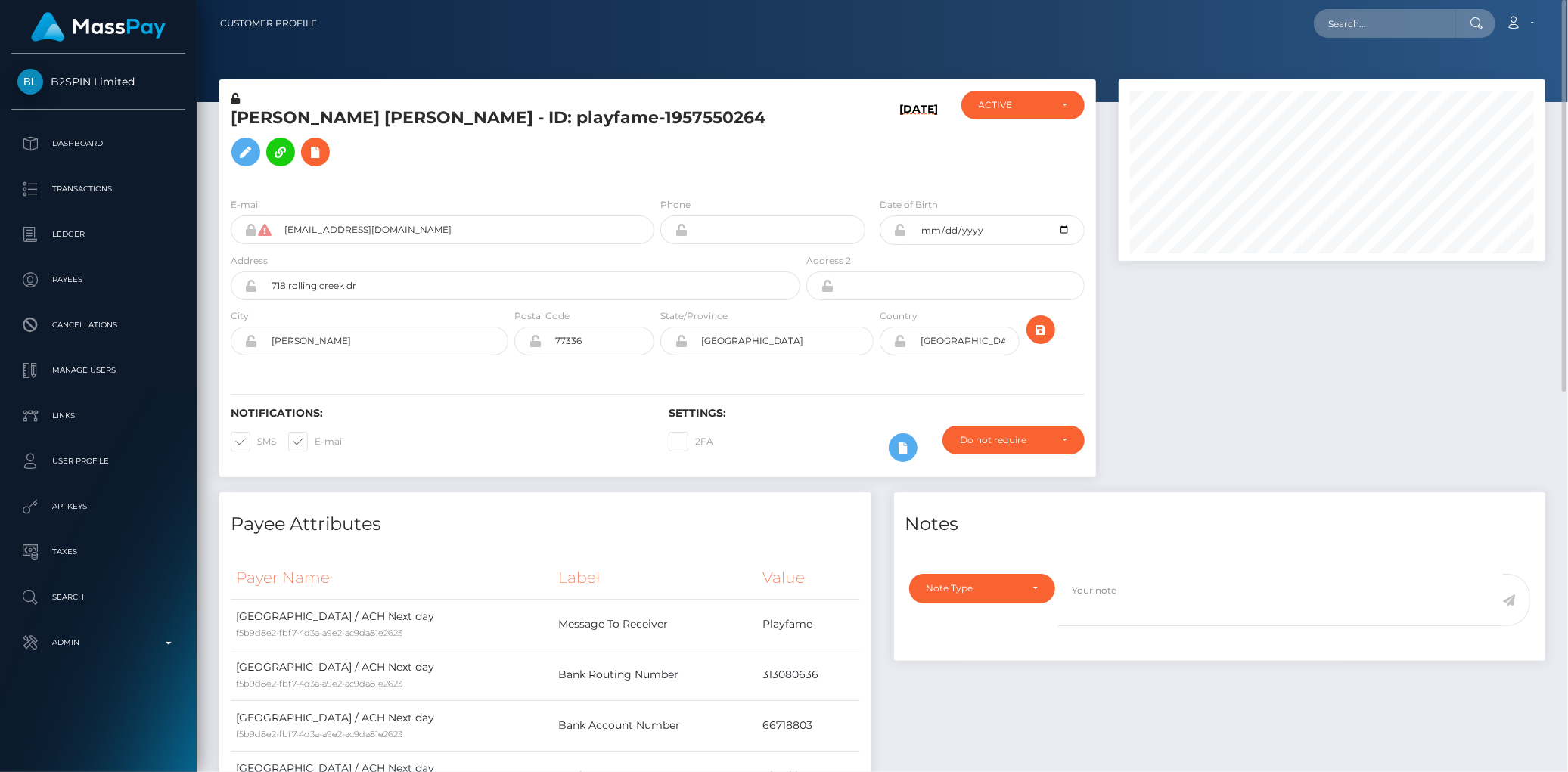
click at [1314, 25] on div "Loading... Loading... Account Edit Profile Logout" at bounding box center [936, 23] width 1215 height 31
click at [1356, 21] on input "text" at bounding box center [1385, 24] width 142 height 29
paste input "6fc0a7bd-bbd7-462b-8ac7-9446b3717192"
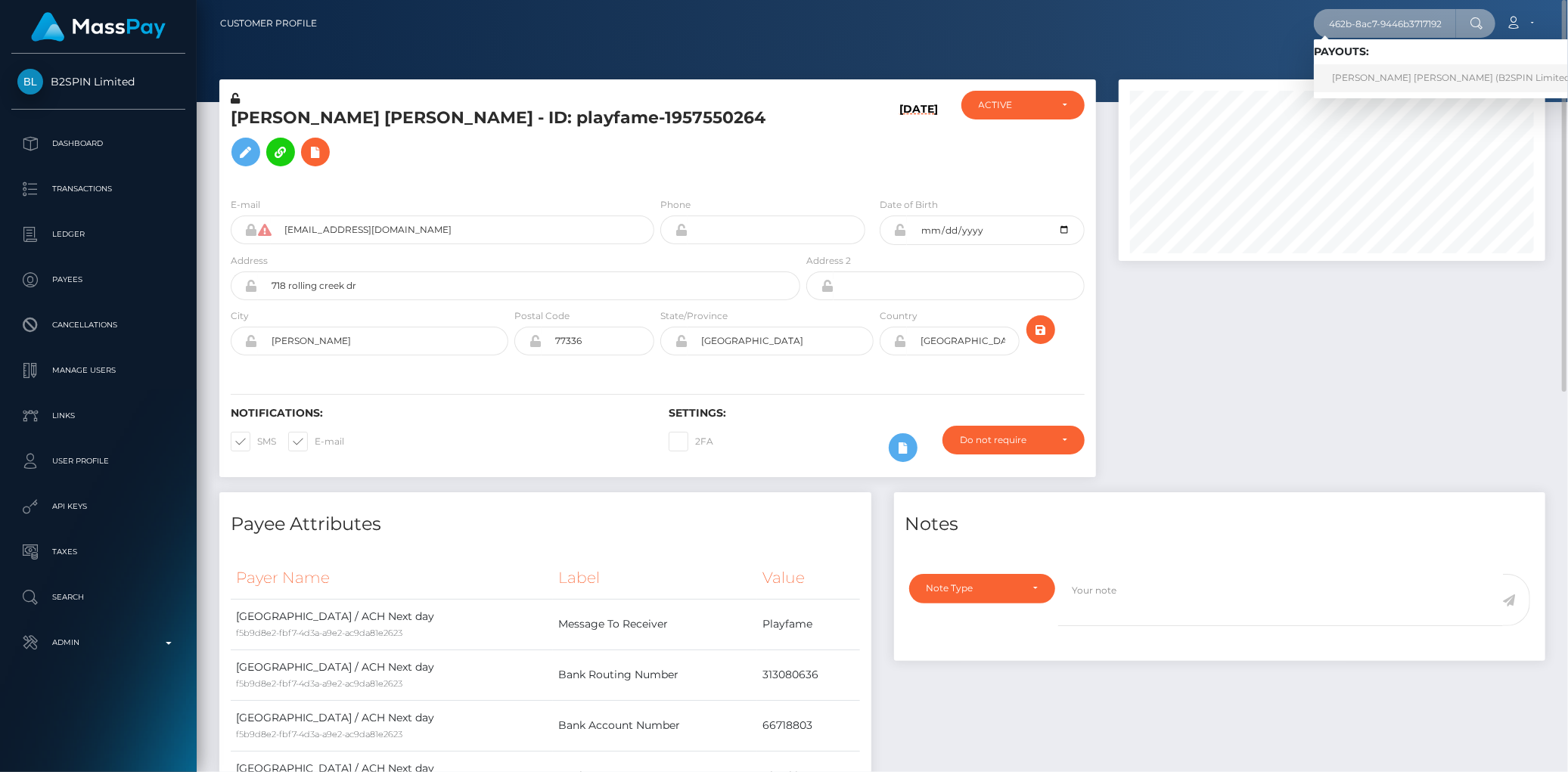
type input "6fc0a7bd-bbd7-462b-8ac7-9446b3717192"
click at [1358, 76] on link "SARAH MARGARETE BELL (B2SPIN Limited - )" at bounding box center [1457, 78] width 286 height 28
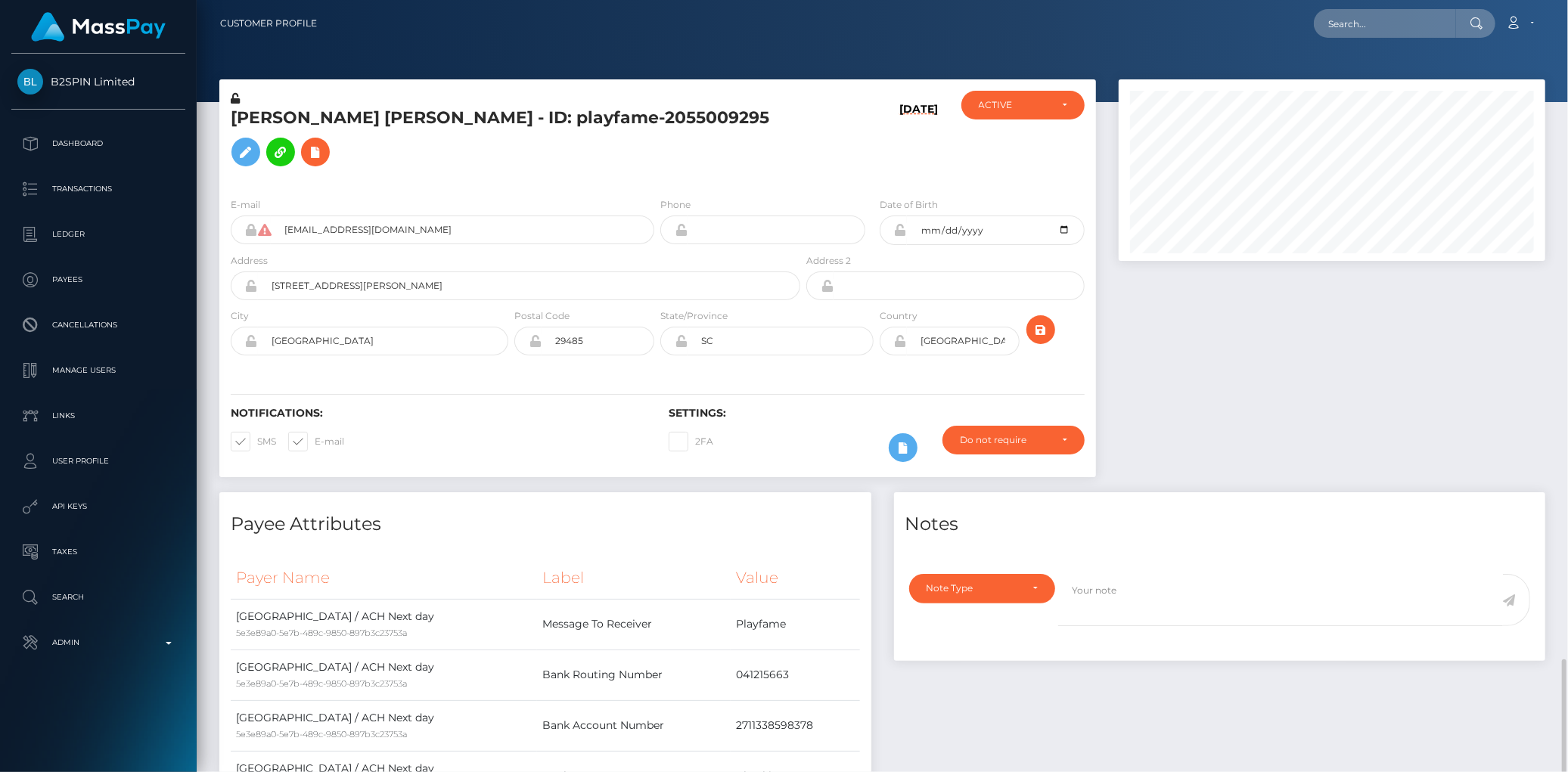
scroll to position [182, 426]
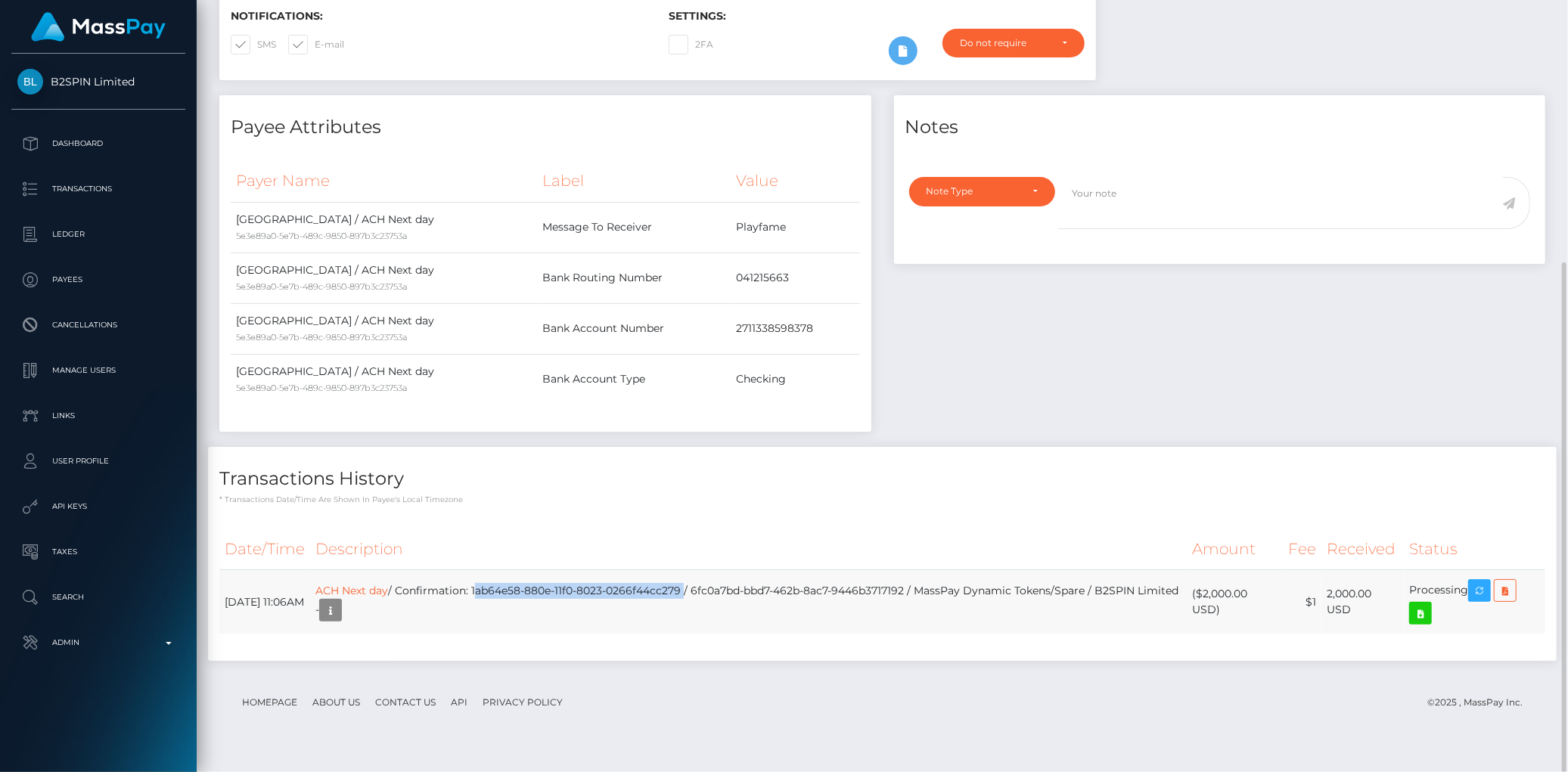
click at [738, 614] on td "ACH Next day / Confirmation: 1ab64e58-880e-11f0-8023-0266f44cc279 / 6fc0a7bd-bb…" at bounding box center [748, 602] width 877 height 65
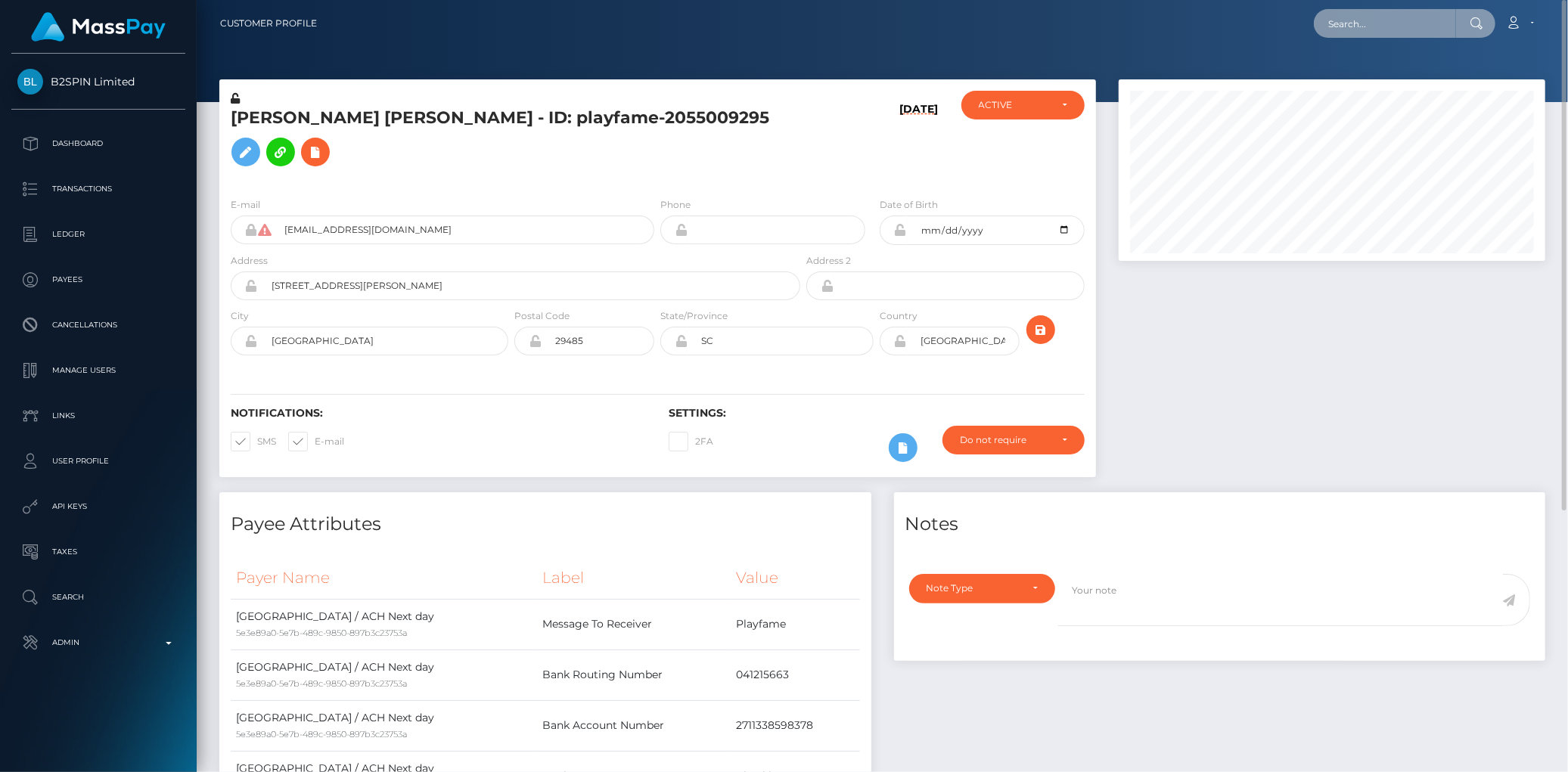
click at [1379, 28] on input "text" at bounding box center [1385, 24] width 142 height 29
paste input "d55fd1c6-b71f-456e-93e0-41e714989d3d"
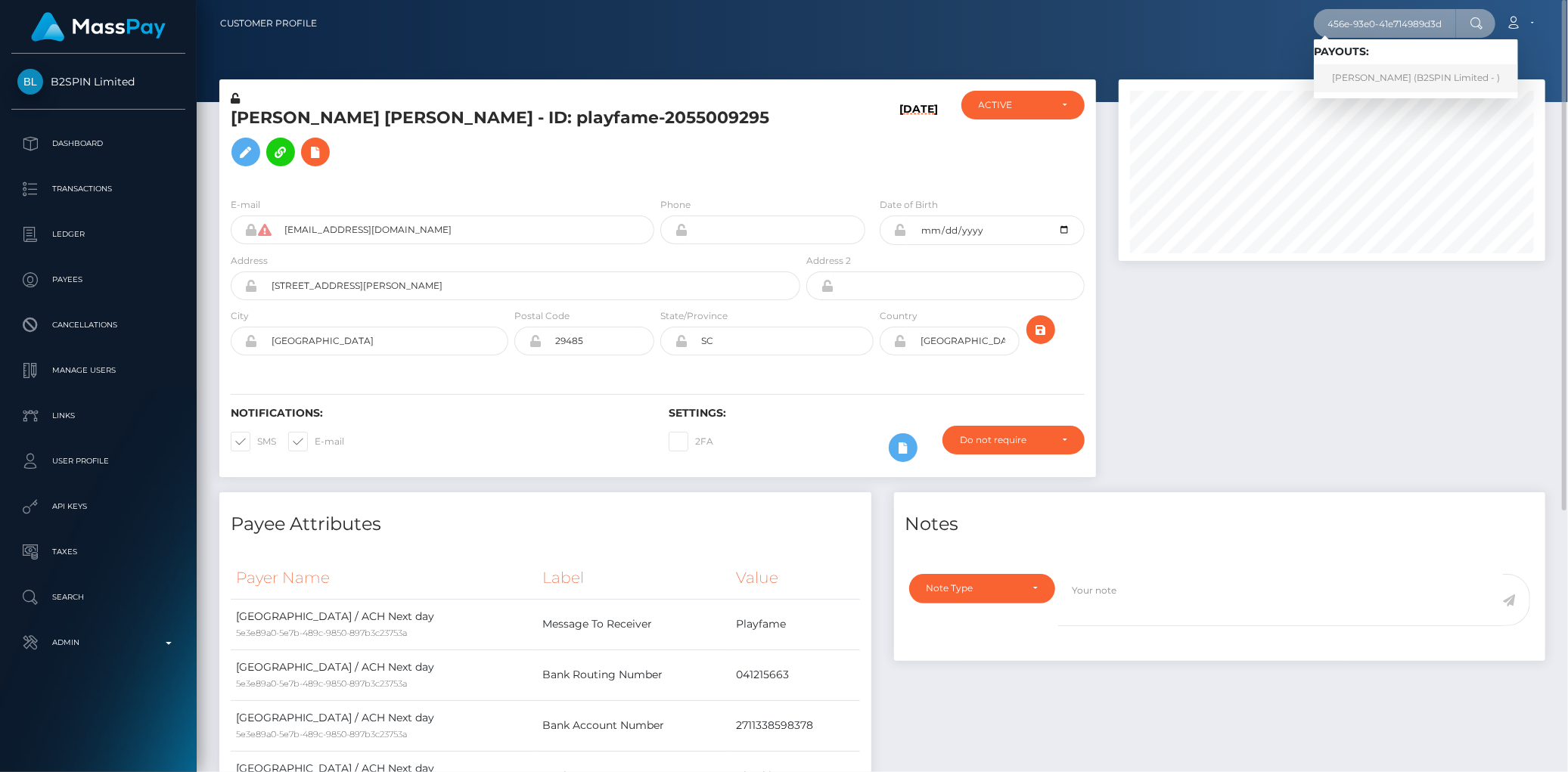
type input "d55fd1c6-b71f-456e-93e0-41e714989d3d"
click at [1452, 87] on link "DANIEL L STEARNS (B2SPIN Limited - )" at bounding box center [1416, 78] width 204 height 28
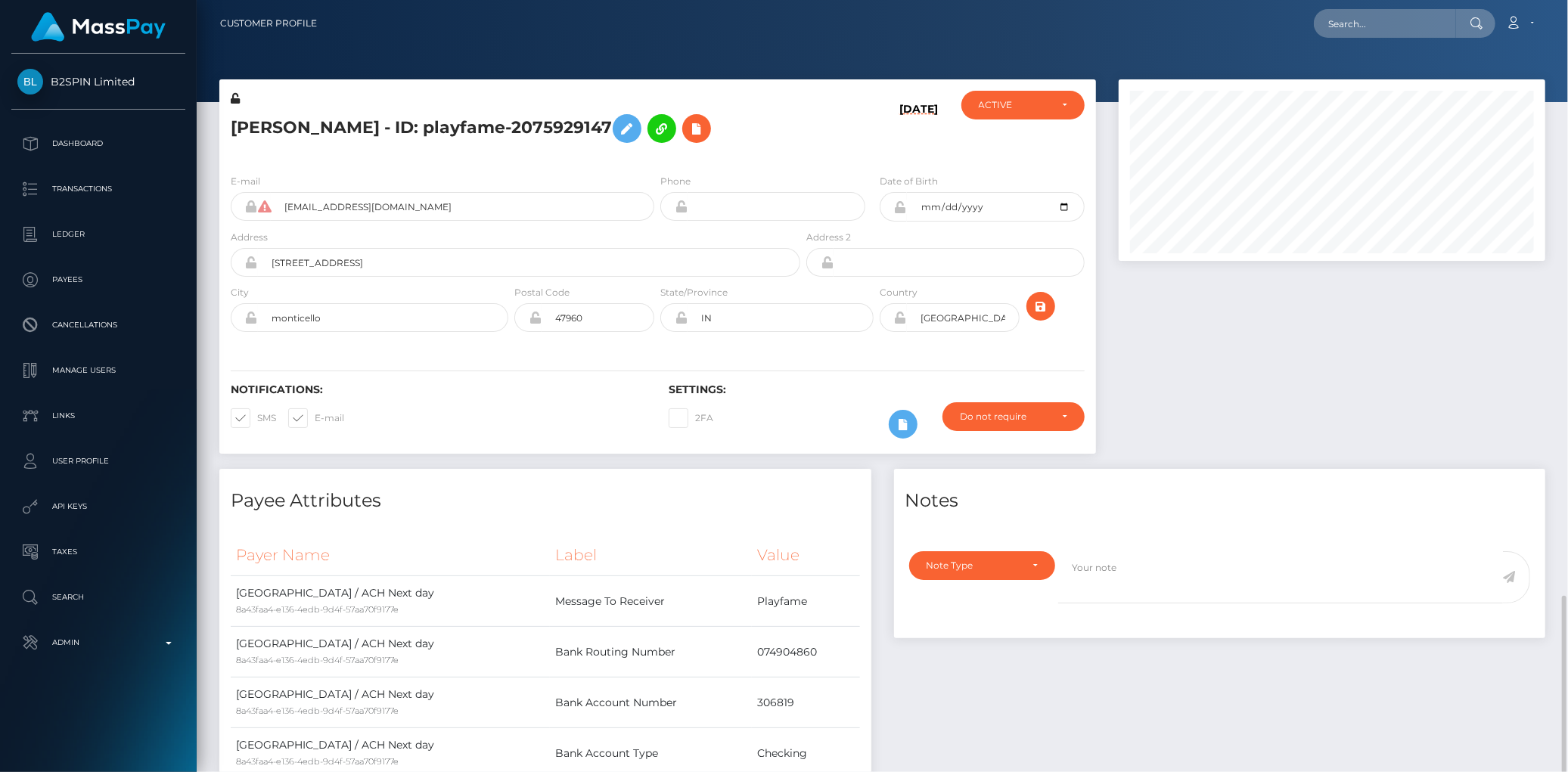
scroll to position [182, 426]
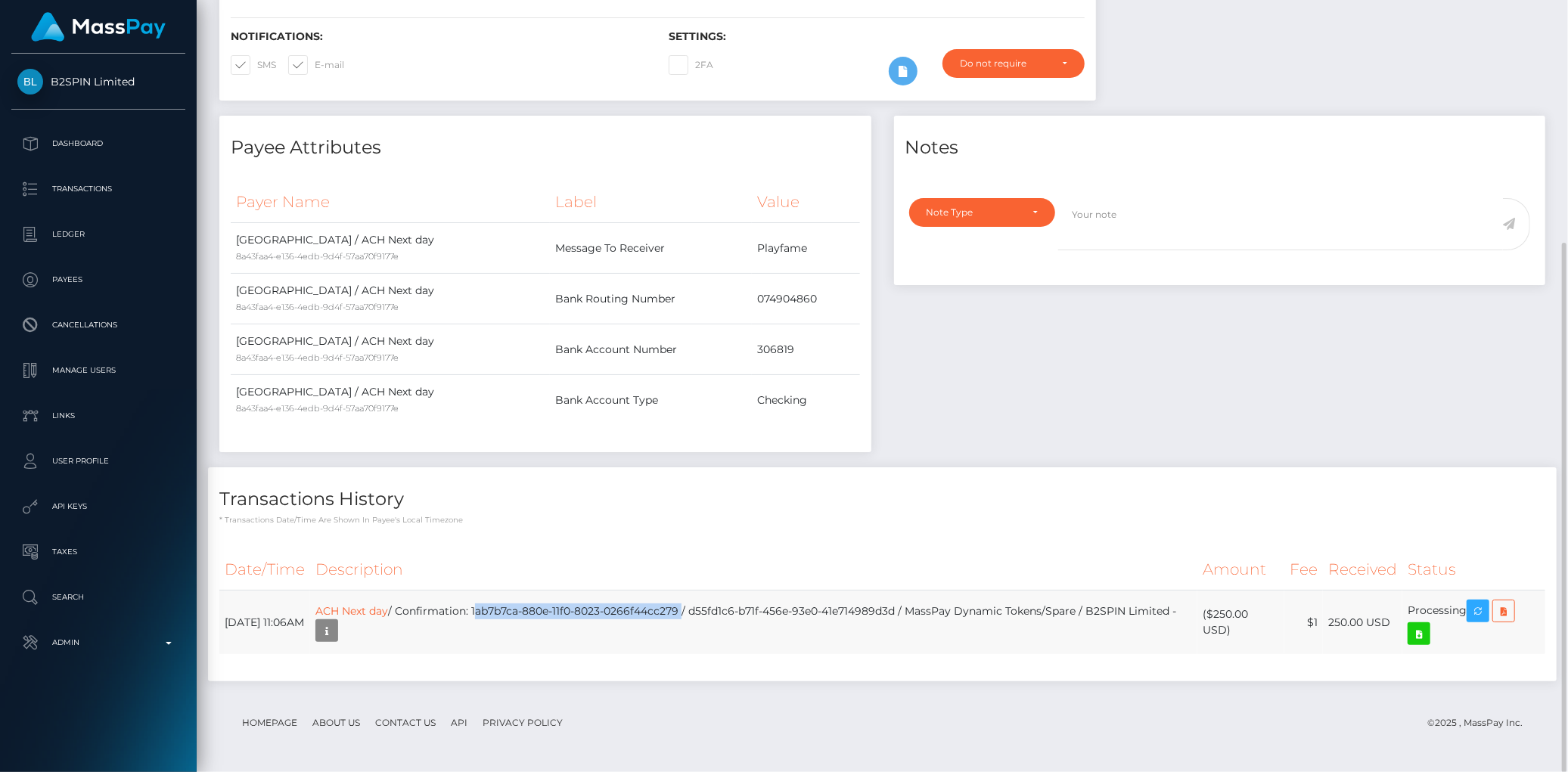
drag, startPoint x: 530, startPoint y: 609, endPoint x: 736, endPoint y: 611, distance: 206.0
click at [736, 611] on td "ACH Next day / Confirmation: 1ab7b7ca-880e-11f0-8023-0266f44cc279 / d55fd1c6-b7…" at bounding box center [753, 623] width 888 height 65
copy td "1ab7b7ca-880e-11f0-8023-0266f44cc279"
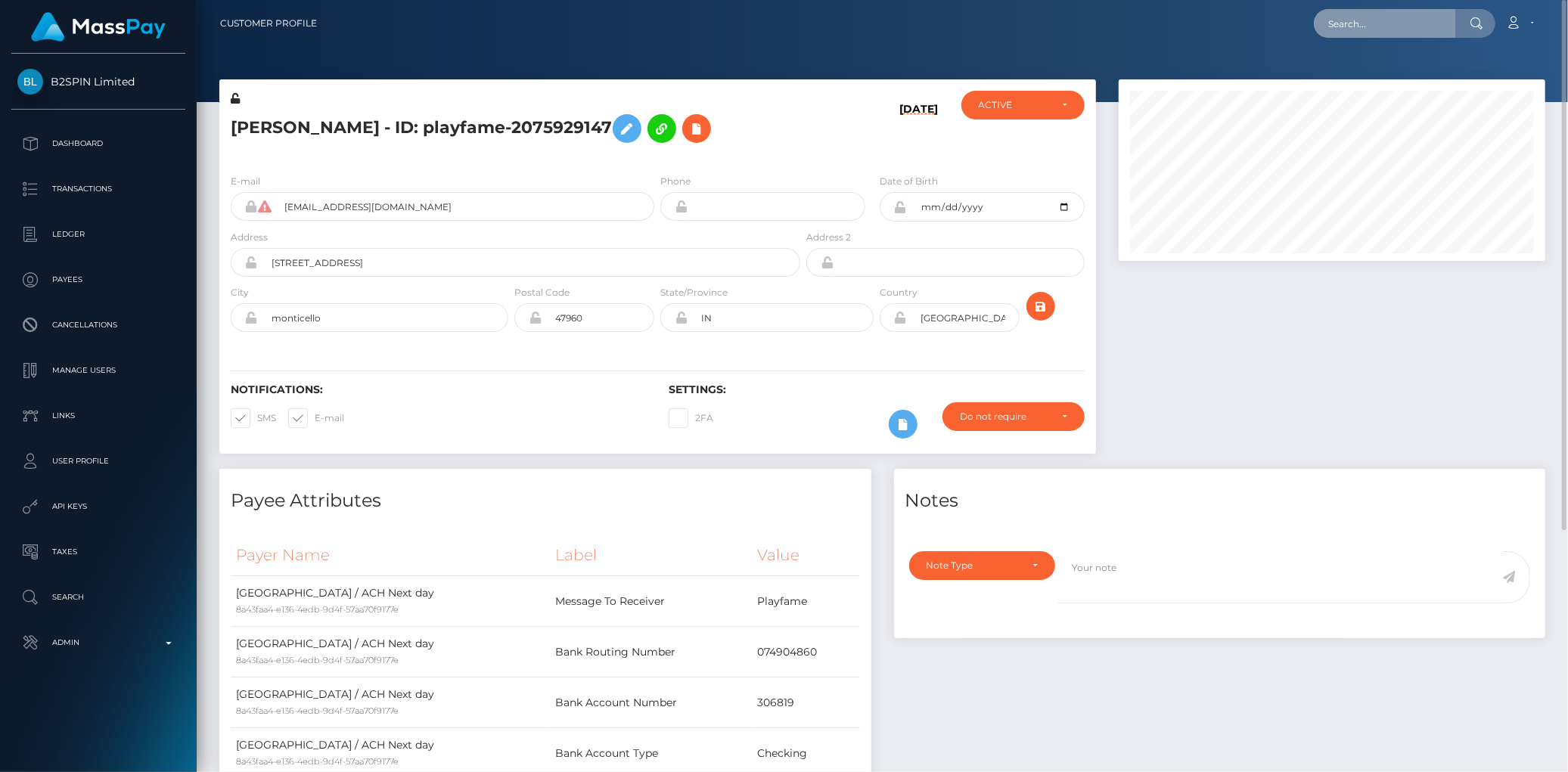
click at [1356, 25] on input "text" at bounding box center [1385, 24] width 142 height 29
paste input "afdbdbbc-708f-4b6e-83df-2b90770ab694"
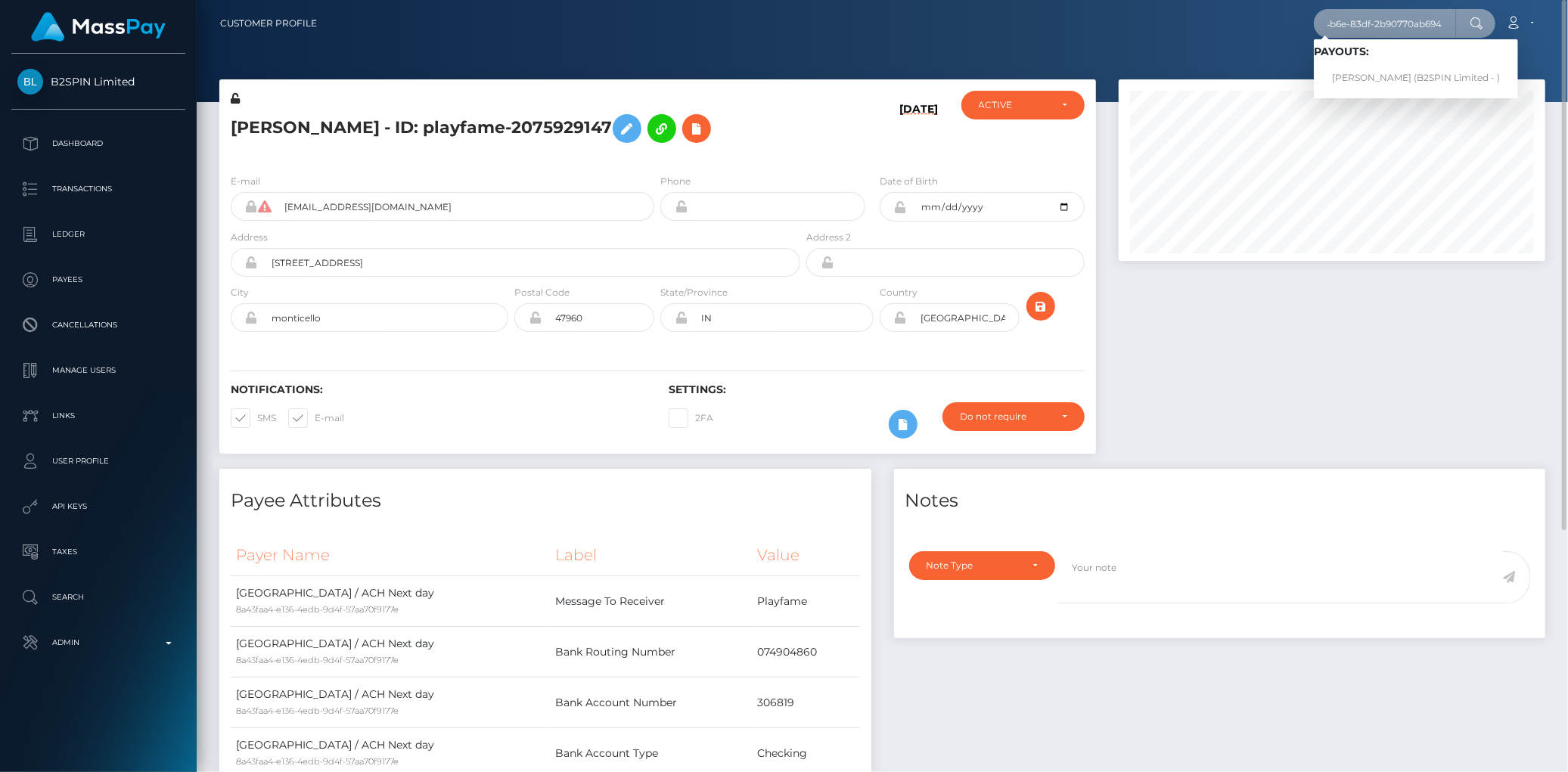
type input "afdbdbbc-708f-4b6e-83df-2b90770ab694"
click at [1358, 76] on link "WILLIE ELAINE MAYS (B2SPIN Limited - )" at bounding box center [1416, 78] width 204 height 28
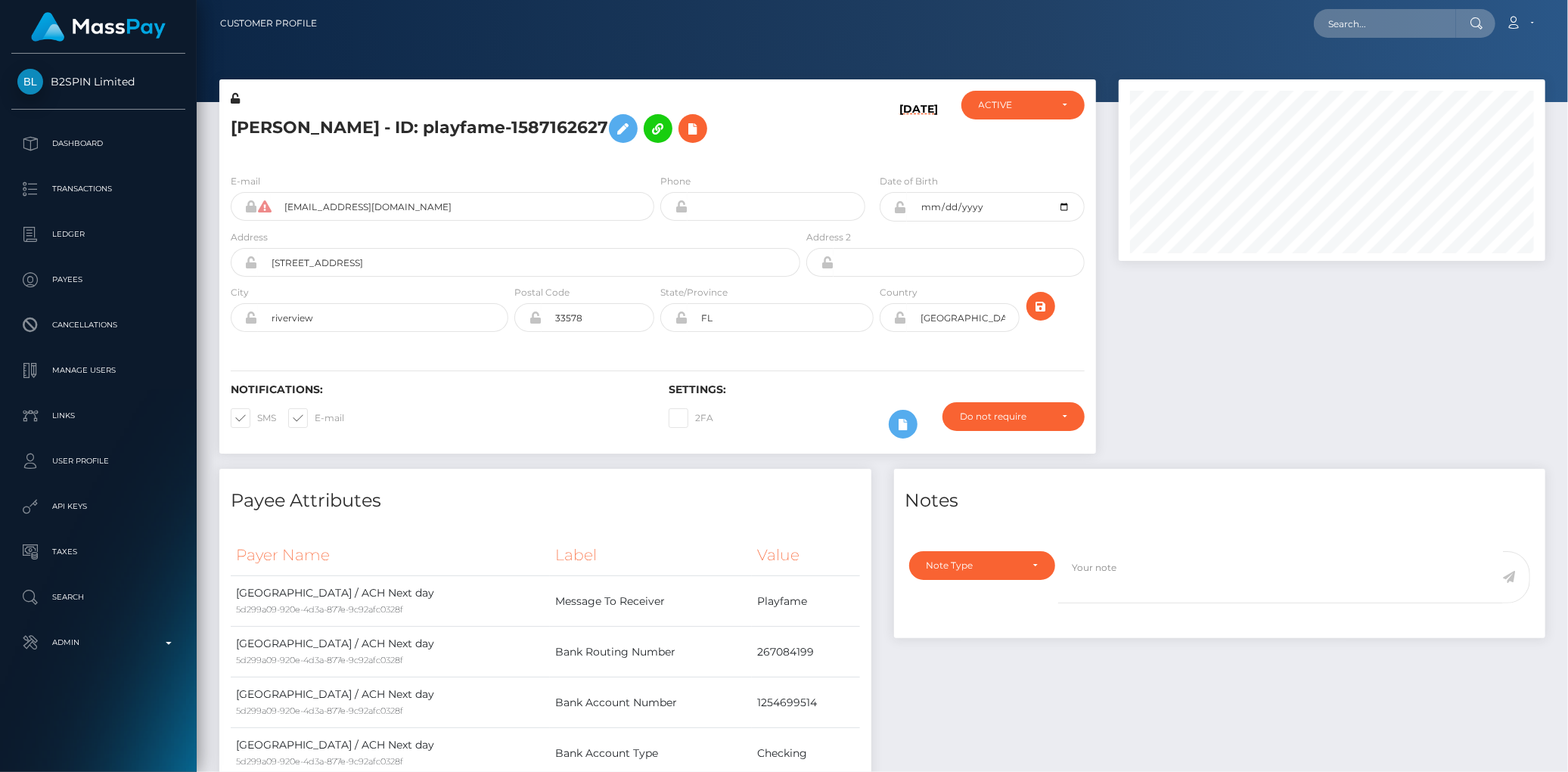
scroll to position [182, 426]
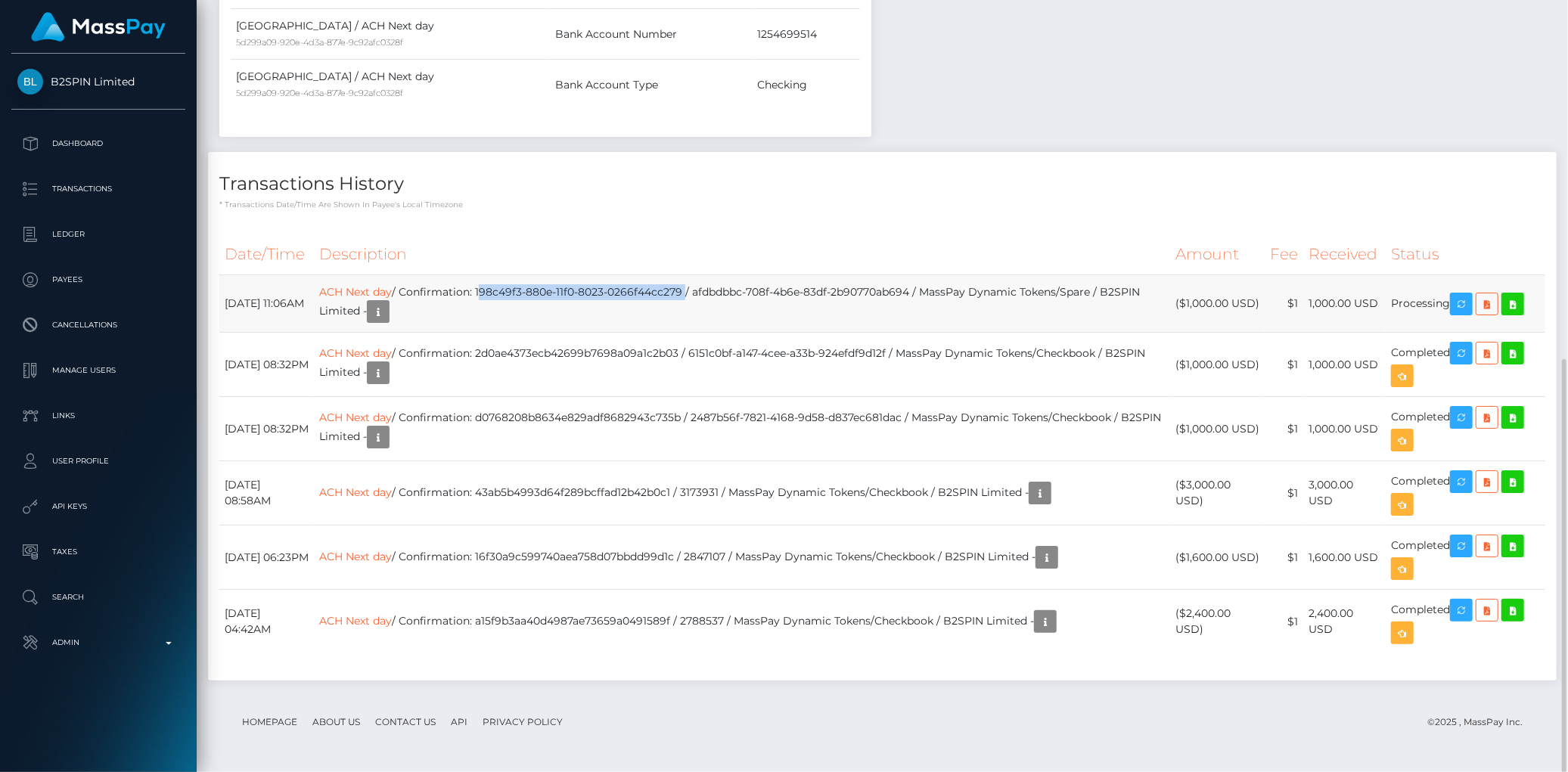
drag, startPoint x: 0, startPoint y: 0, endPoint x: 730, endPoint y: 289, distance: 785.1
click at [730, 289] on td "ACH Next day / Confirmation: 198c49f3-880e-11f0-8023-0266f44cc279 / afdbdbbc-70…" at bounding box center [742, 304] width 856 height 58
copy td "198c49f3-880e-11f0-8023-0266f44cc279"
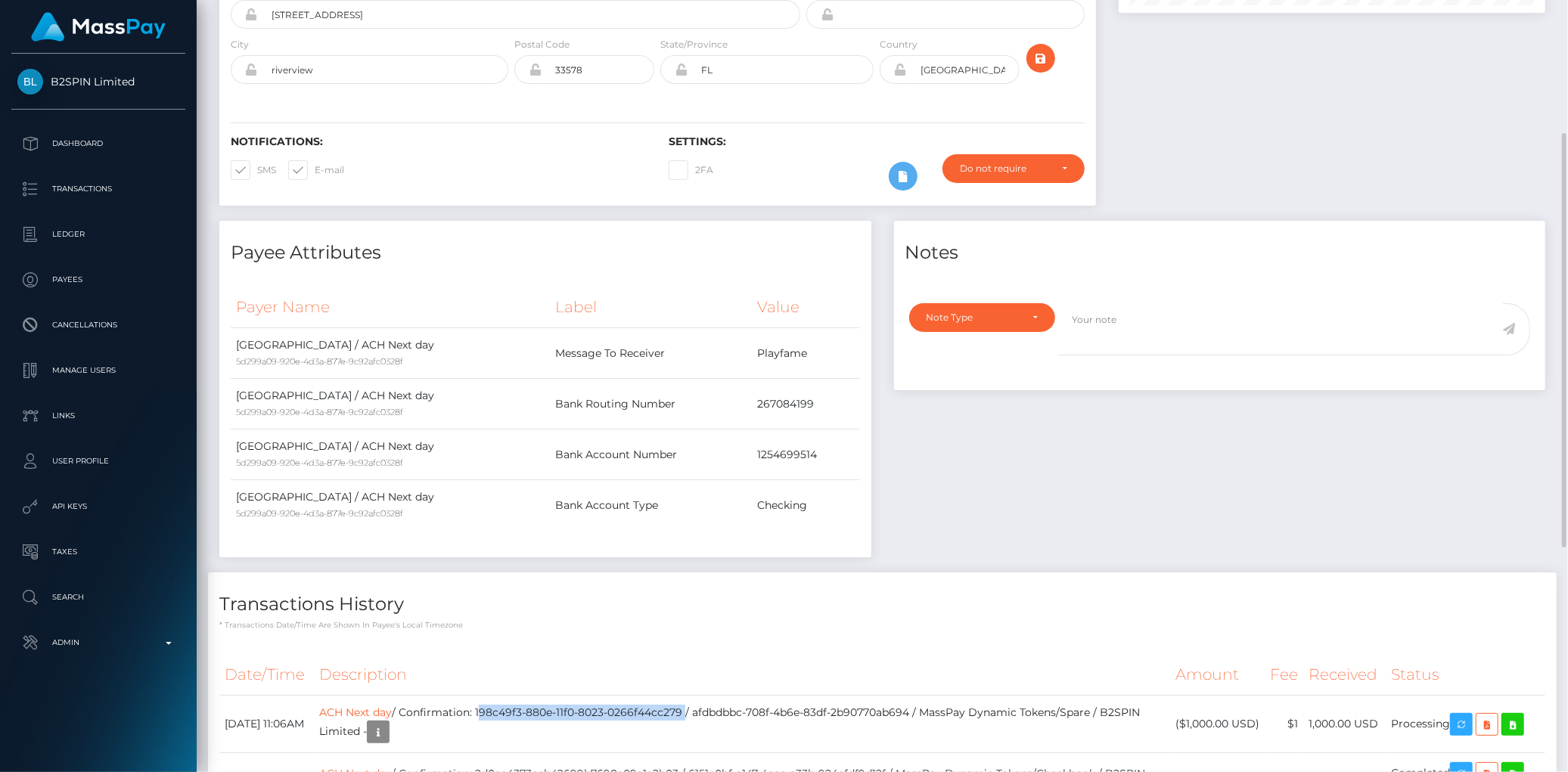
scroll to position [0, 0]
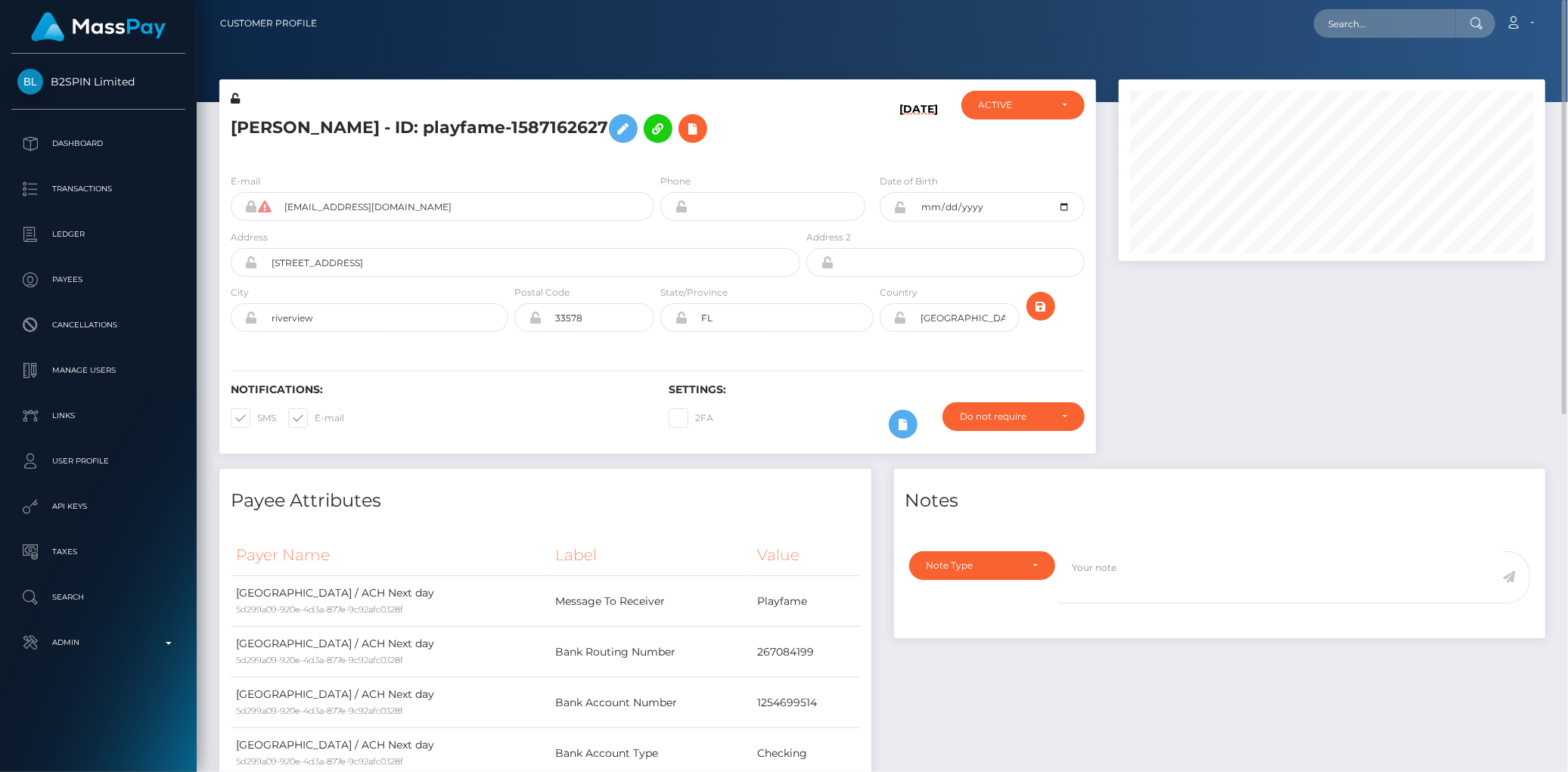
click at [1397, 6] on nav "Customer Profile Loading... Loading... Account" at bounding box center [883, 23] width 1372 height 47
click at [1379, 25] on input "text" at bounding box center [1385, 24] width 142 height 29
paste input "2ff5047c-f918-49af-821f-fda6003436ca"
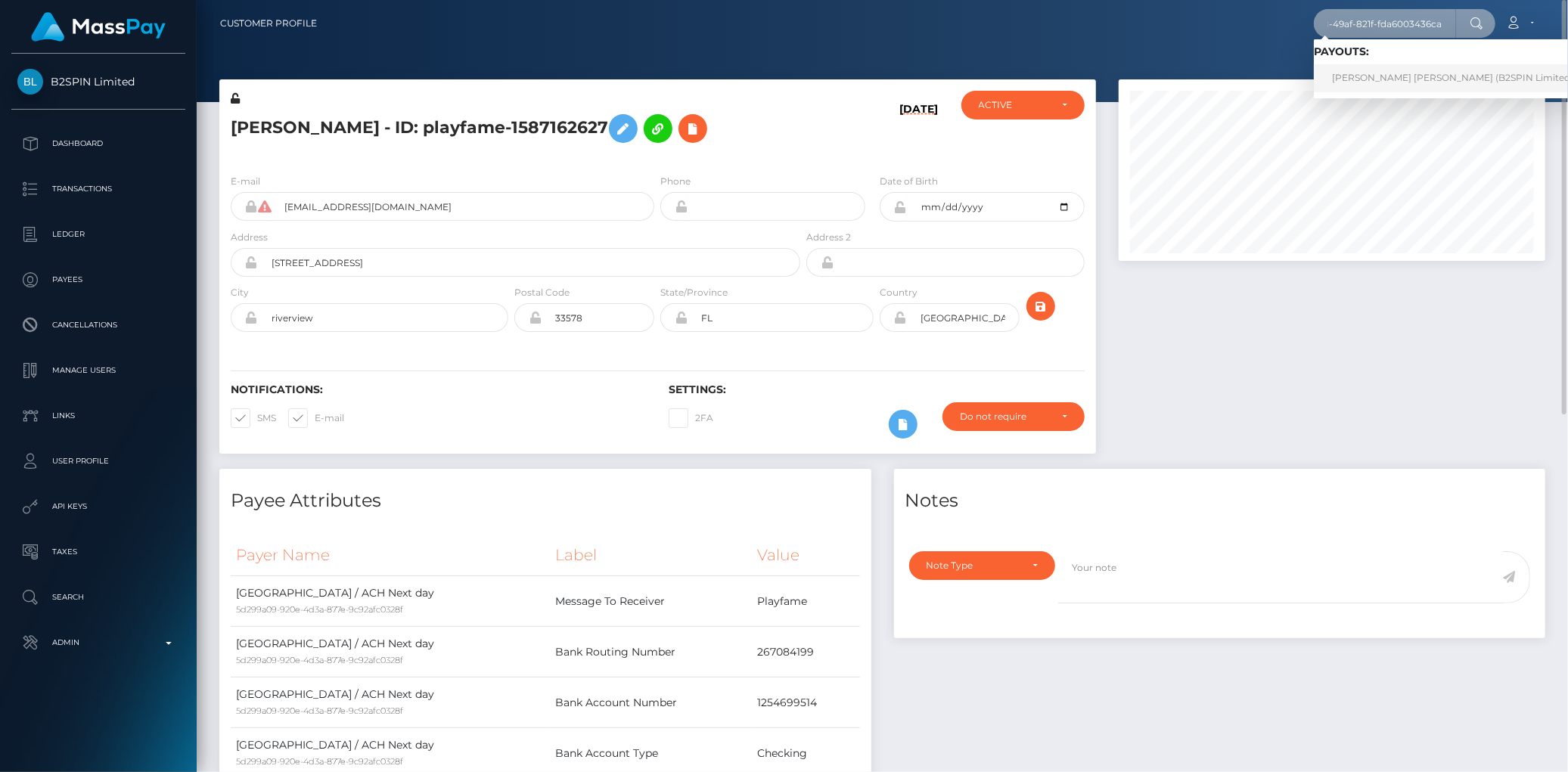
type input "2ff5047c-f918-49af-821f-fda6003436ca"
click at [1358, 73] on link "THOMAS GILBERT DUVALL (B2SPIN Limited - )" at bounding box center [1457, 78] width 286 height 28
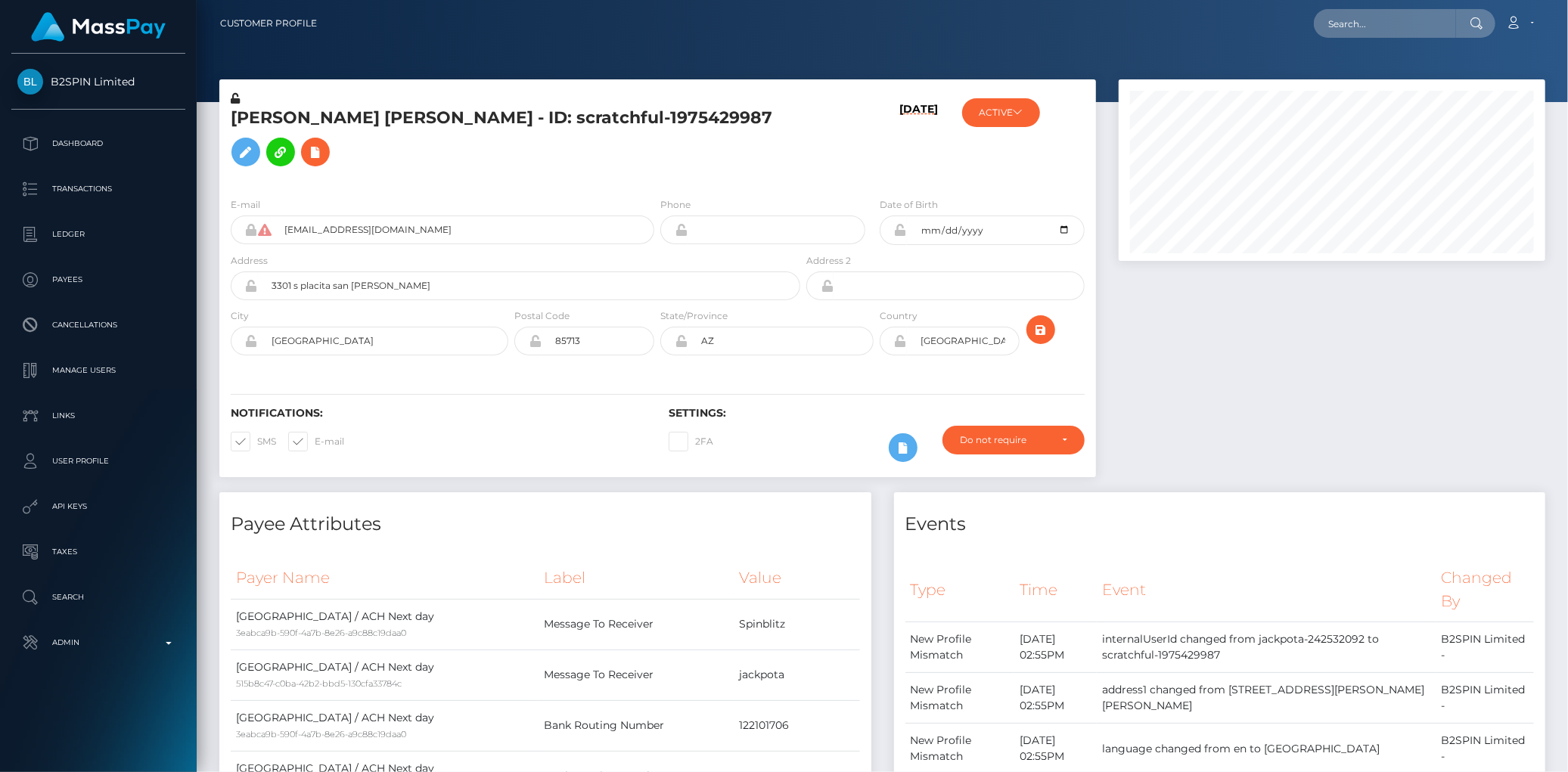
scroll to position [182, 426]
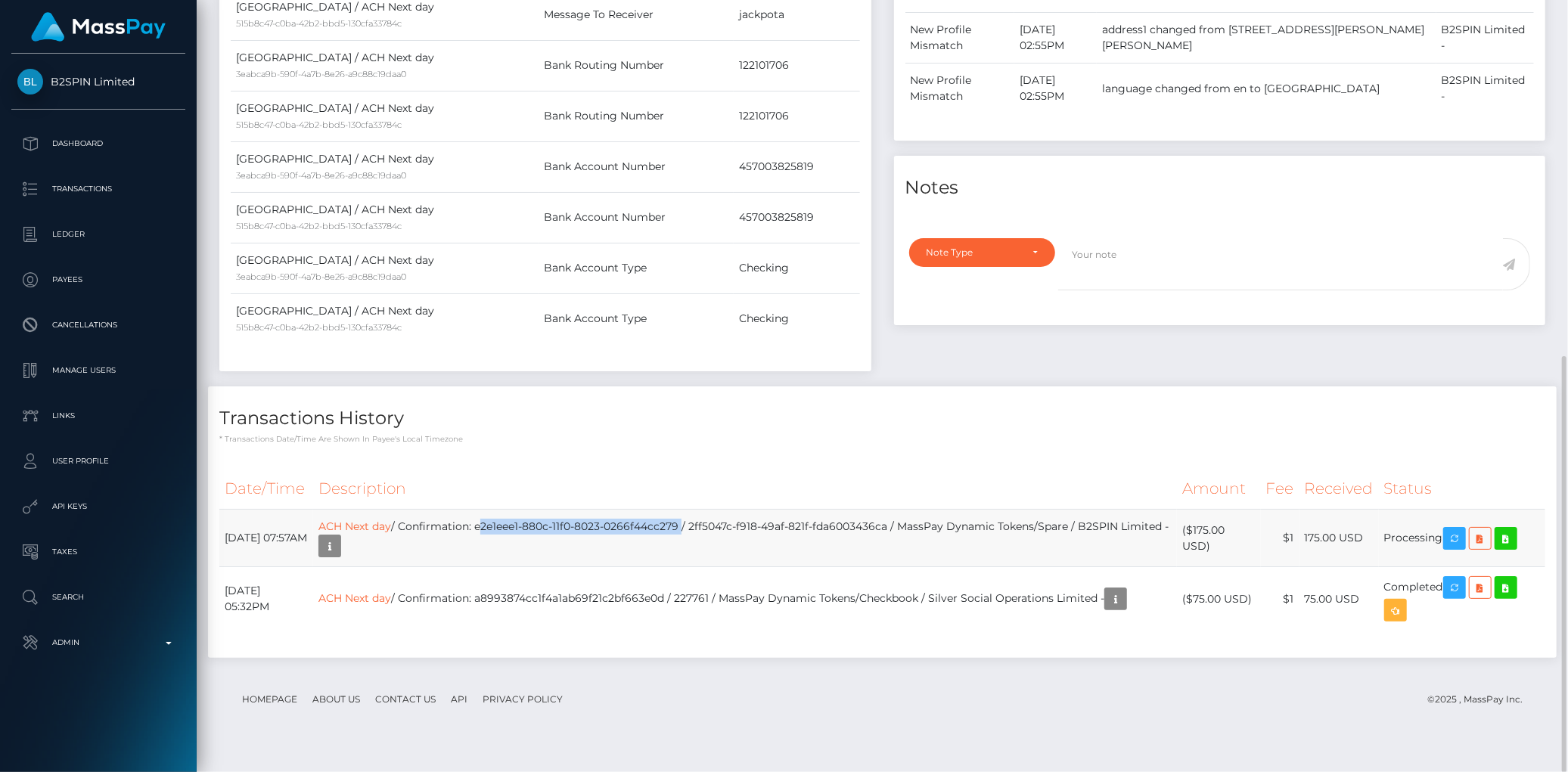
drag, startPoint x: 531, startPoint y: 547, endPoint x: 737, endPoint y: 546, distance: 206.0
click at [737, 546] on td "ACH Next day / Confirmation: e2e1eee1-880c-11f0-8023-0266f44cc279 / 2ff5047c-f9…" at bounding box center [745, 538] width 864 height 58
copy td "e2e1eee1-880c-11f0-8023-0266f44cc279"
